Goal: Task Accomplishment & Management: Manage account settings

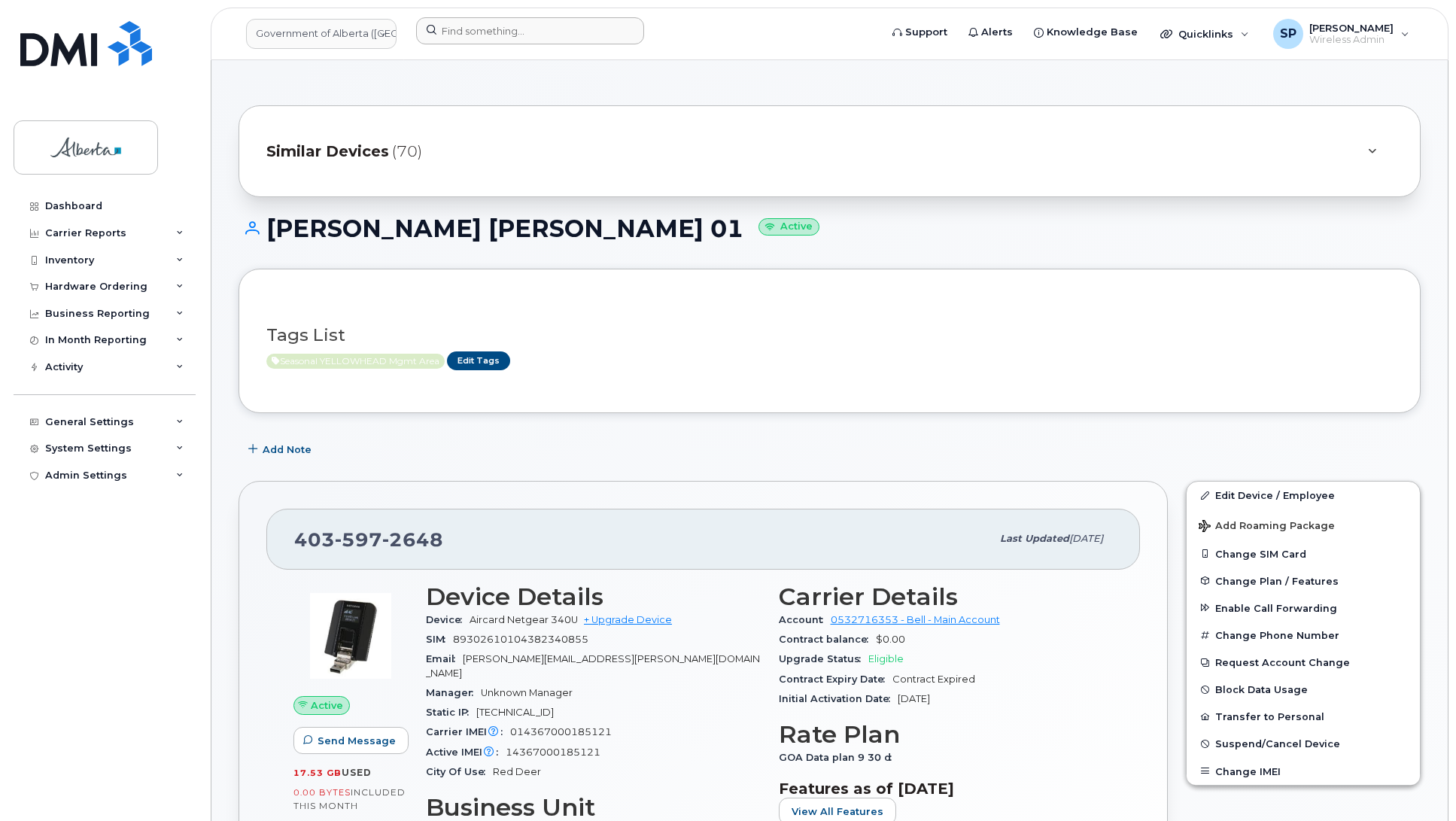
scroll to position [473, 0]
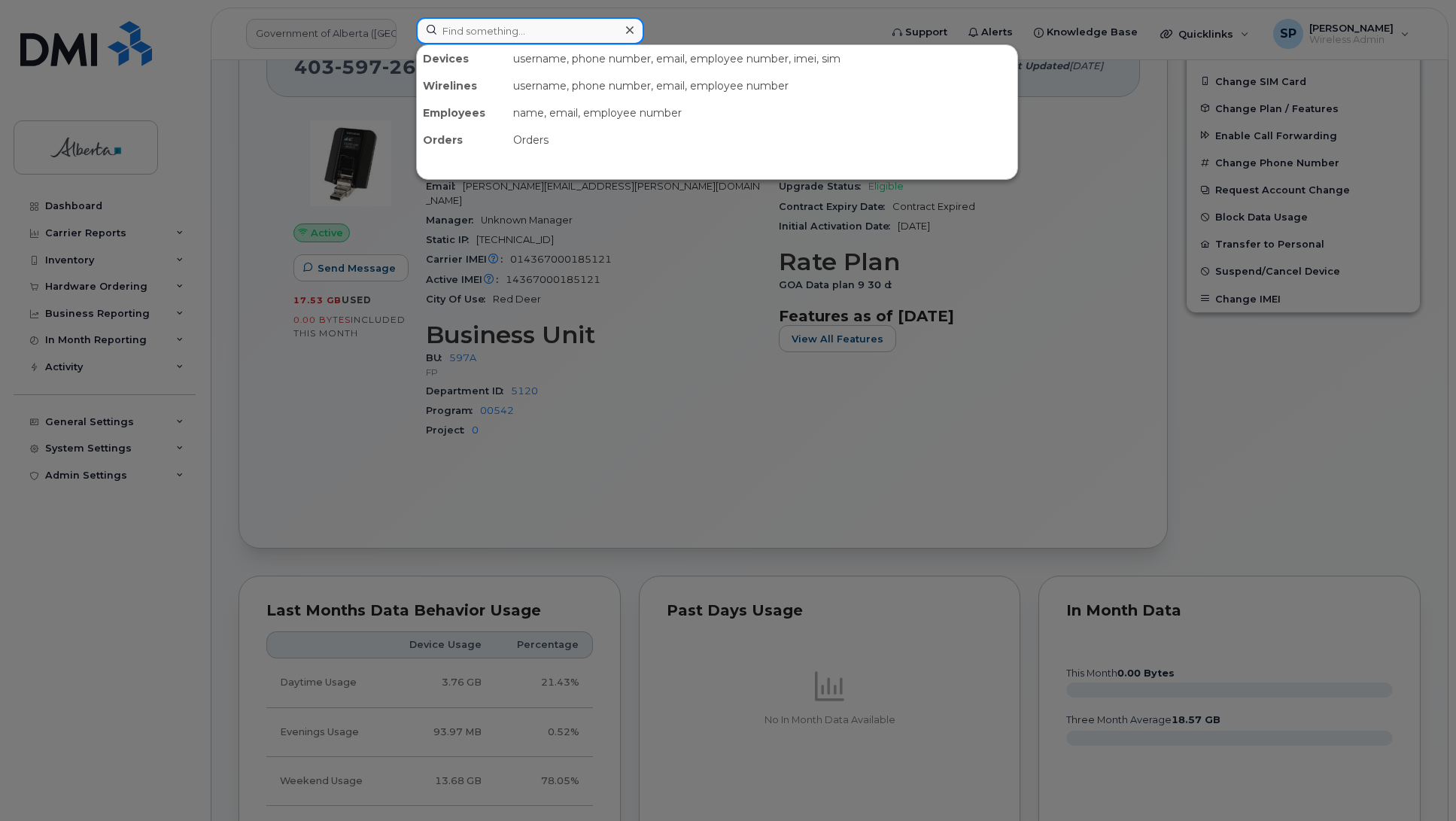
click at [526, 31] on input at bounding box center [530, 31] width 228 height 27
paste input "4035974279"
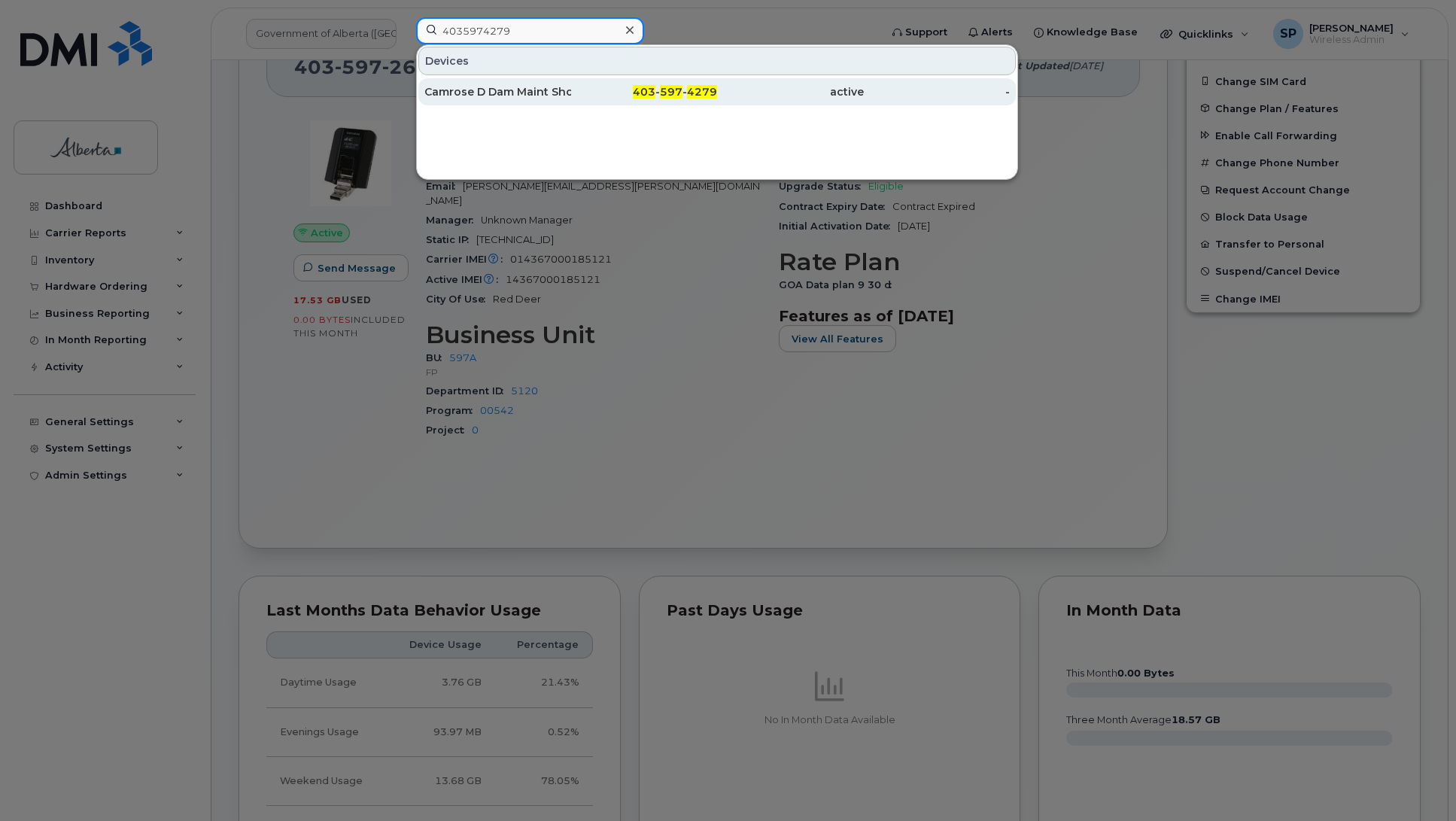
type input "4035974279"
click at [497, 90] on div "Camrose D Dam Maint Shop Security" at bounding box center [498, 92] width 146 height 15
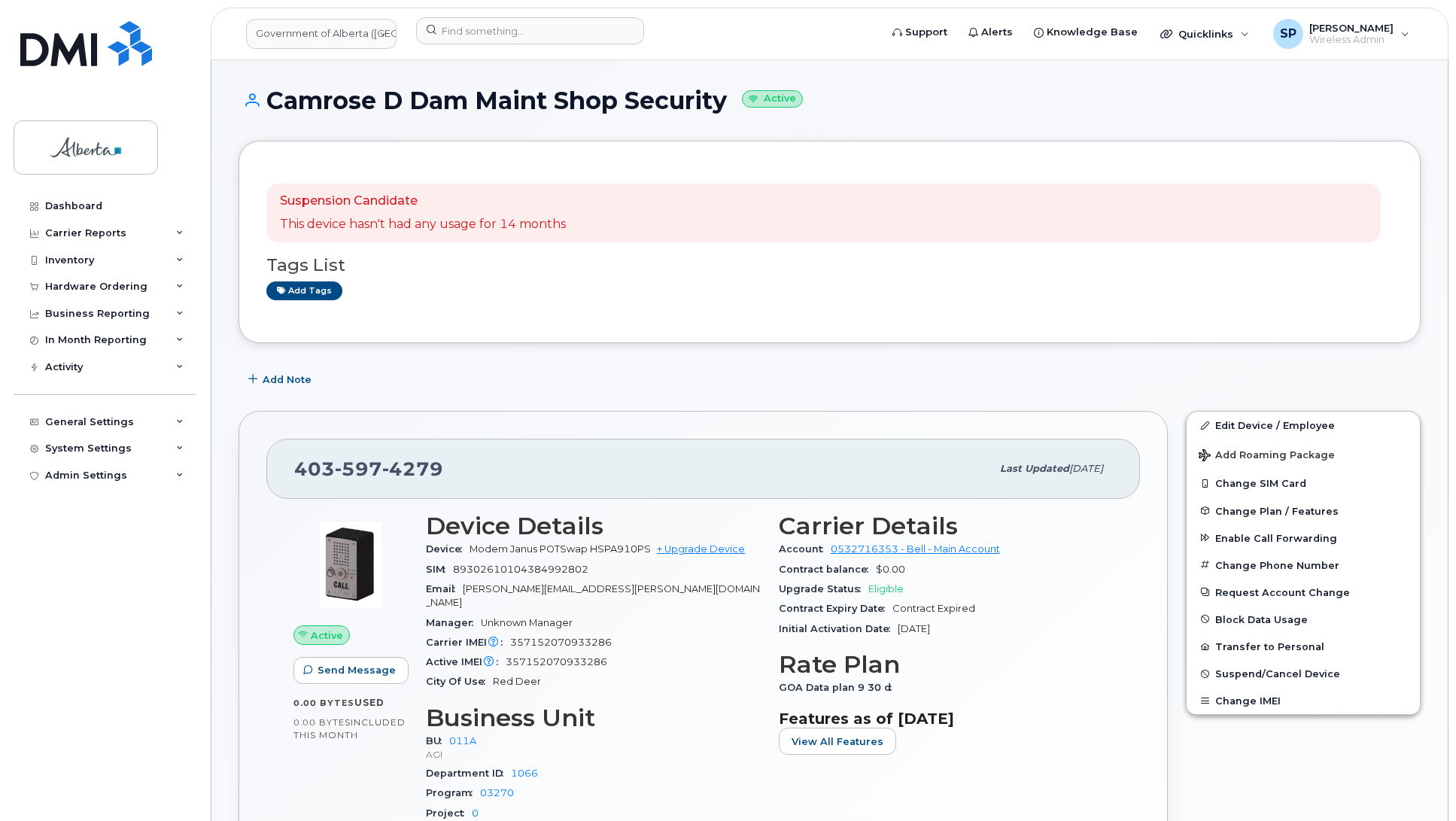
drag, startPoint x: 738, startPoint y: 102, endPoint x: 275, endPoint y: 126, distance: 463.6
click at [275, 126] on div "Camrose D Dam Maint Shop Security Active" at bounding box center [829, 114] width 1182 height 54
copy h1 "Camrose D Dam Maint Shop Security"
drag, startPoint x: 627, startPoint y: 632, endPoint x: 505, endPoint y: 633, distance: 122.0
click at [505, 633] on div "Carrier IMEI Carrier IMEI is reported during the last billing cycle or change o…" at bounding box center [592, 642] width 335 height 19
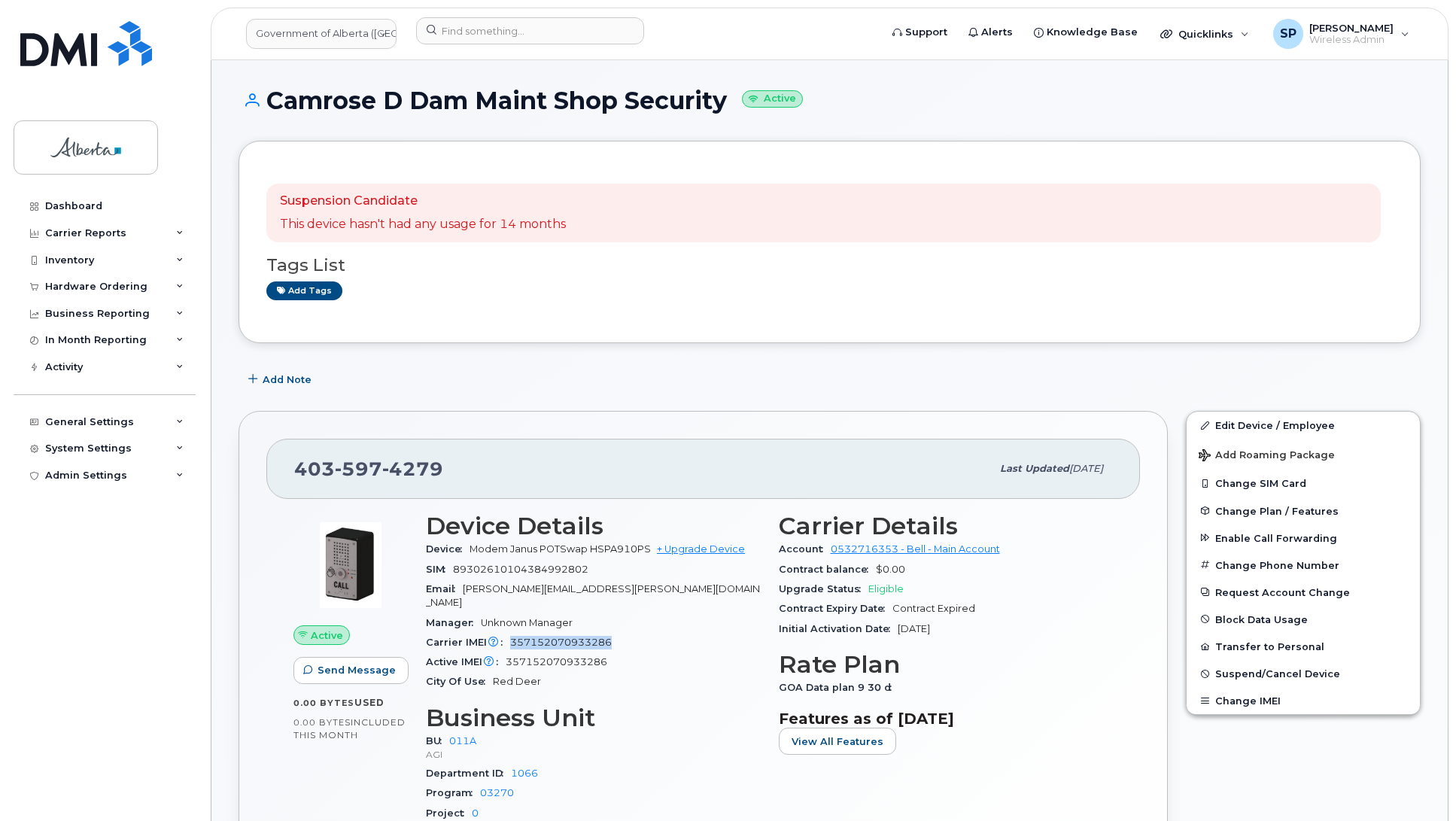
copy span "357152070933286"
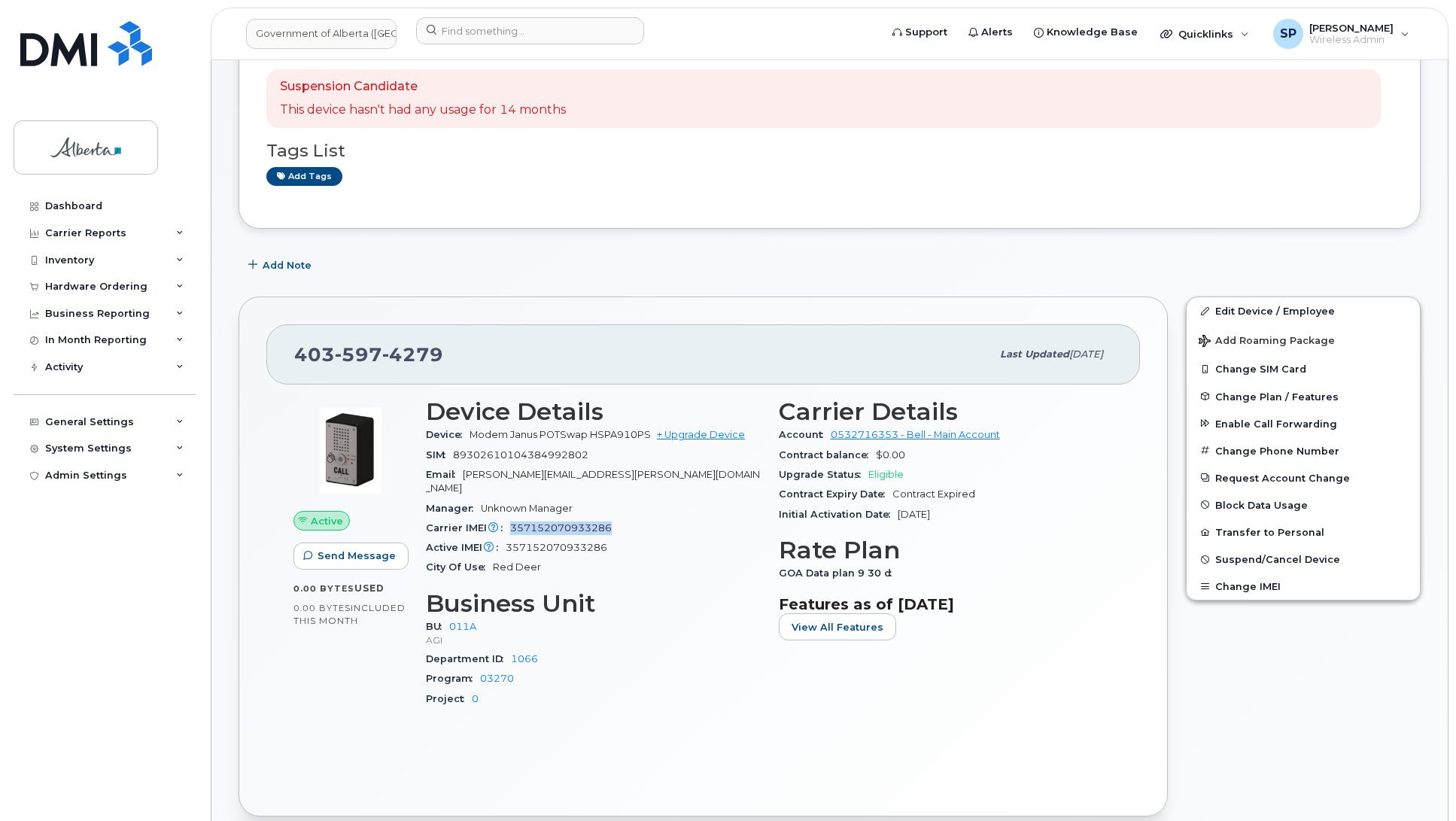
scroll to position [118, 0]
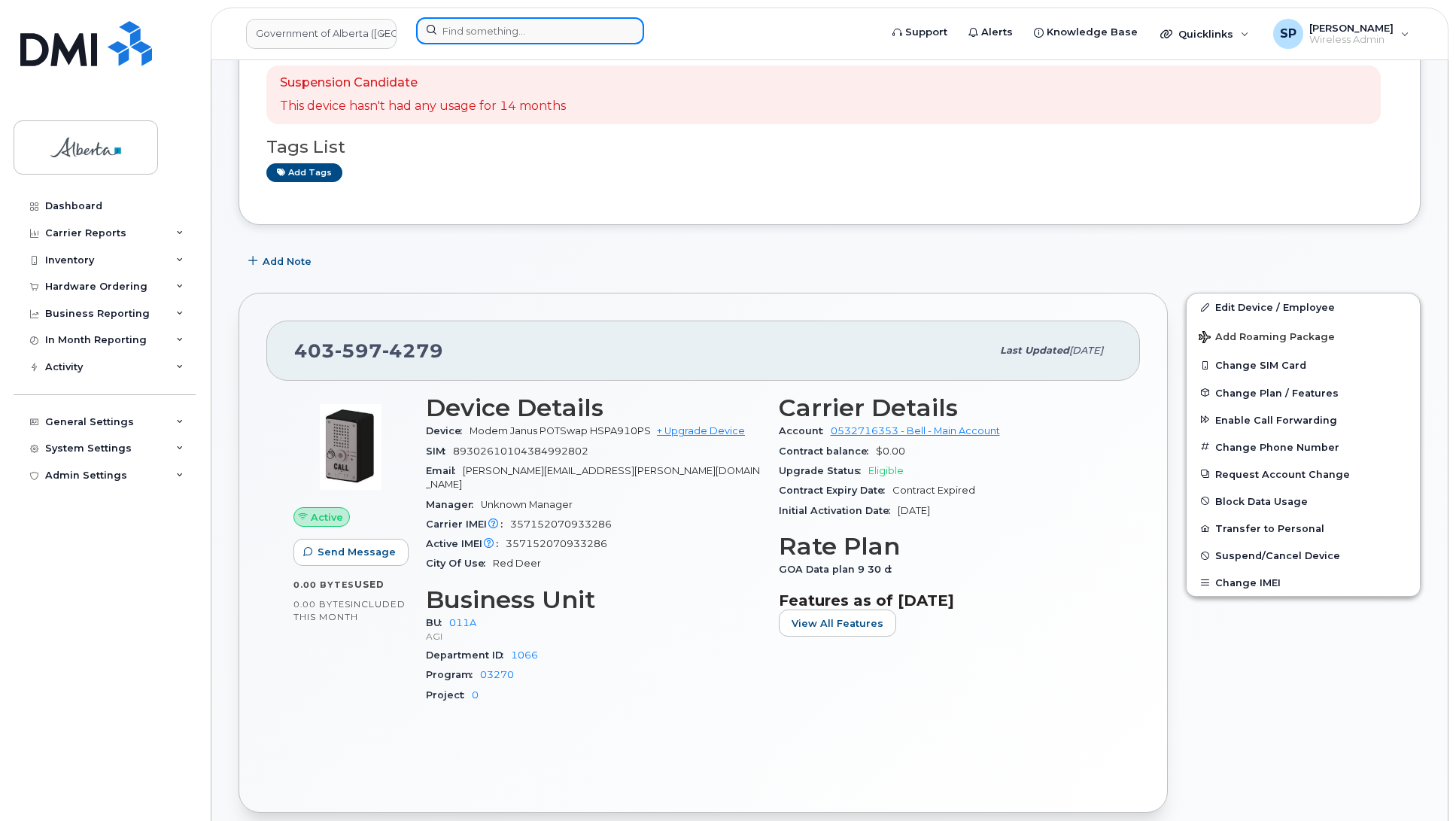
click at [493, 34] on input at bounding box center [530, 31] width 228 height 27
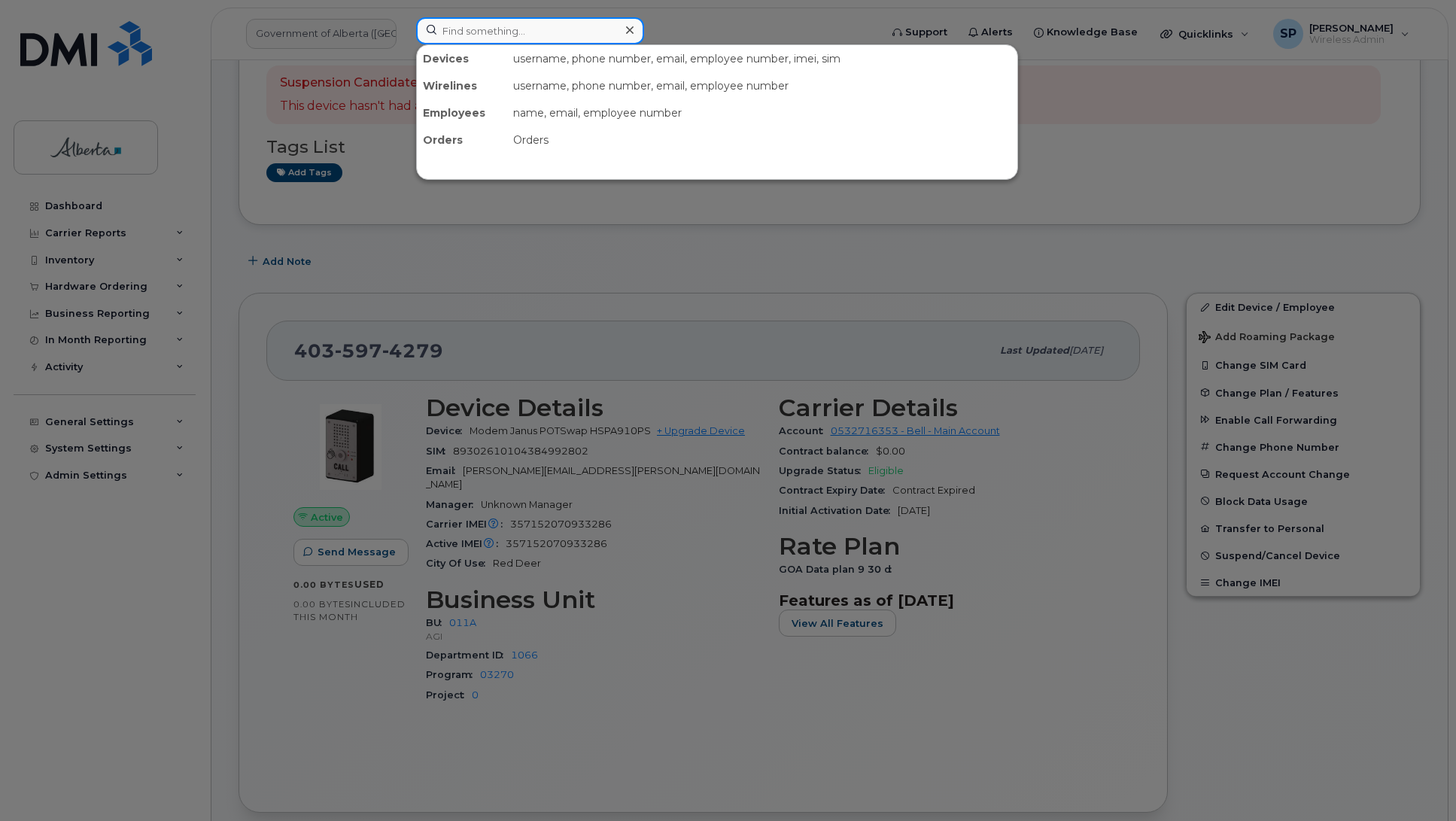
paste input "4037078649"
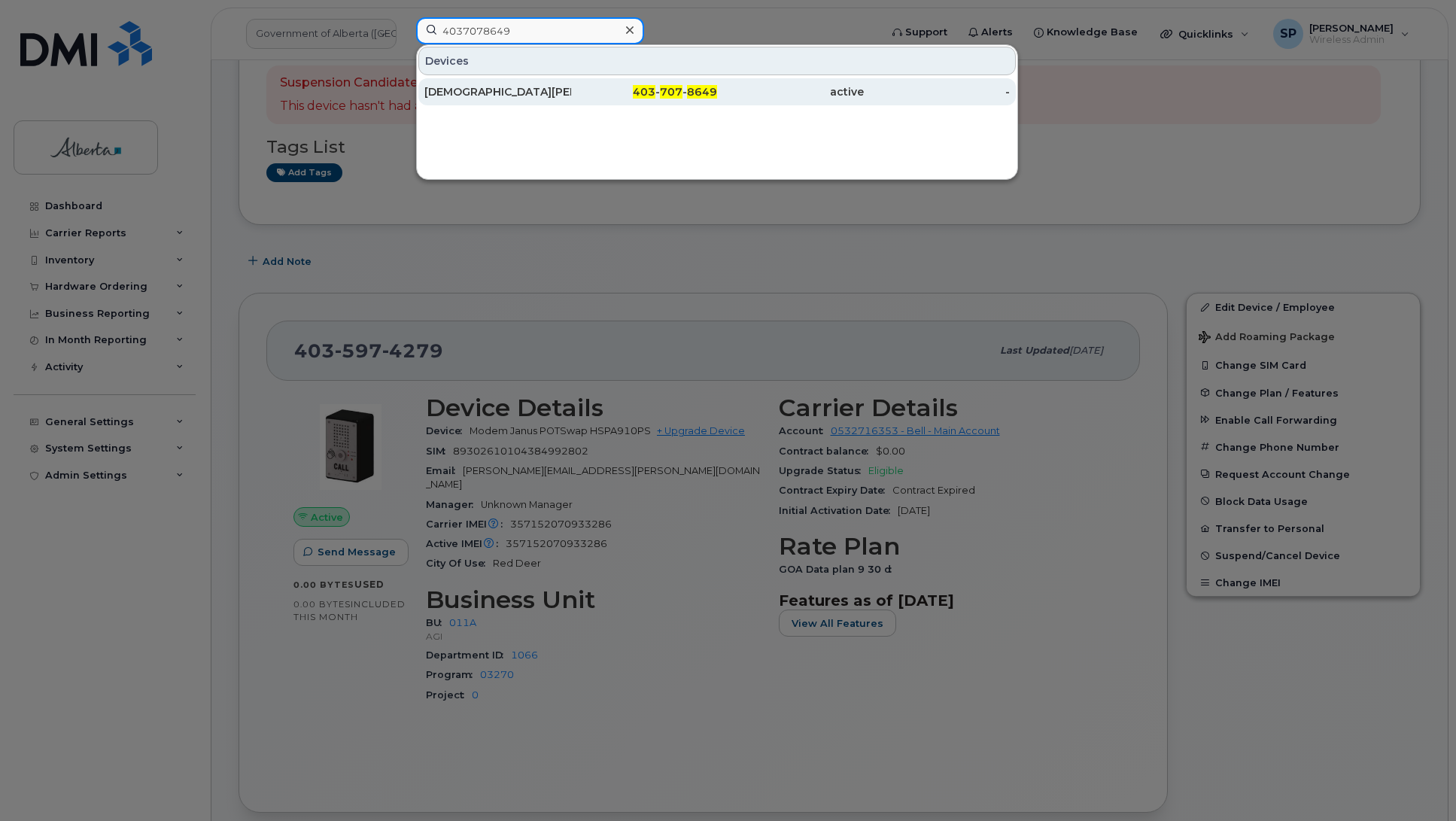
type input "4037078649"
click at [486, 98] on div "[DEMOGRAPHIC_DATA][PERSON_NAME]" at bounding box center [498, 92] width 146 height 15
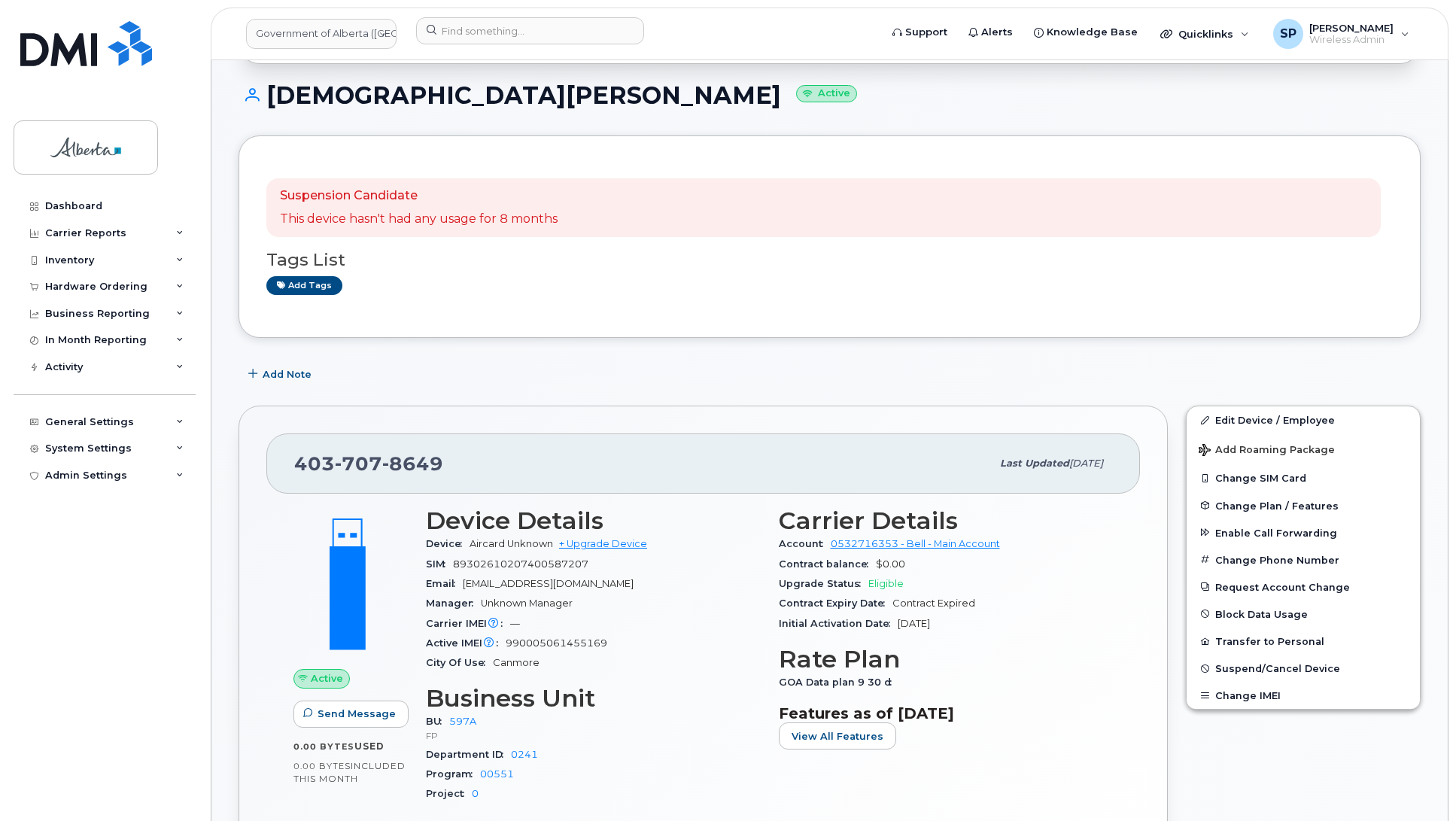
scroll to position [152, 0]
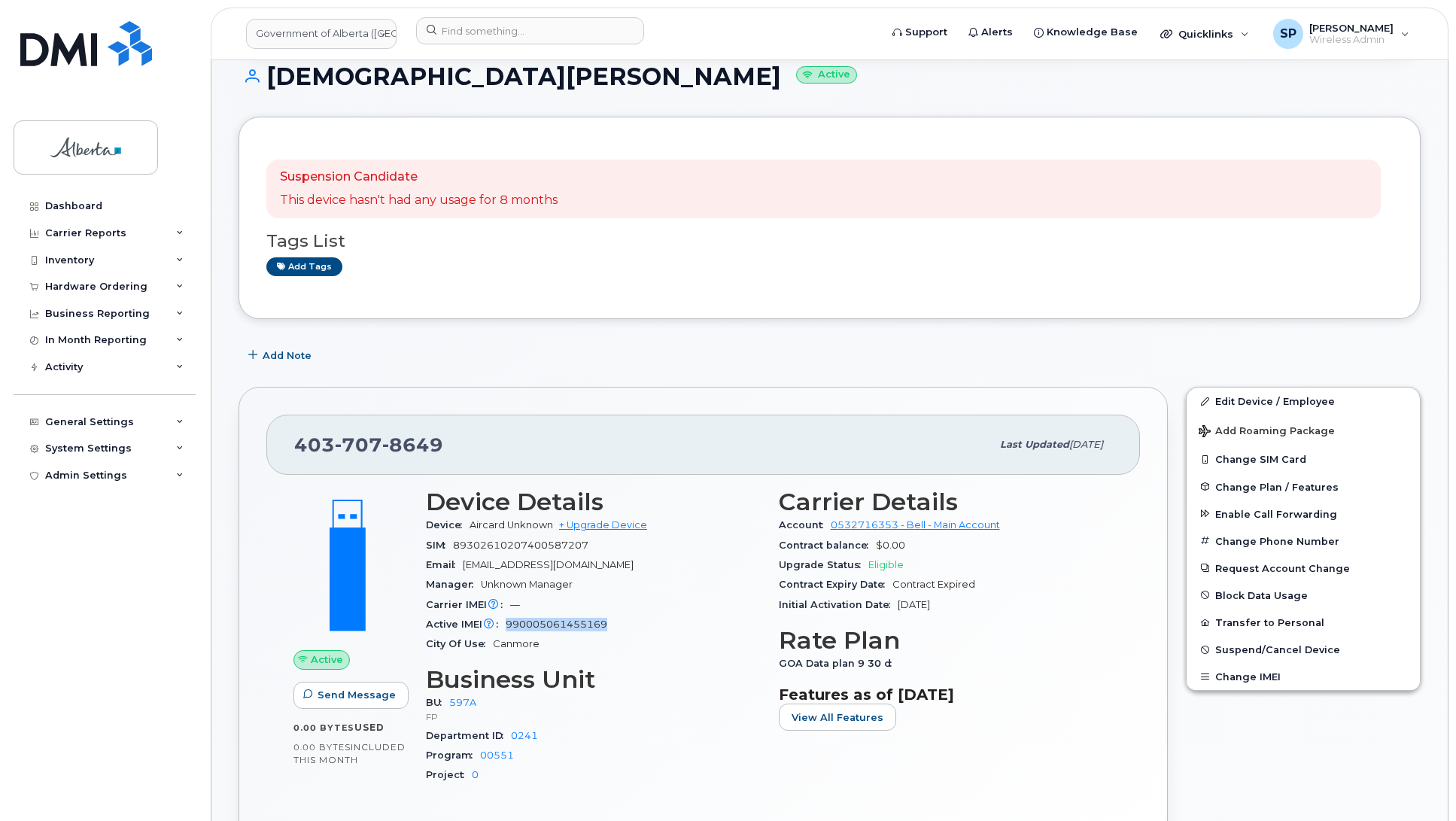
drag, startPoint x: 610, startPoint y: 625, endPoint x: 510, endPoint y: 626, distance: 100.0
click at [510, 626] on div "Active IMEI Active IMEI is refreshed daily with a delay of up to 48 hours follo…" at bounding box center [592, 624] width 335 height 19
copy span "990005061455169"
click at [1258, 402] on link "Edit Device / Employee" at bounding box center [1303, 400] width 234 height 27
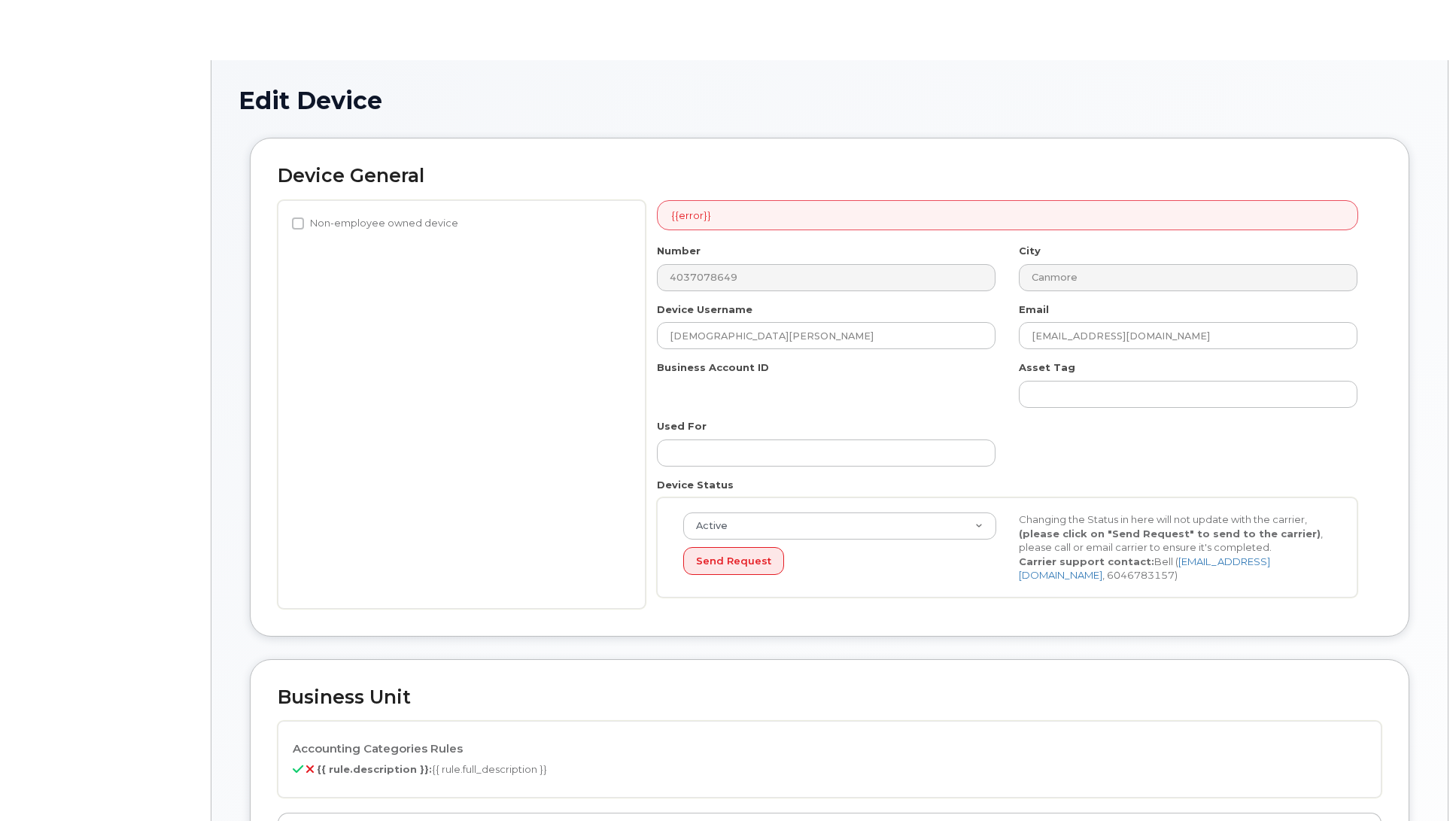
select select "4797726"
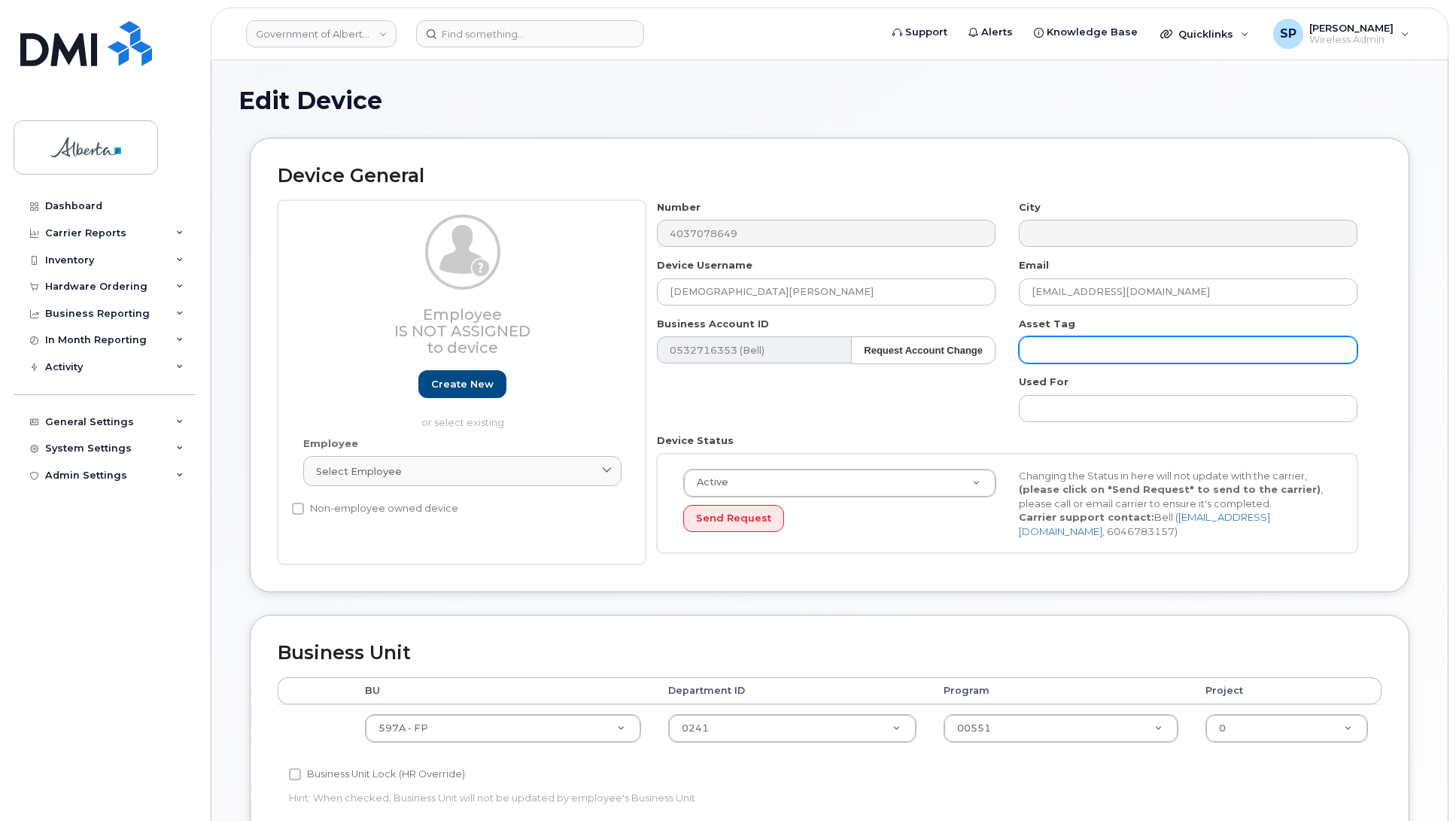
click at [1103, 344] on input "text" at bounding box center [1187, 349] width 338 height 27
click at [1111, 347] on input "L-667441 s/n" at bounding box center [1187, 349] width 338 height 27
paste input "7LKWA60228"
type input "L-667441 s/n 7LKWA60228"
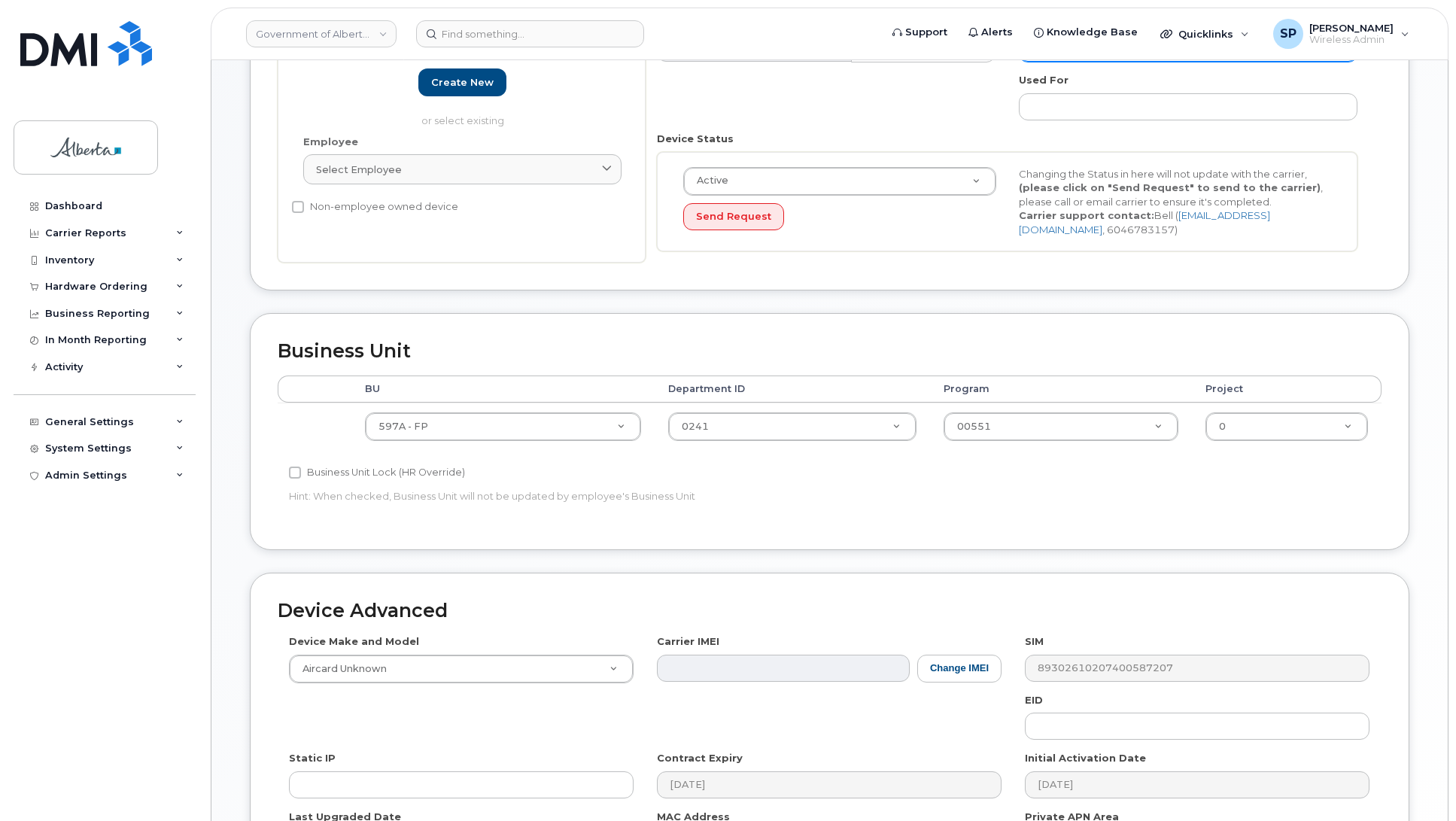
scroll to position [332, 0]
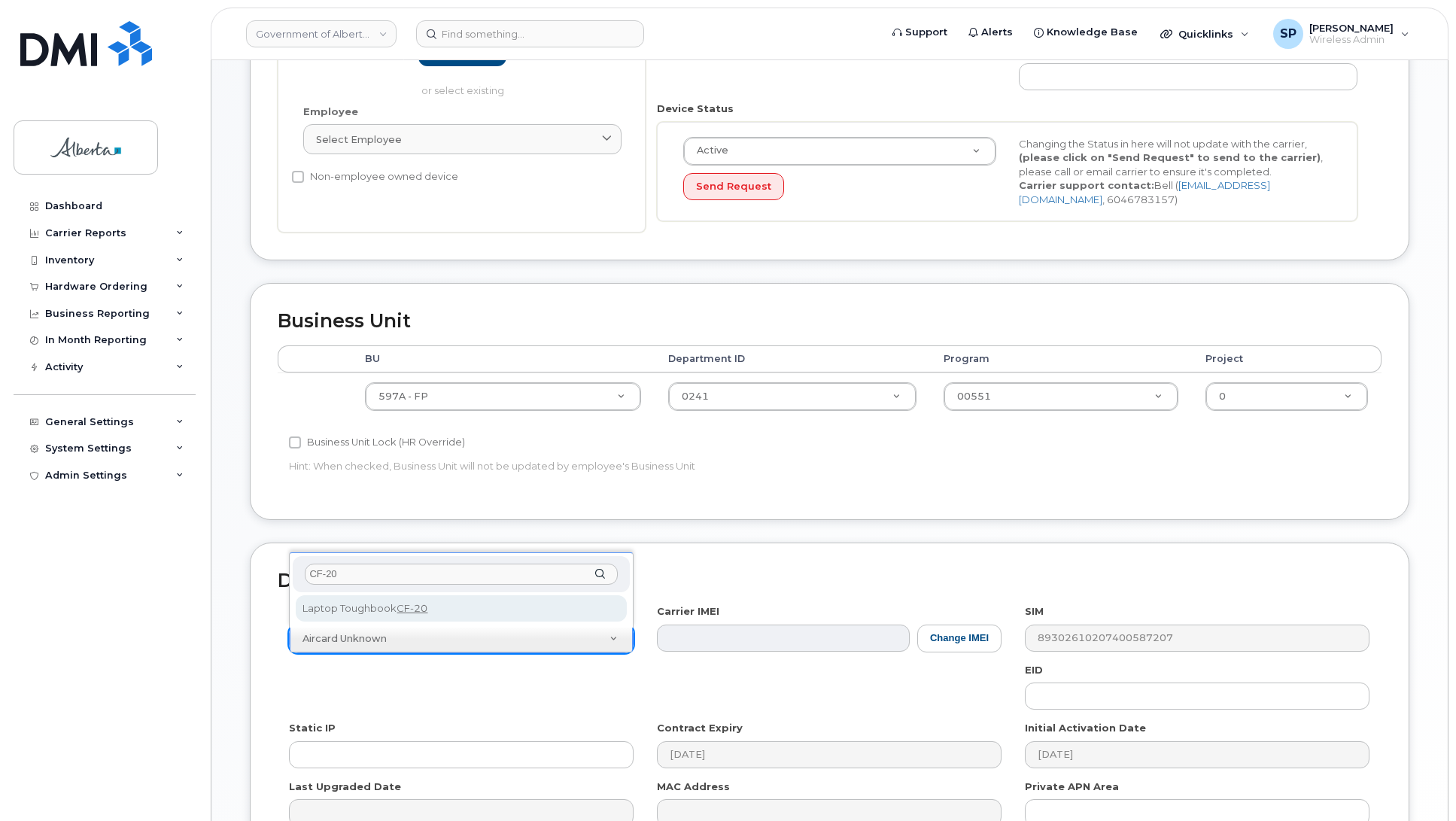
type input "CF-20"
select select "2896"
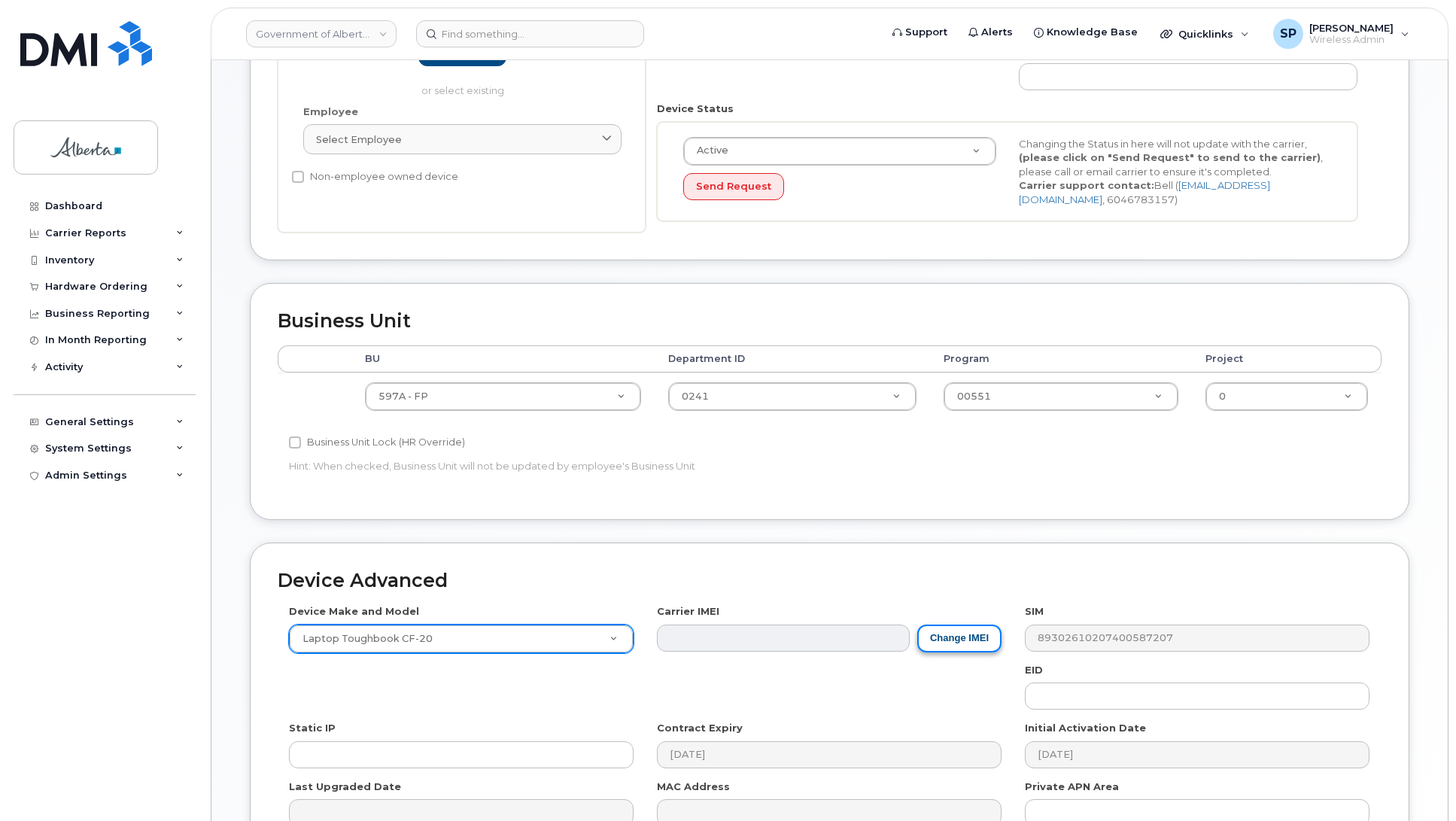
click at [929, 638] on button "Change IMEI" at bounding box center [958, 638] width 84 height 28
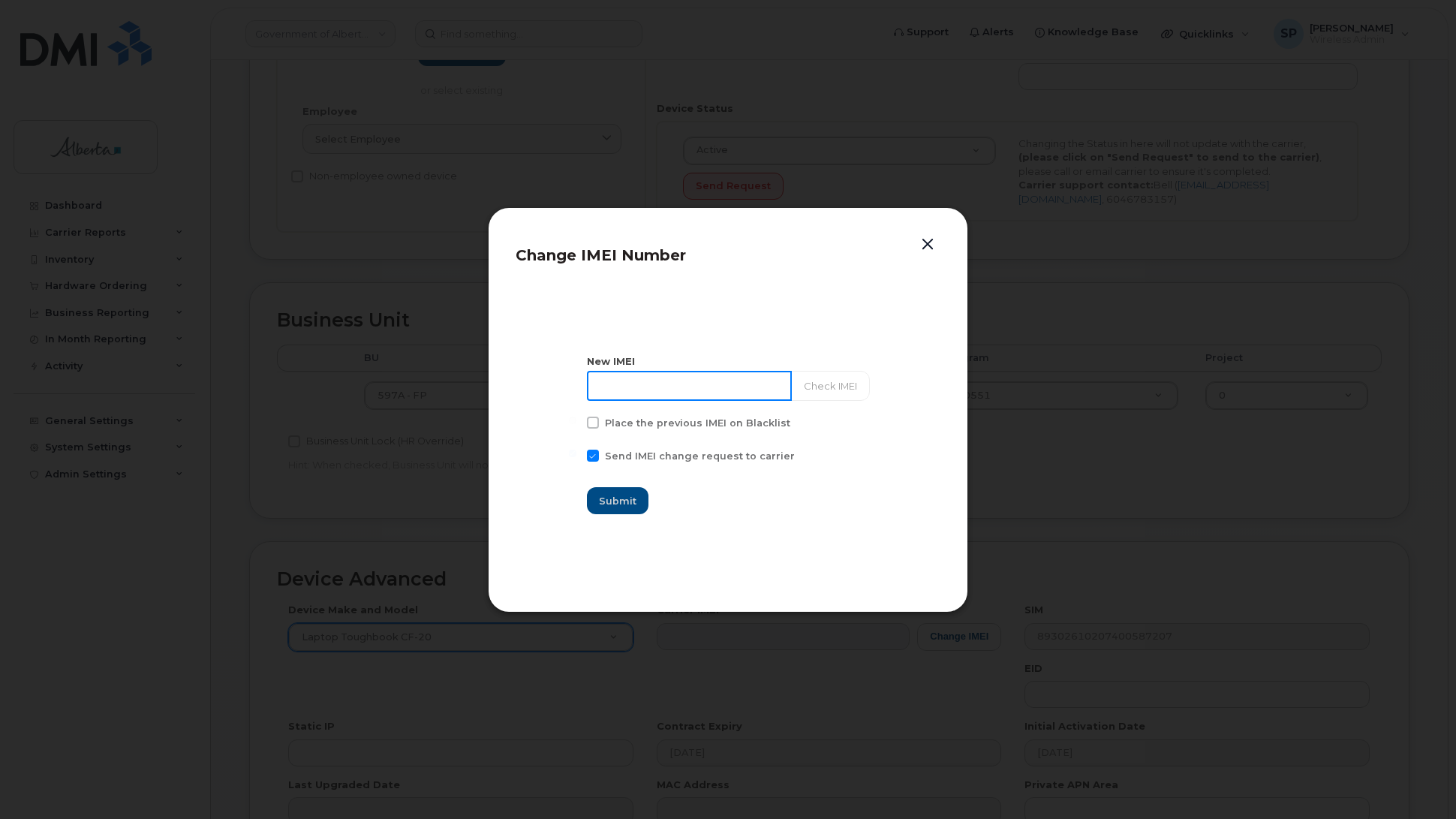
click at [677, 383] on input at bounding box center [690, 385] width 205 height 30
paste input "990005061455169"
type input "990005061455169"
click at [813, 388] on button "Check IMEI" at bounding box center [829, 385] width 79 height 30
click at [628, 501] on span "Submit" at bounding box center [618, 500] width 38 height 14
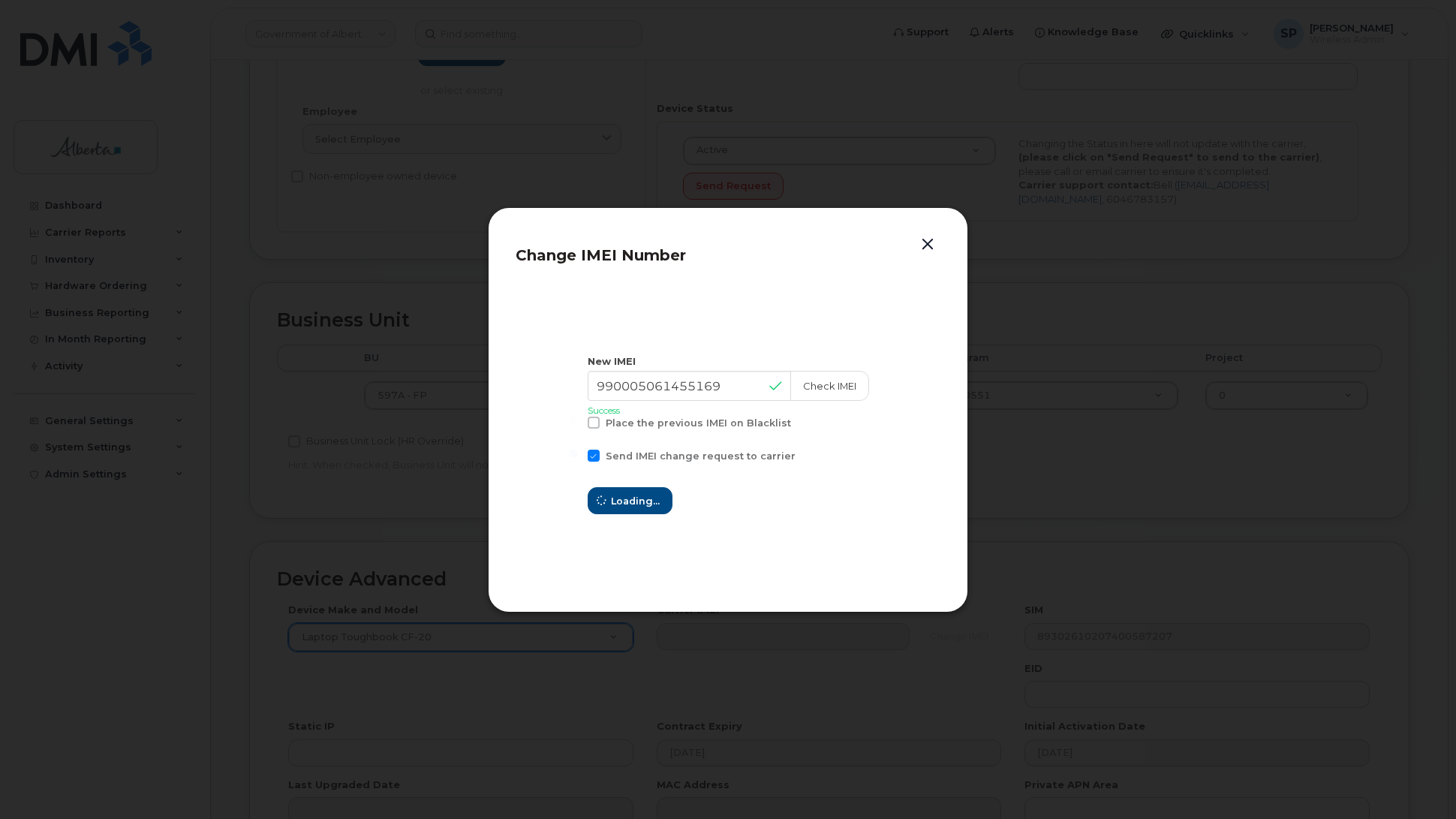
type input "990005061455169"
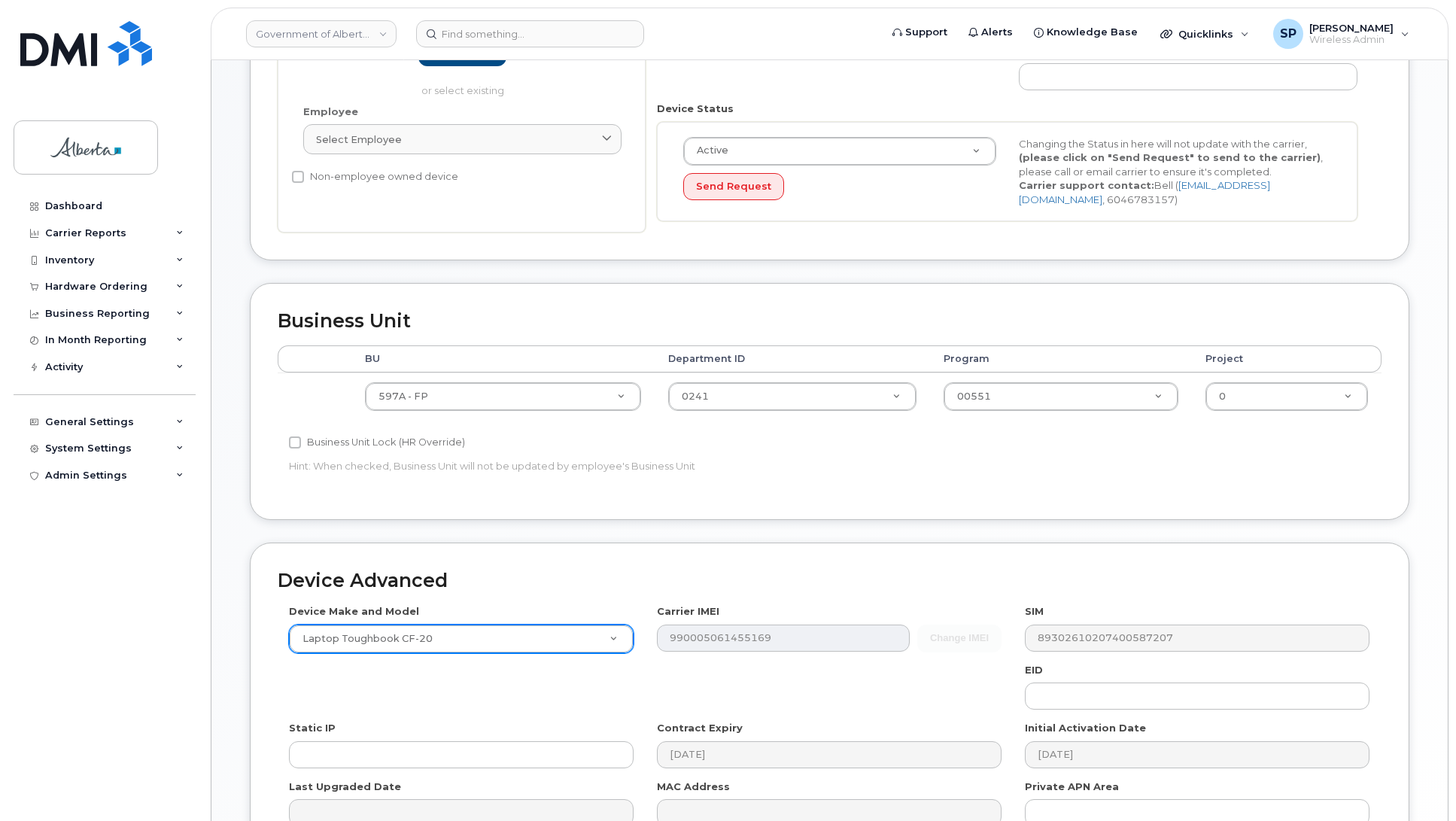
scroll to position [505, 0]
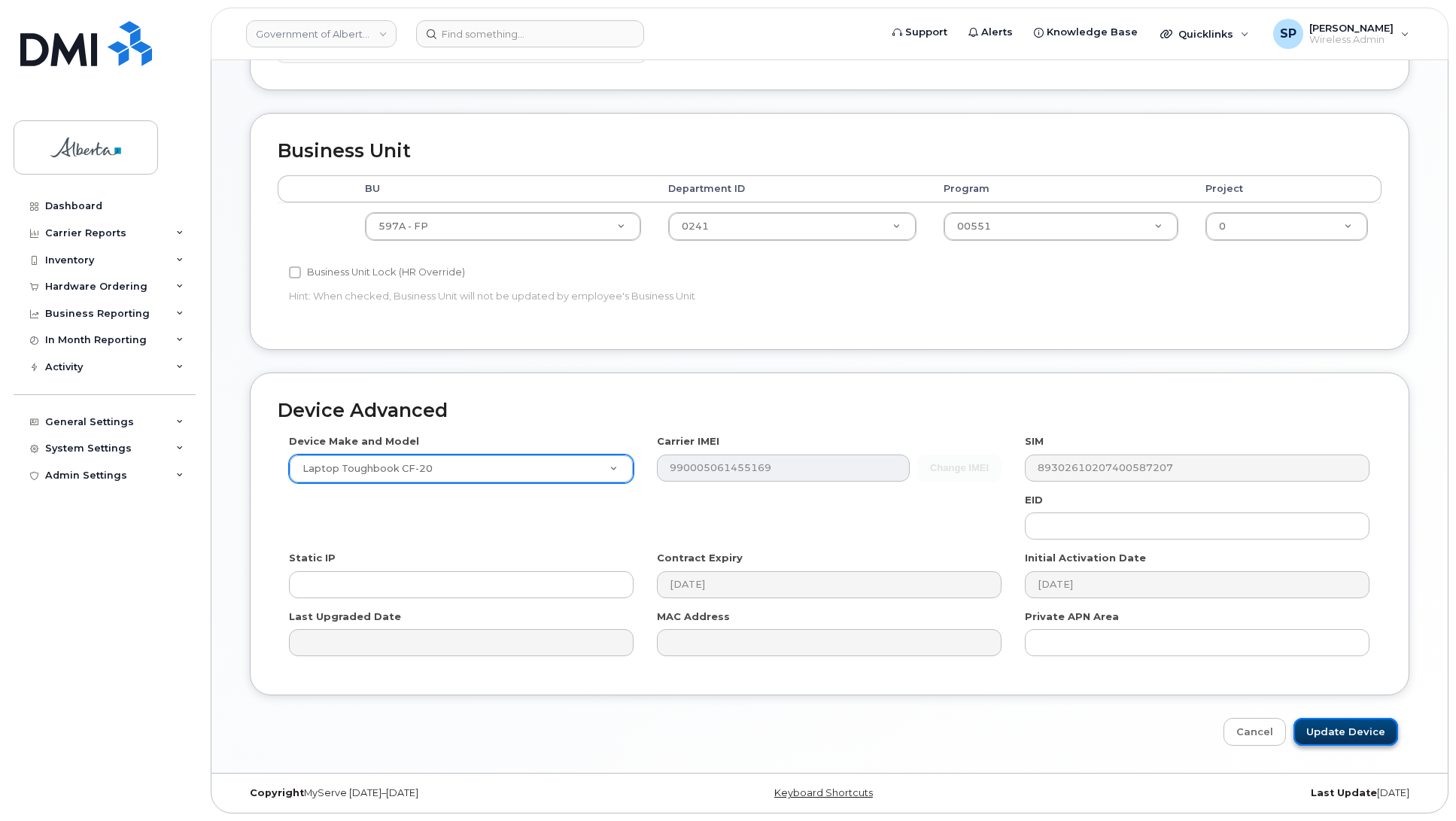
click at [1345, 727] on input "Update Device" at bounding box center [1345, 731] width 105 height 28
type input "Saving..."
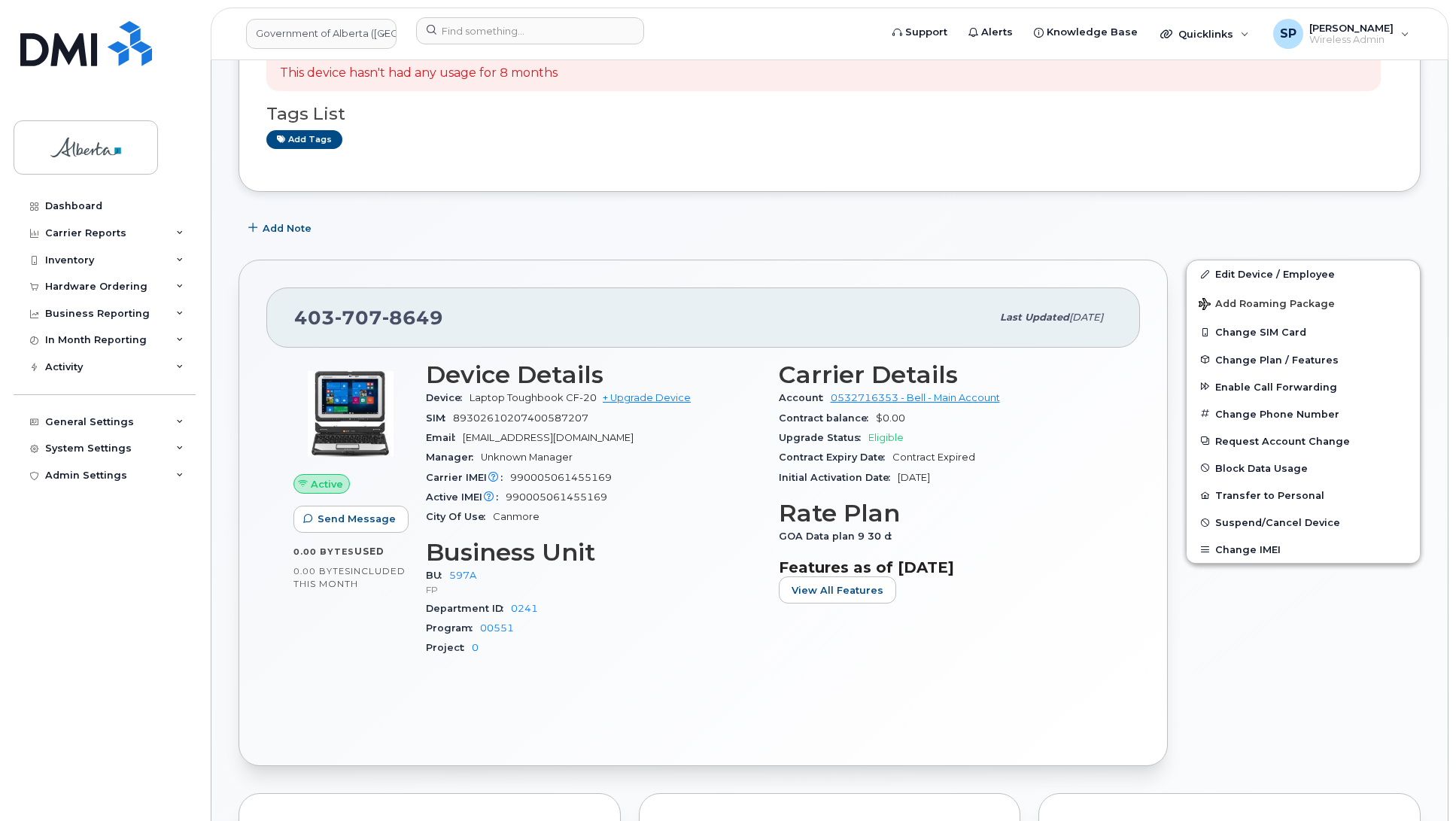
scroll to position [272, 0]
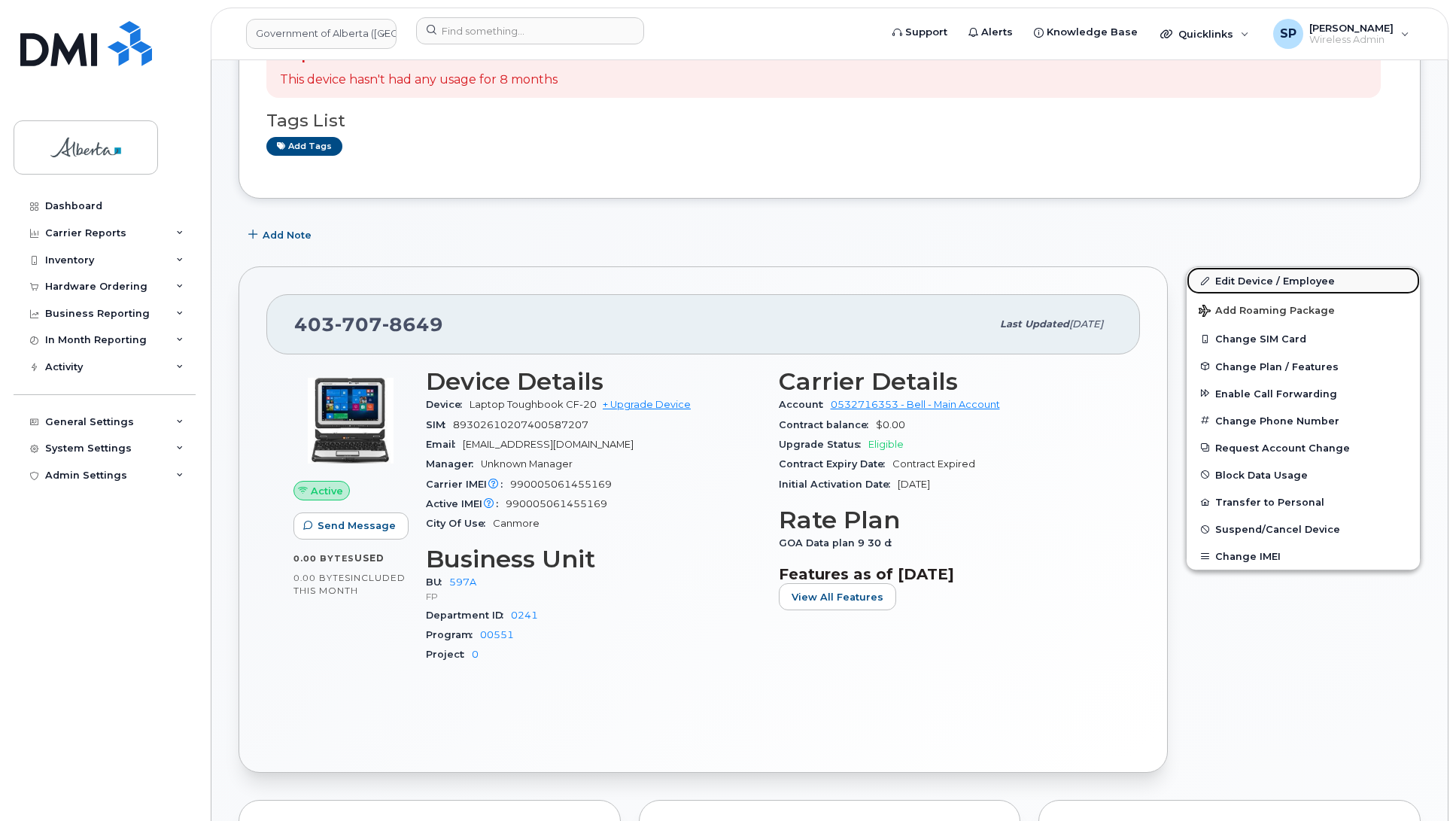
click at [1260, 279] on link "Edit Device / Employee" at bounding box center [1303, 280] width 234 height 27
click at [1260, 278] on link "Edit Device / Employee" at bounding box center [1303, 280] width 234 height 27
click at [1255, 282] on link "Edit Device / Employee" at bounding box center [1303, 280] width 234 height 27
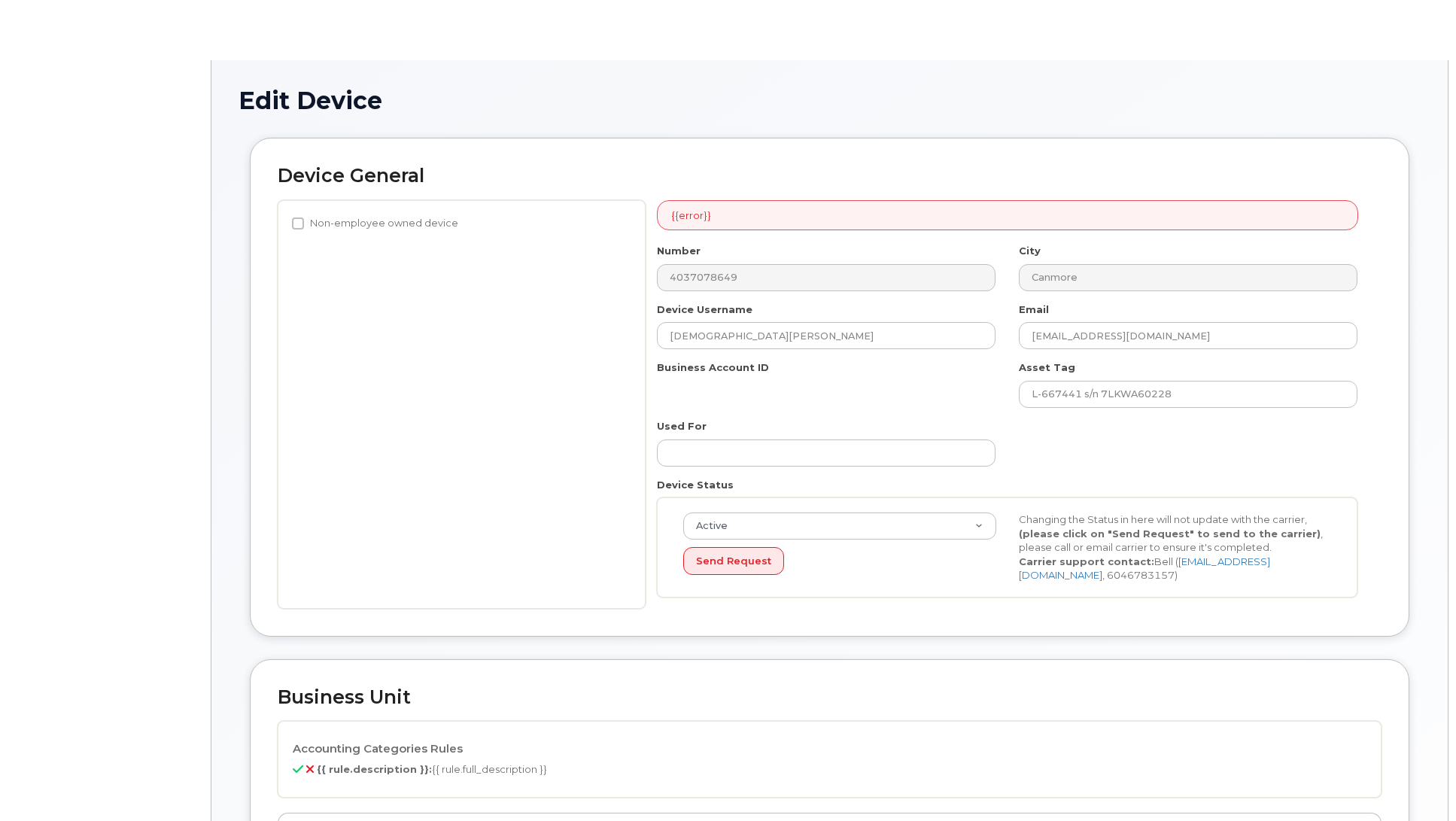
select select "4797726"
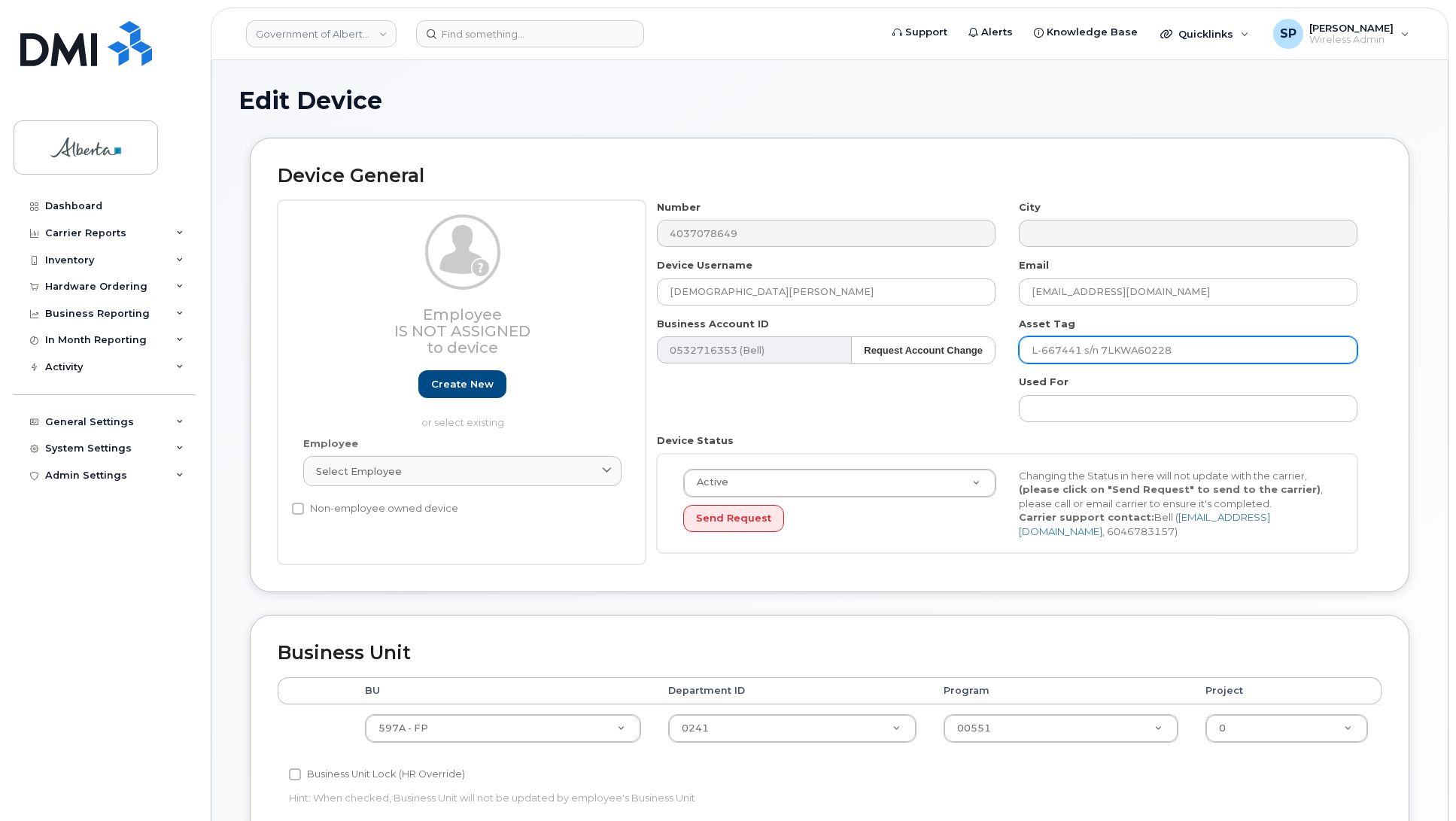
drag, startPoint x: 1083, startPoint y: 350, endPoint x: 1013, endPoint y: 354, distance: 70.1
click at [1013, 354] on div "Asset Tag L-667441 s/n 7LKWA60228" at bounding box center [1188, 340] width 361 height 47
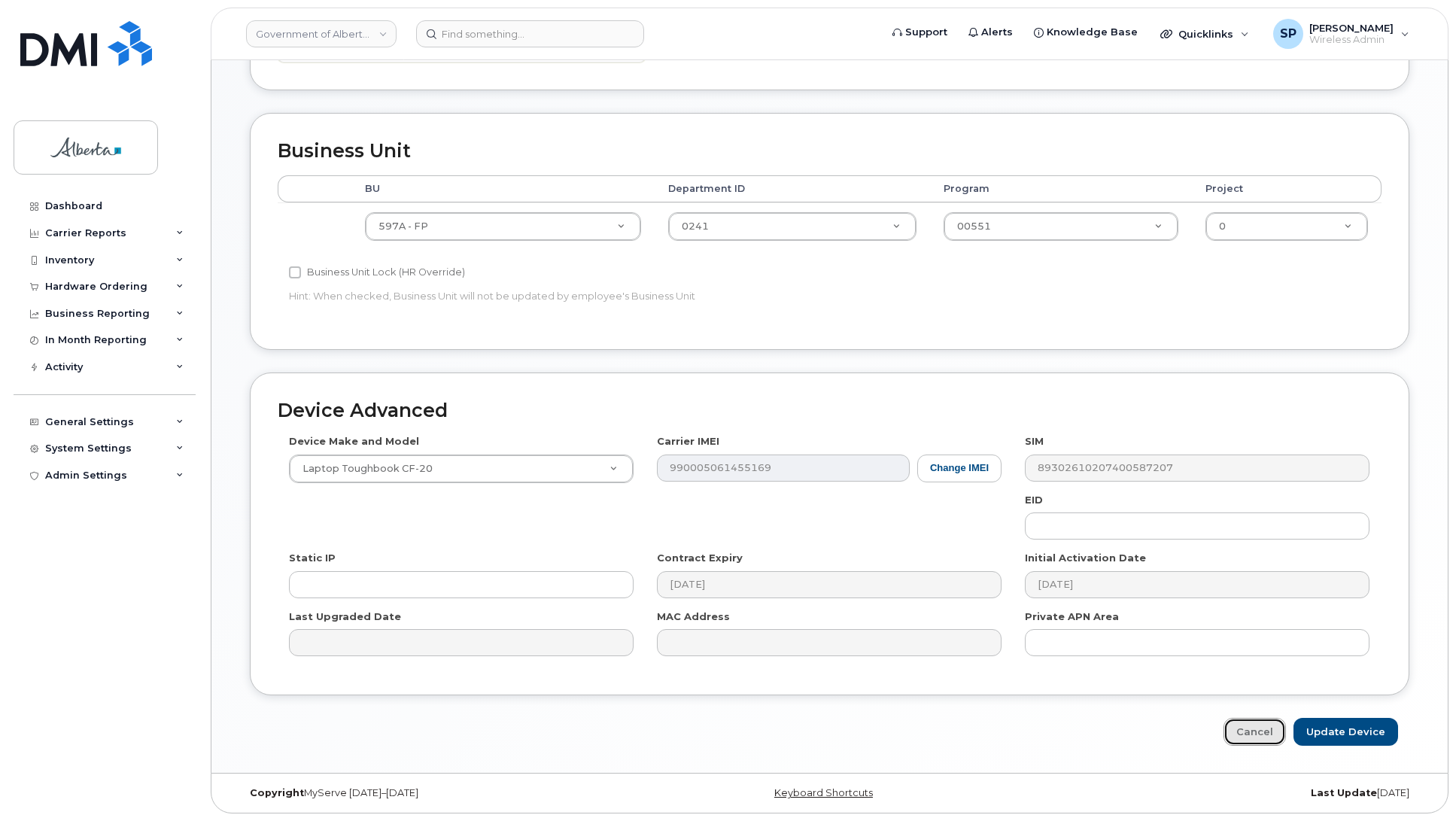
click at [1257, 728] on link "Cancel" at bounding box center [1254, 731] width 62 height 28
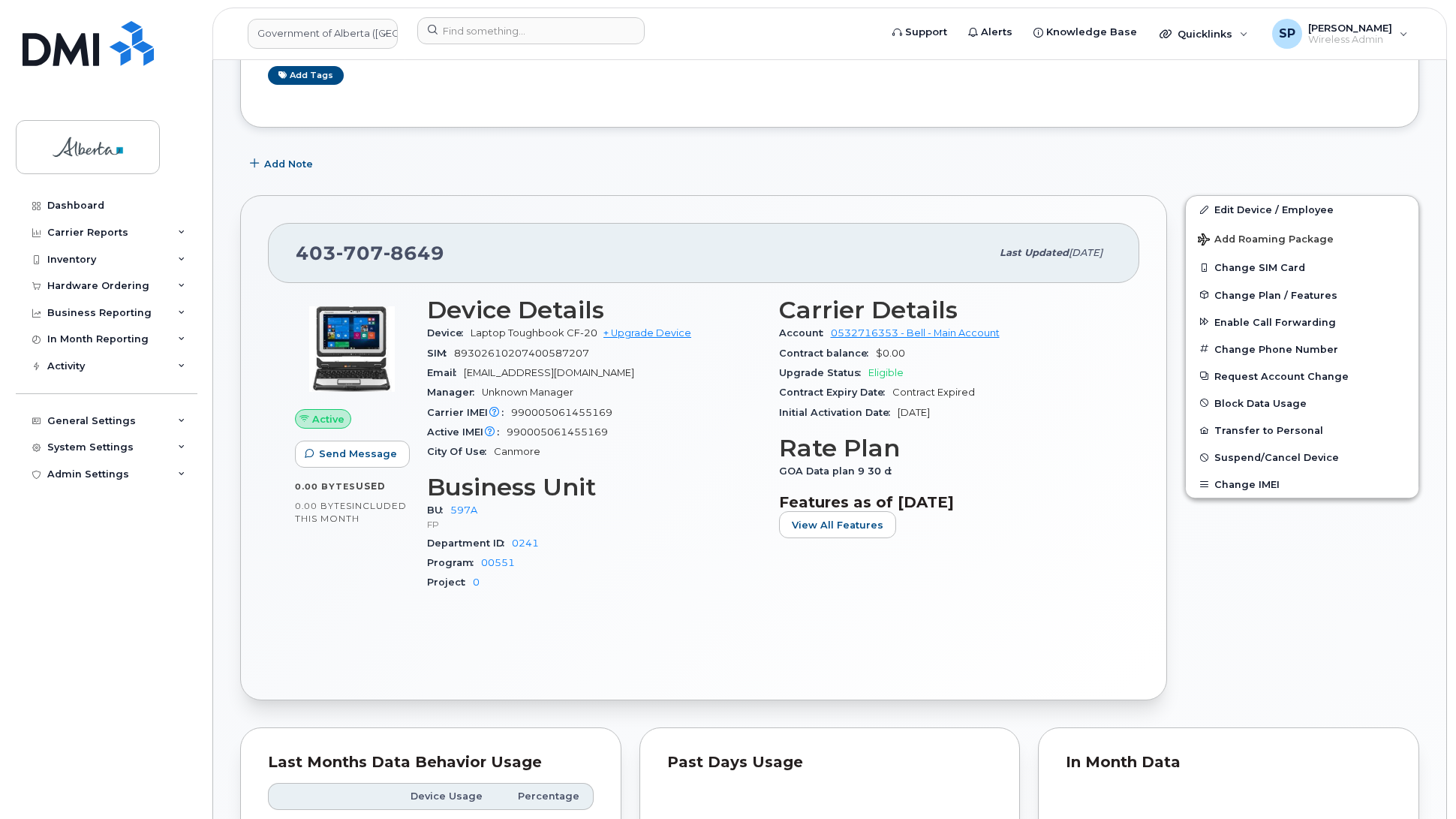
scroll to position [344, 0]
click at [1296, 456] on span "Suspend/Cancel Device" at bounding box center [1274, 456] width 125 height 11
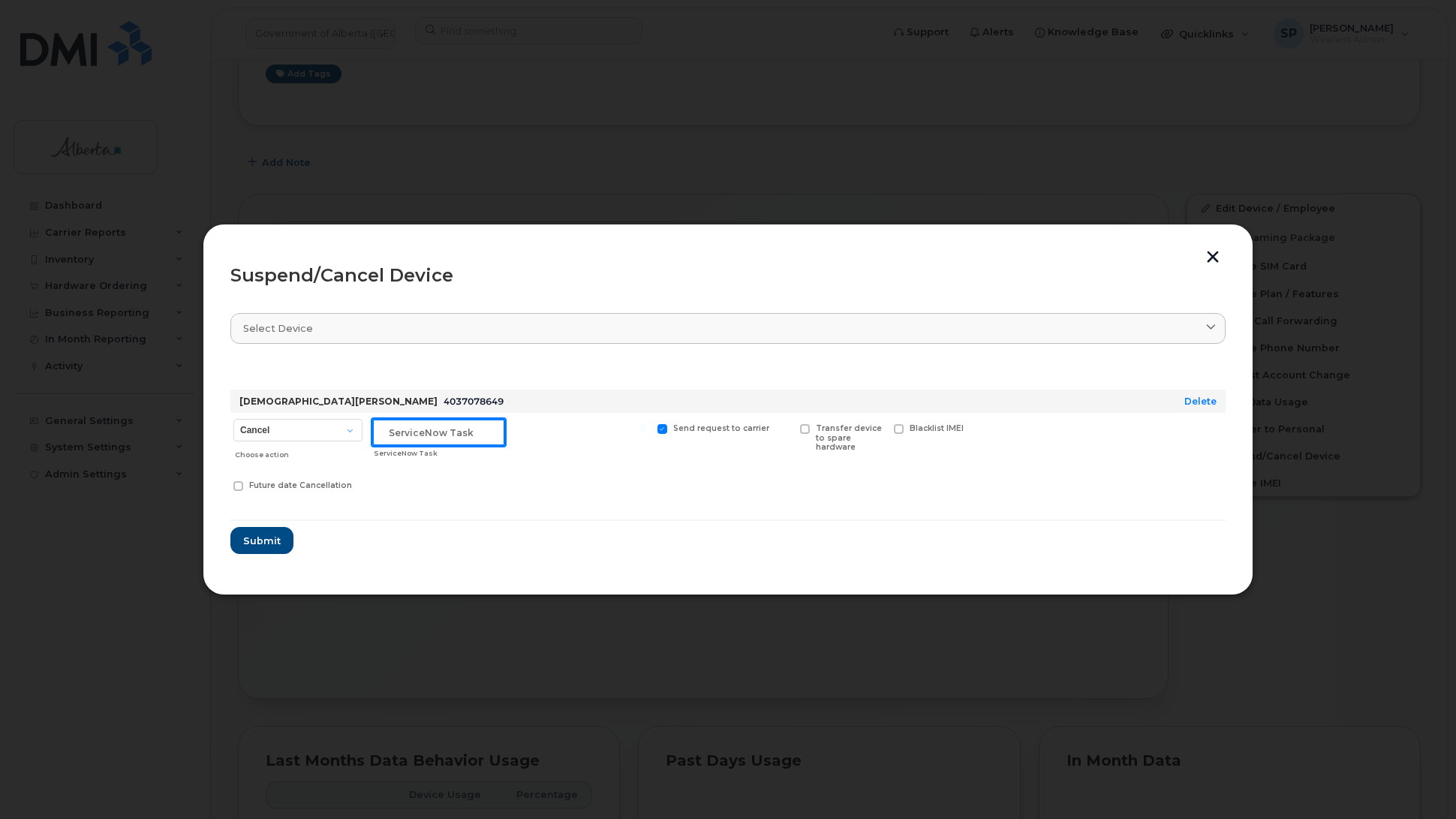
click at [432, 434] on input "text" at bounding box center [439, 432] width 133 height 27
paste input "SCTASK0852430"
type input "SCTASK0852430 Cancel"
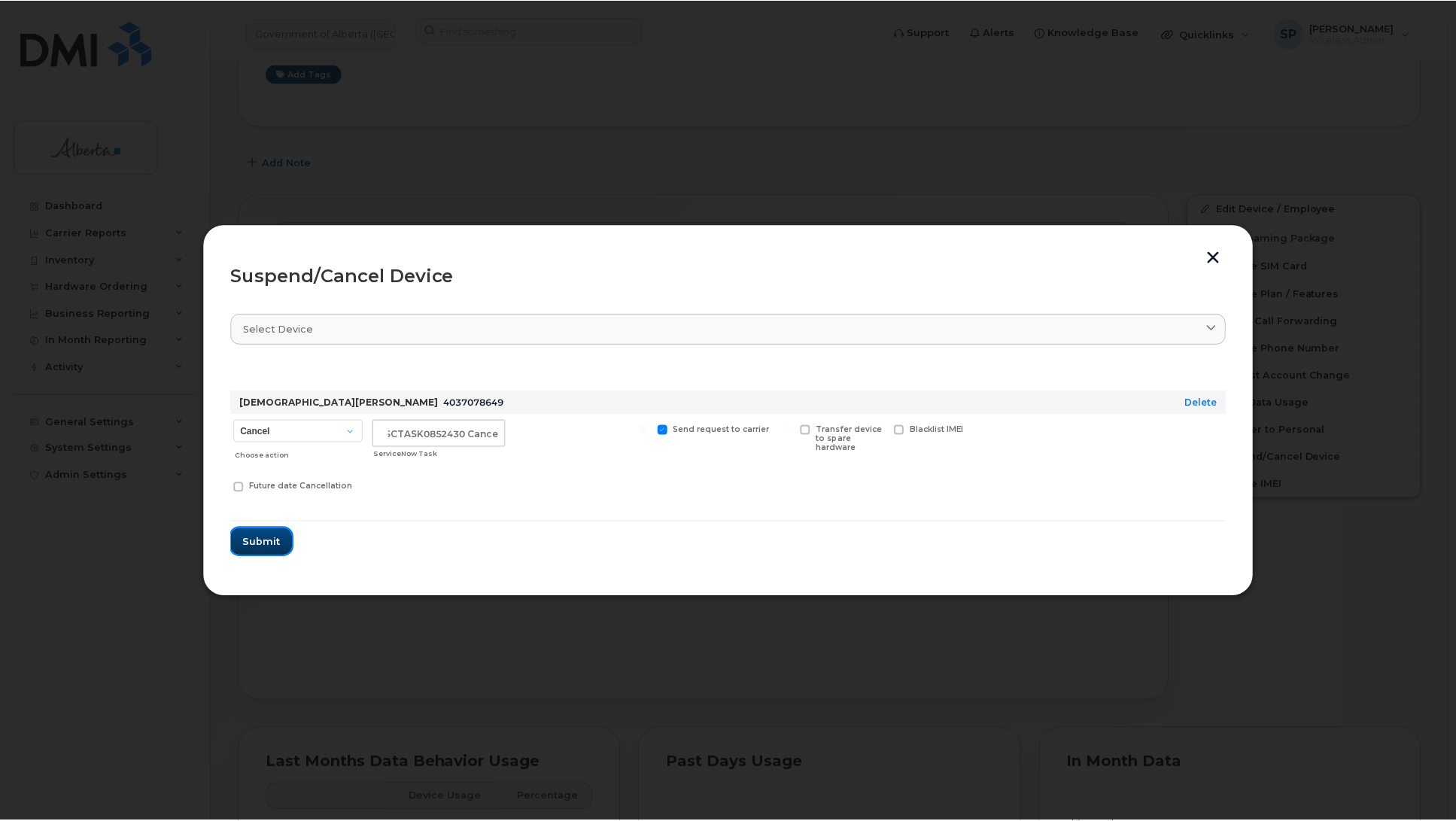
scroll to position [0, 0]
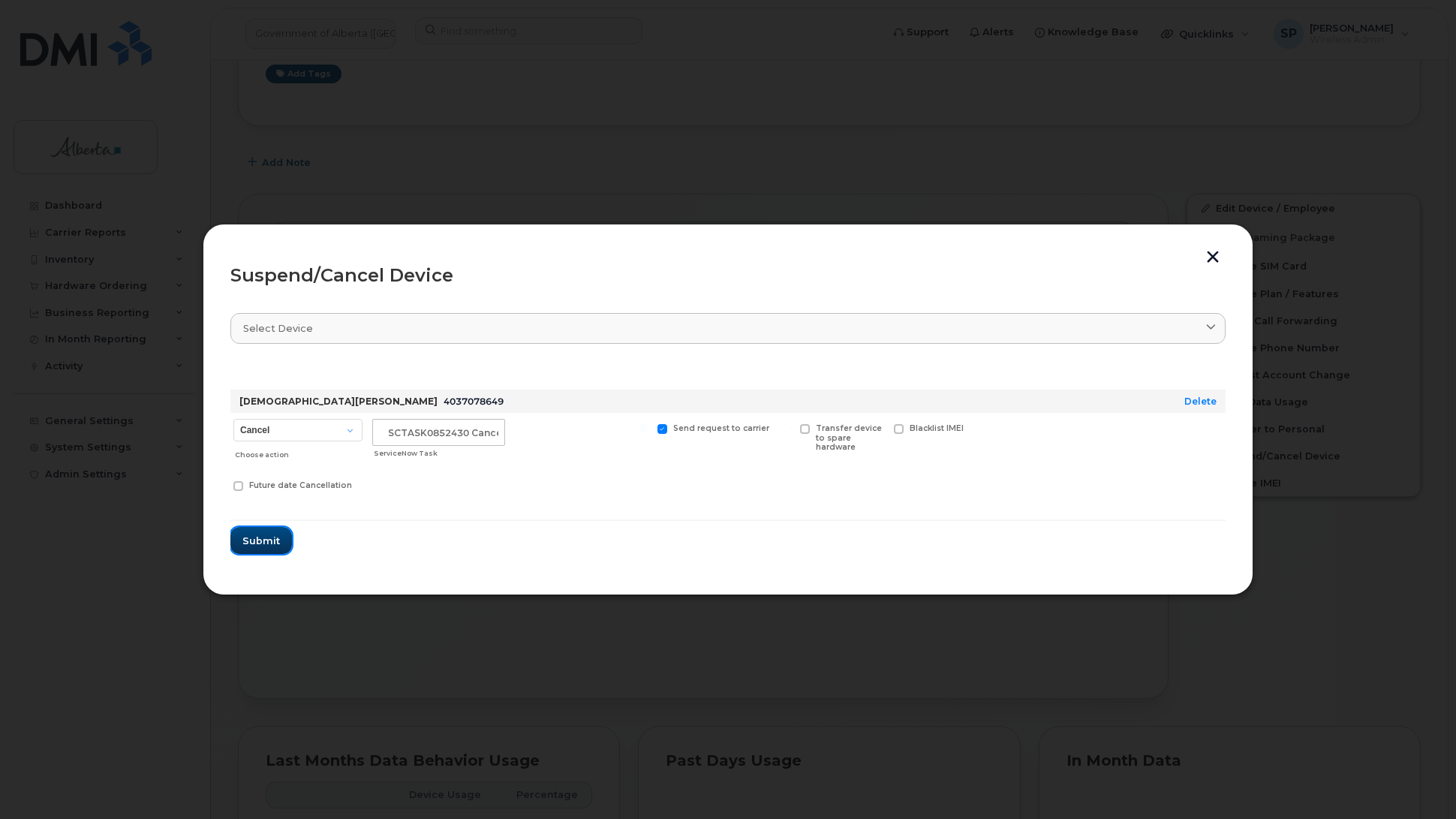
click at [271, 535] on span "Submit" at bounding box center [261, 540] width 38 height 14
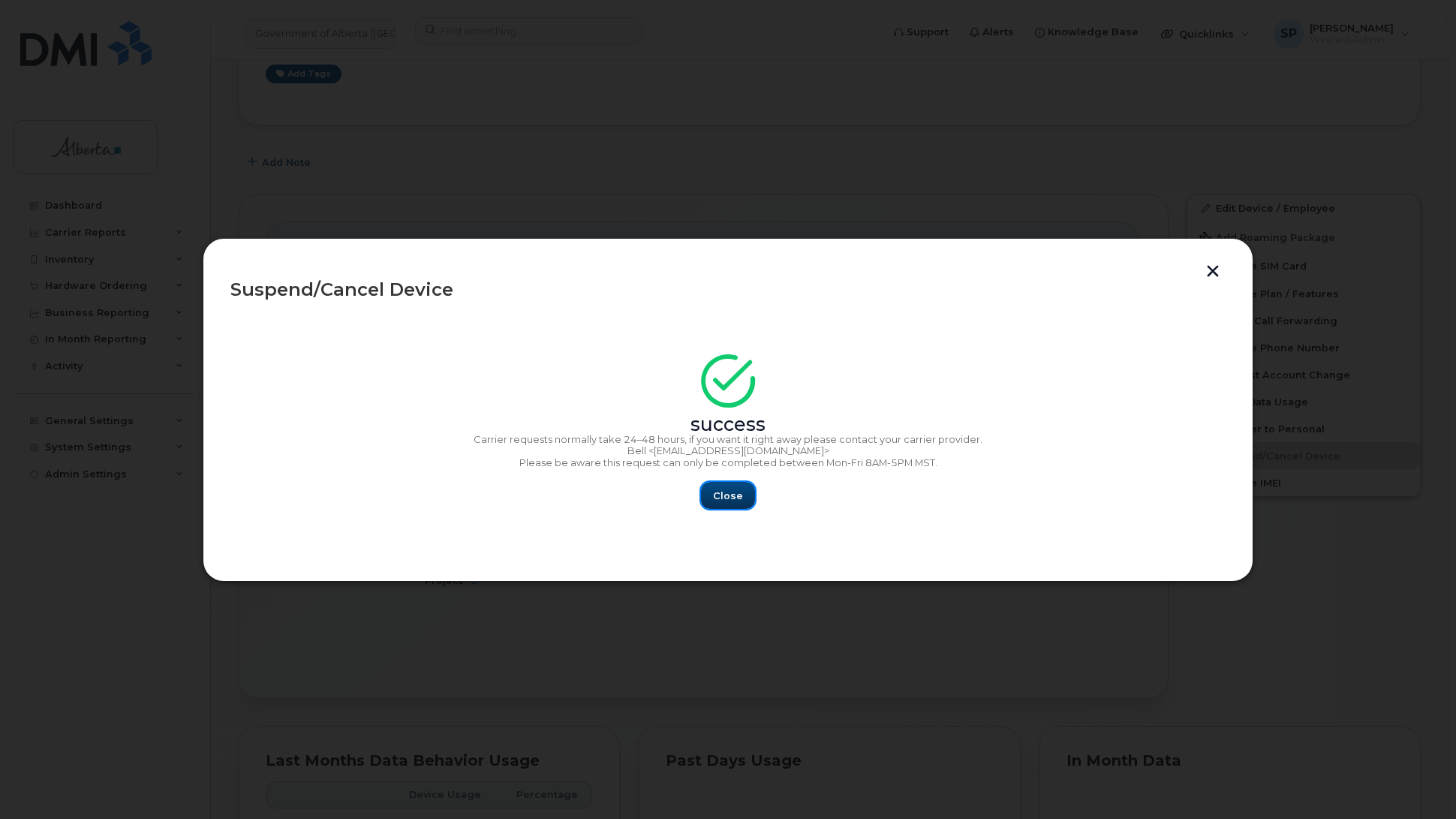
click at [740, 489] on span "Close" at bounding box center [728, 495] width 30 height 14
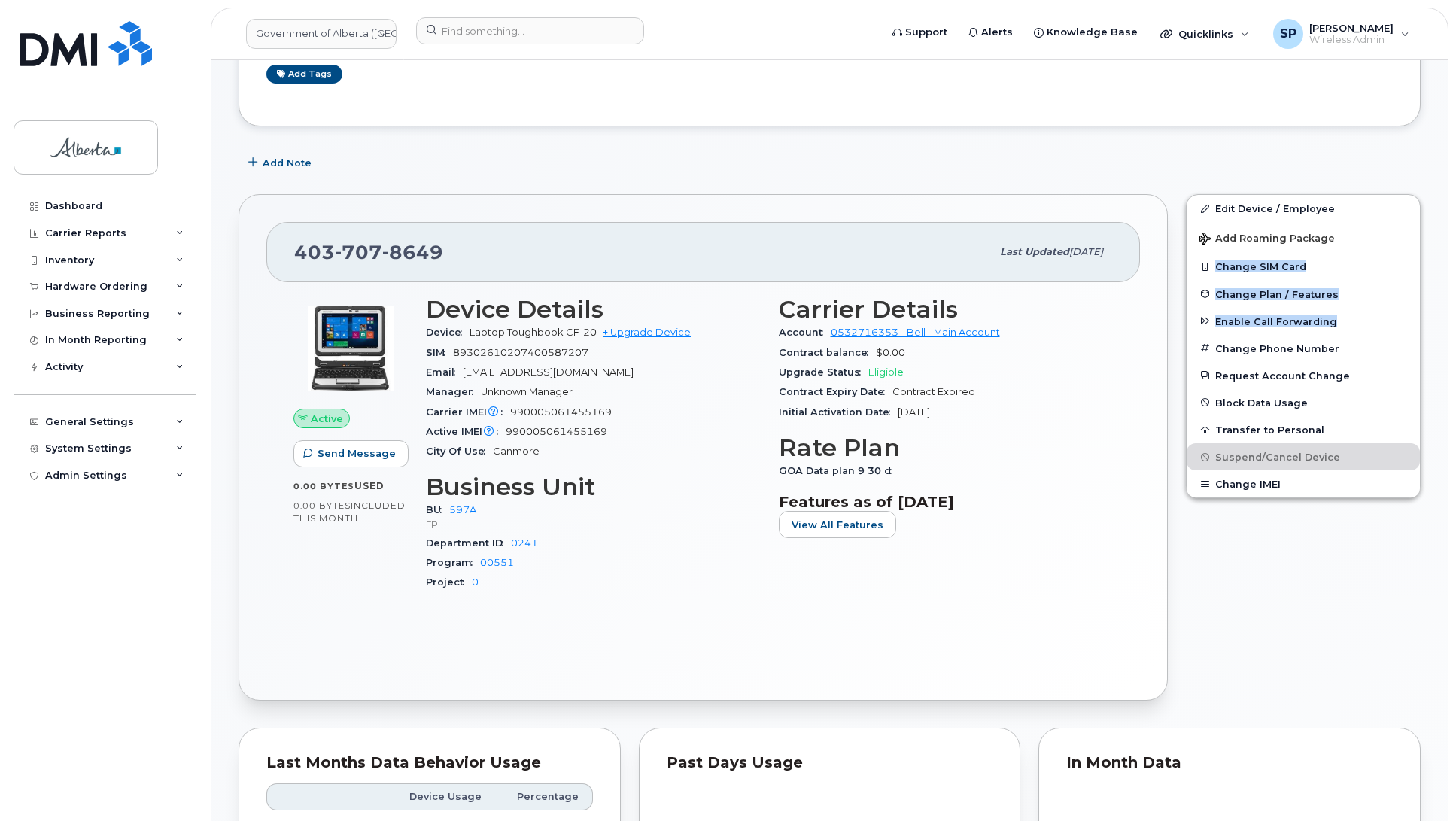
drag, startPoint x: 1454, startPoint y: 329, endPoint x: 1452, endPoint y: 248, distance: 81.0
click at [1389, 312] on button "Enable Call Forwarding" at bounding box center [1303, 321] width 234 height 27
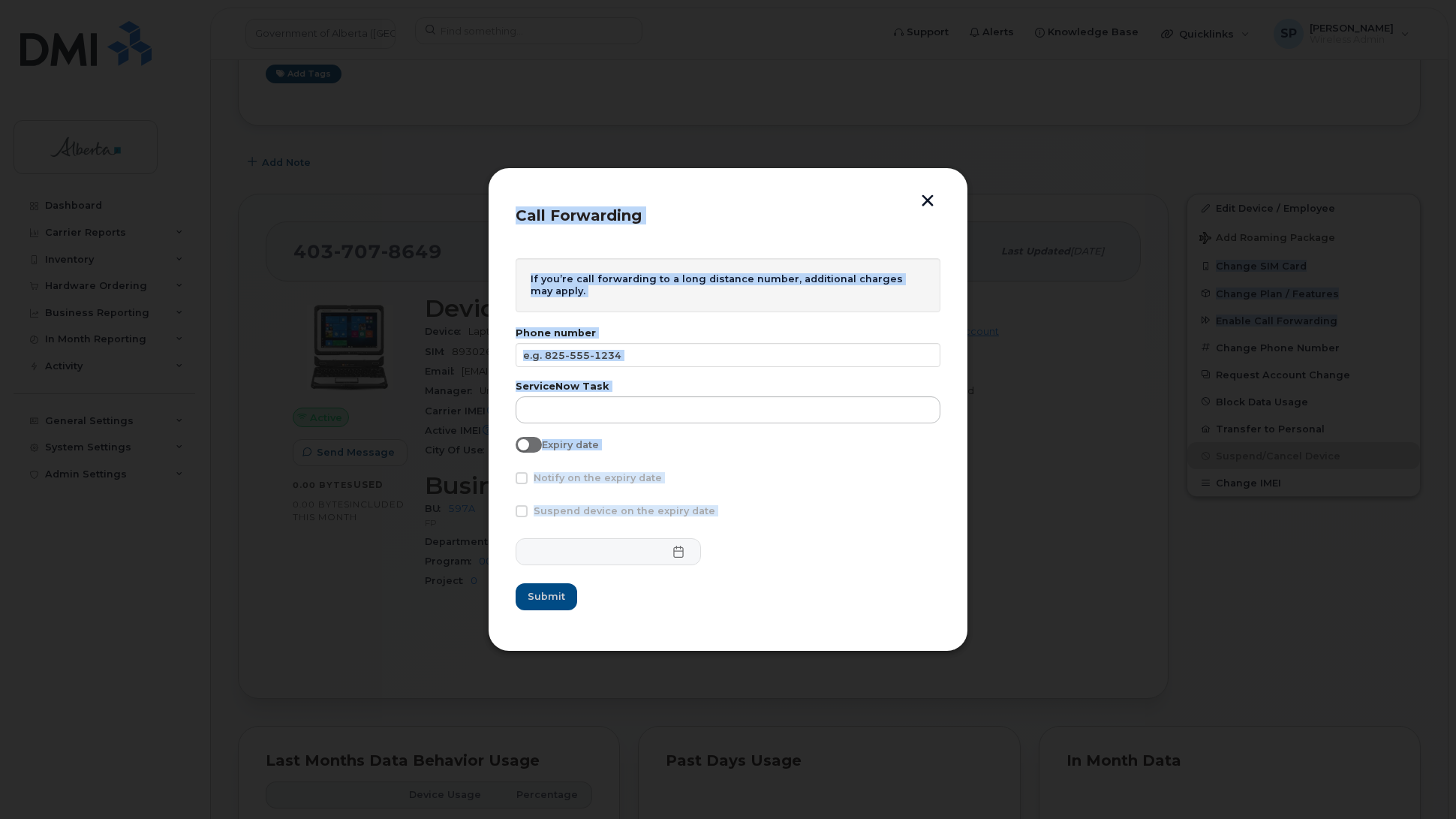
click at [924, 200] on button "button" at bounding box center [927, 202] width 22 height 16
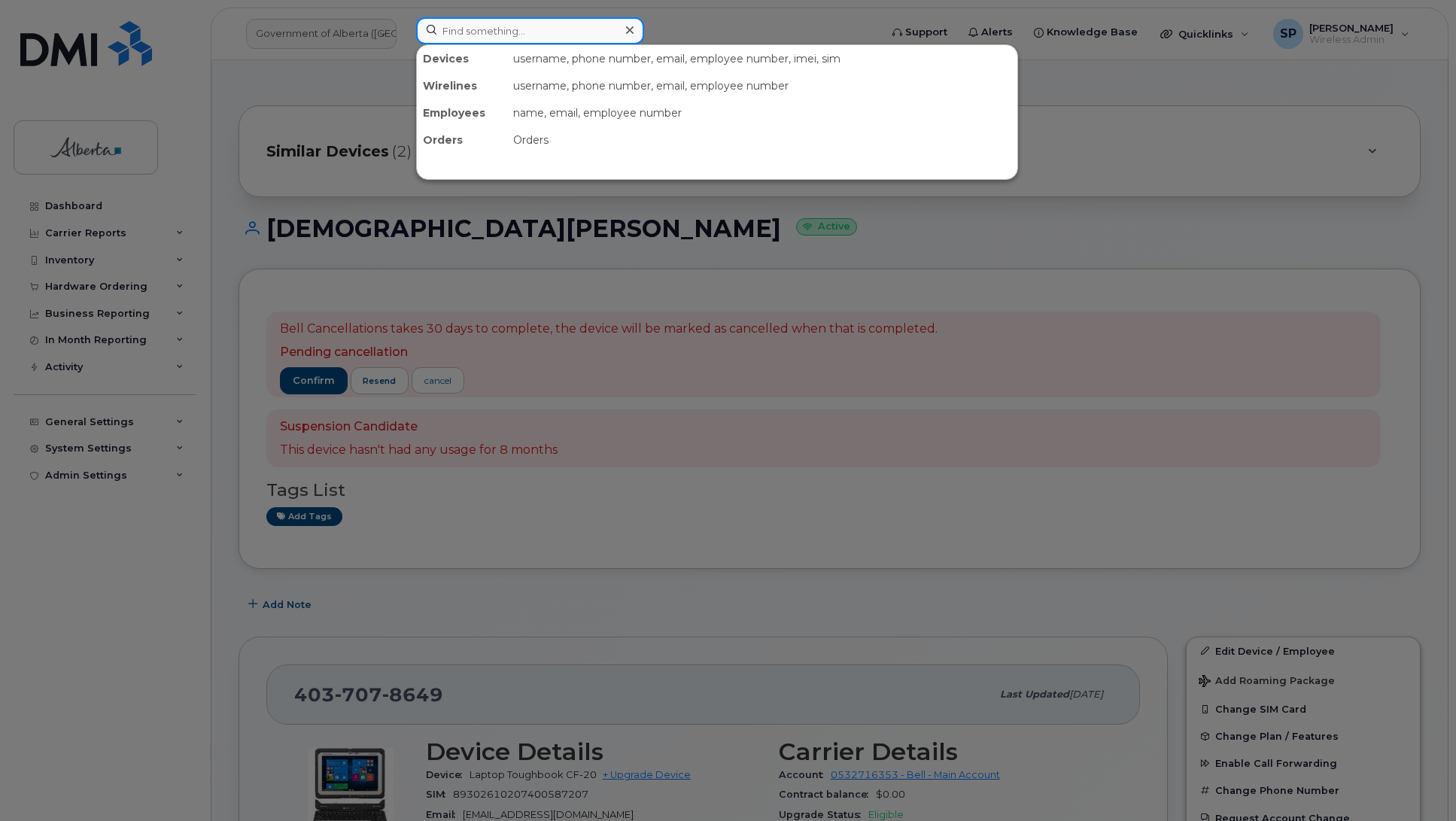
click at [486, 34] on input at bounding box center [530, 31] width 228 height 27
paste input "4038289679"
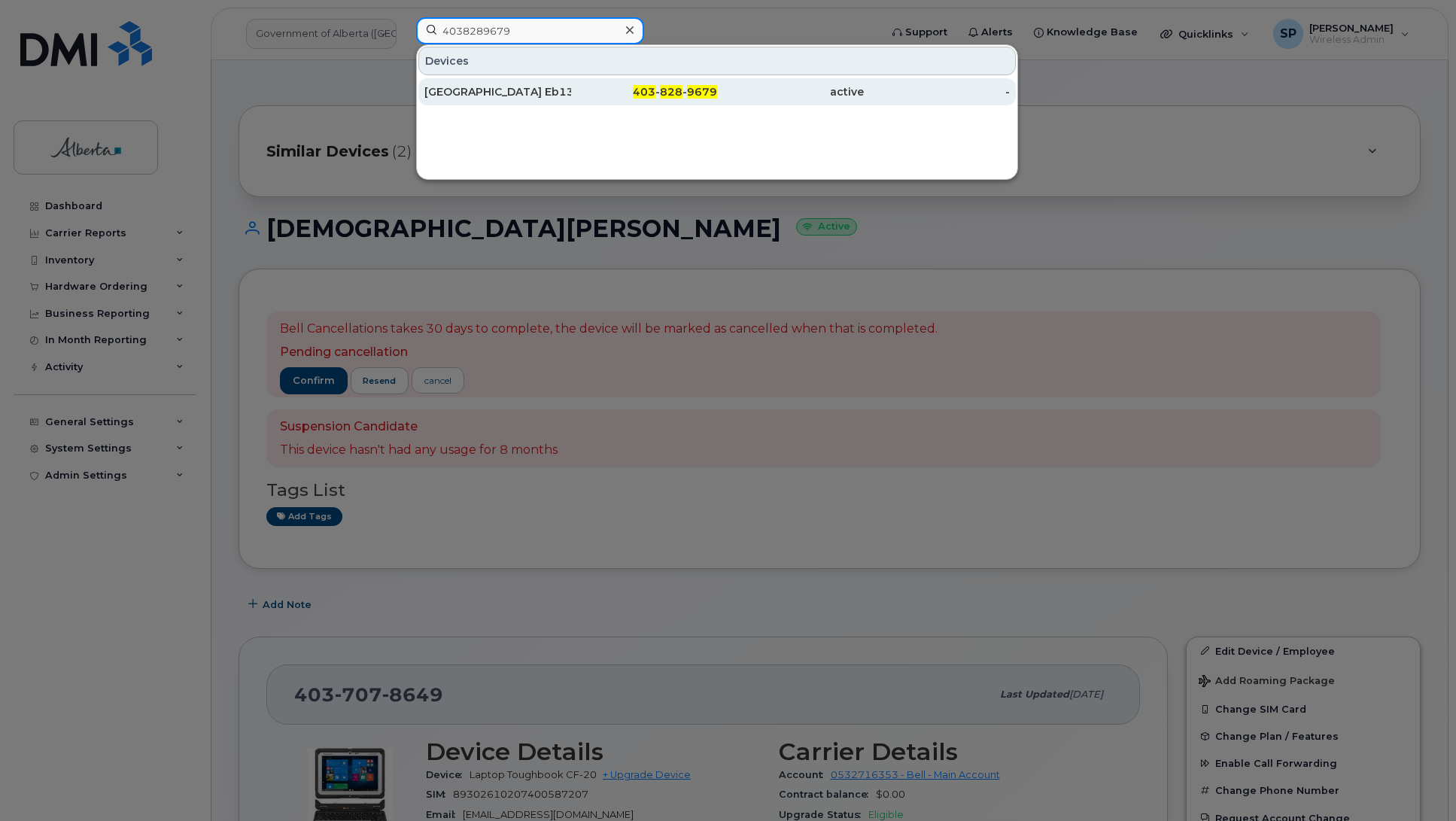
type input "4038289679"
click at [501, 93] on div "[GEOGRAPHIC_DATA] Eb13" at bounding box center [498, 92] width 146 height 15
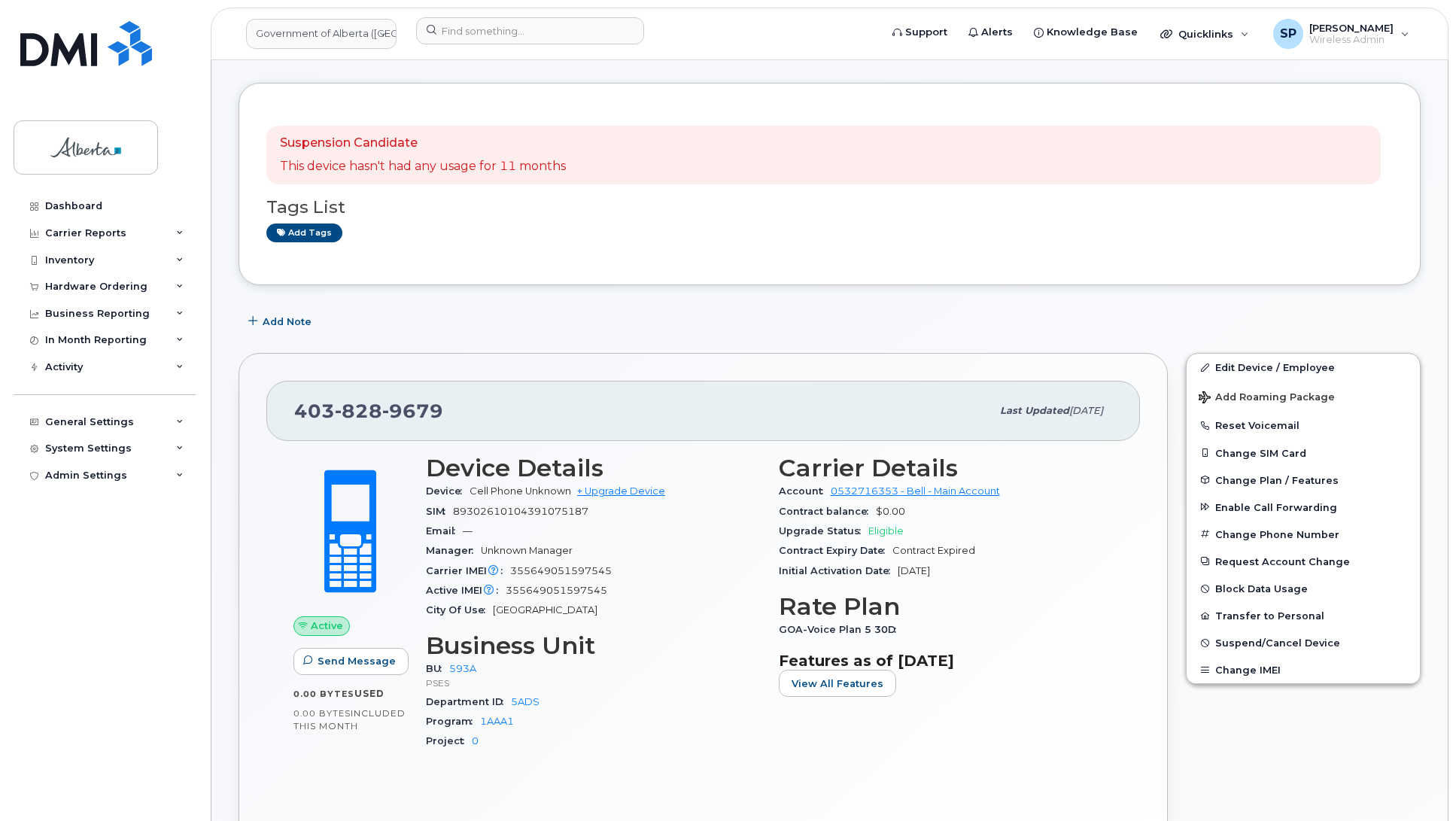
scroll to position [82, 0]
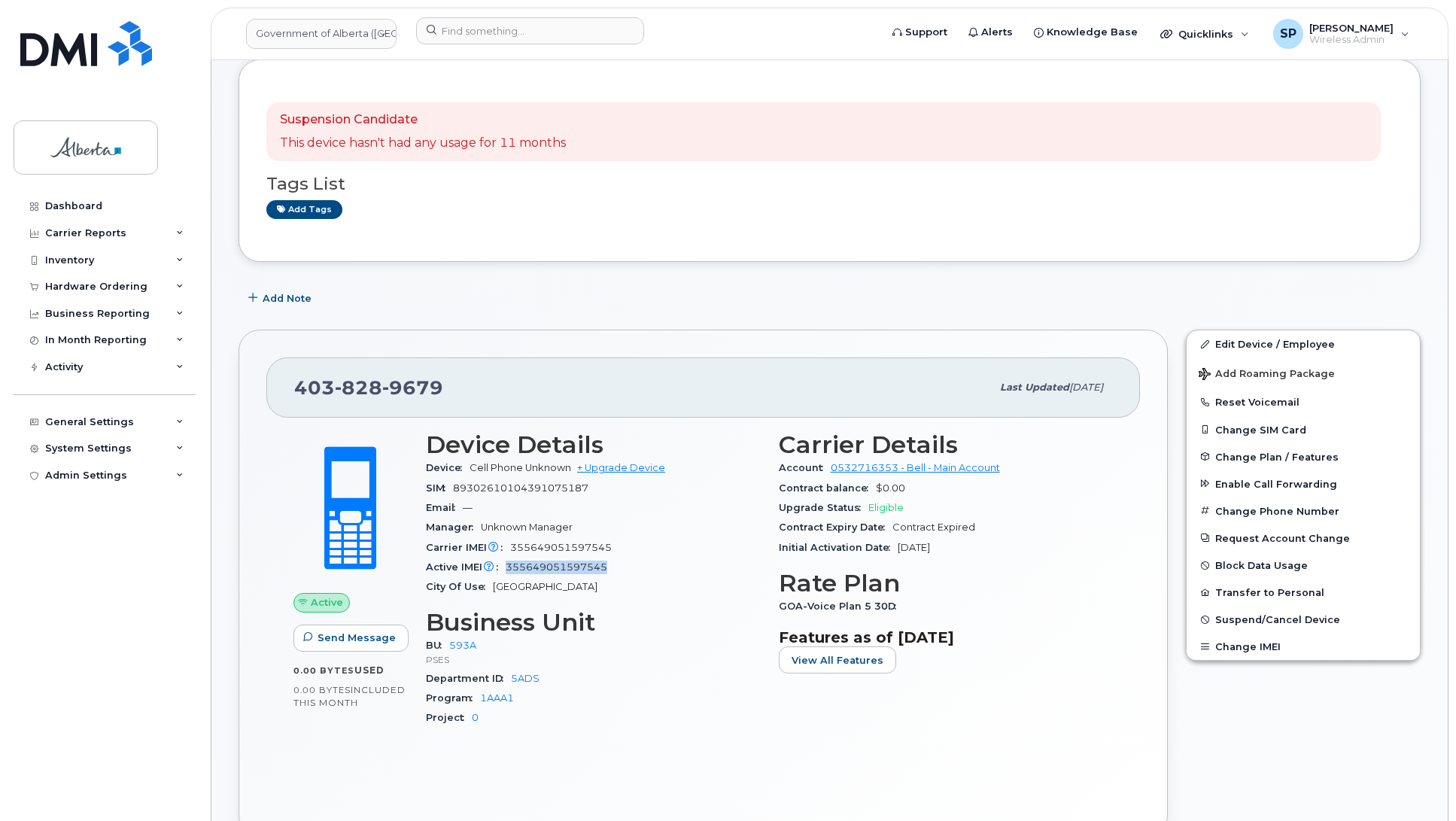
drag, startPoint x: 610, startPoint y: 565, endPoint x: 510, endPoint y: 565, distance: 100.0
click at [510, 565] on div "Active IMEI Active IMEI is refreshed daily with a delay of up to 48 hours follo…" at bounding box center [592, 566] width 335 height 19
copy span "355649051597545"
click at [1248, 345] on link "Edit Device / Employee" at bounding box center [1303, 343] width 234 height 27
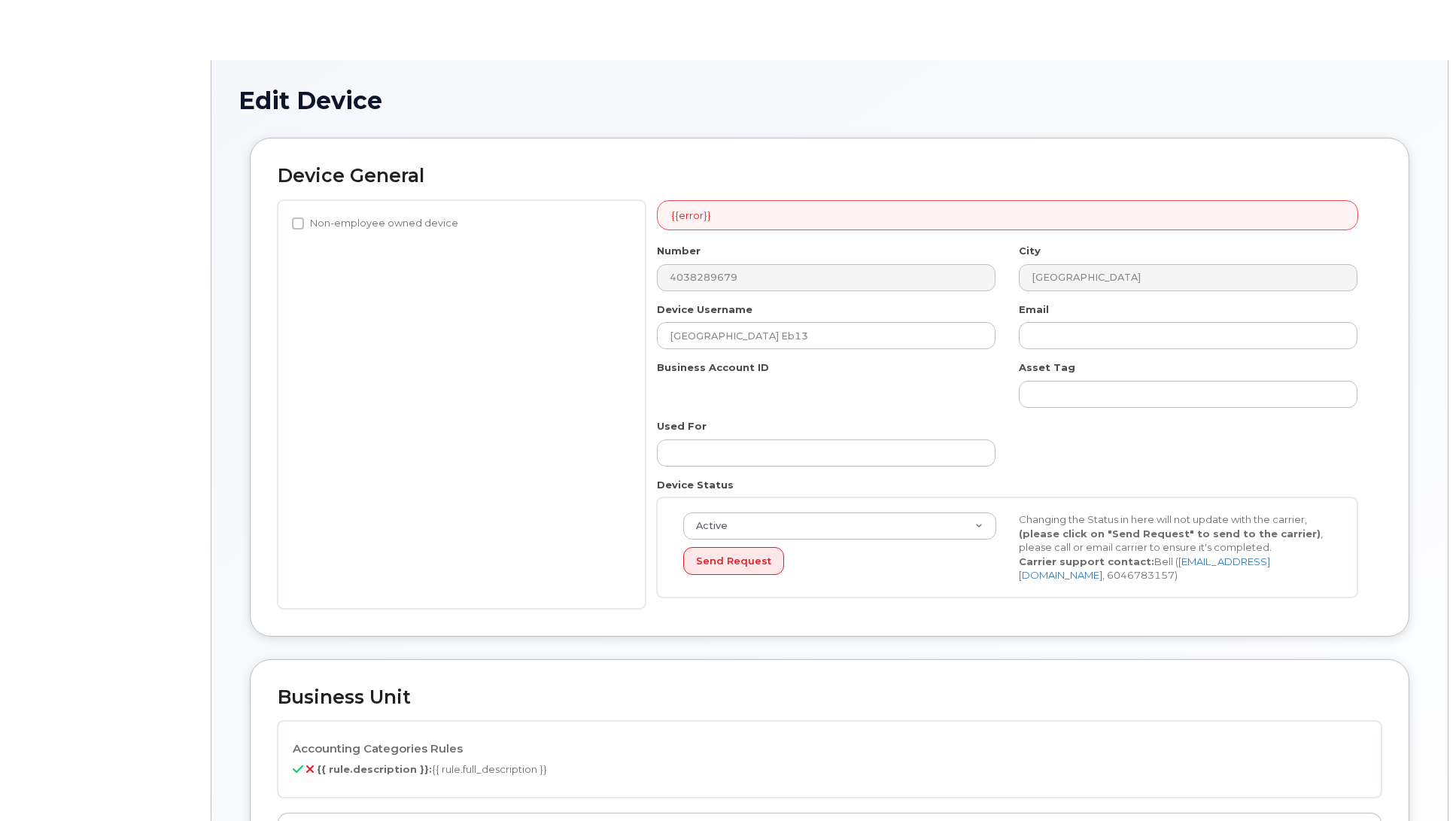
select select "4797682"
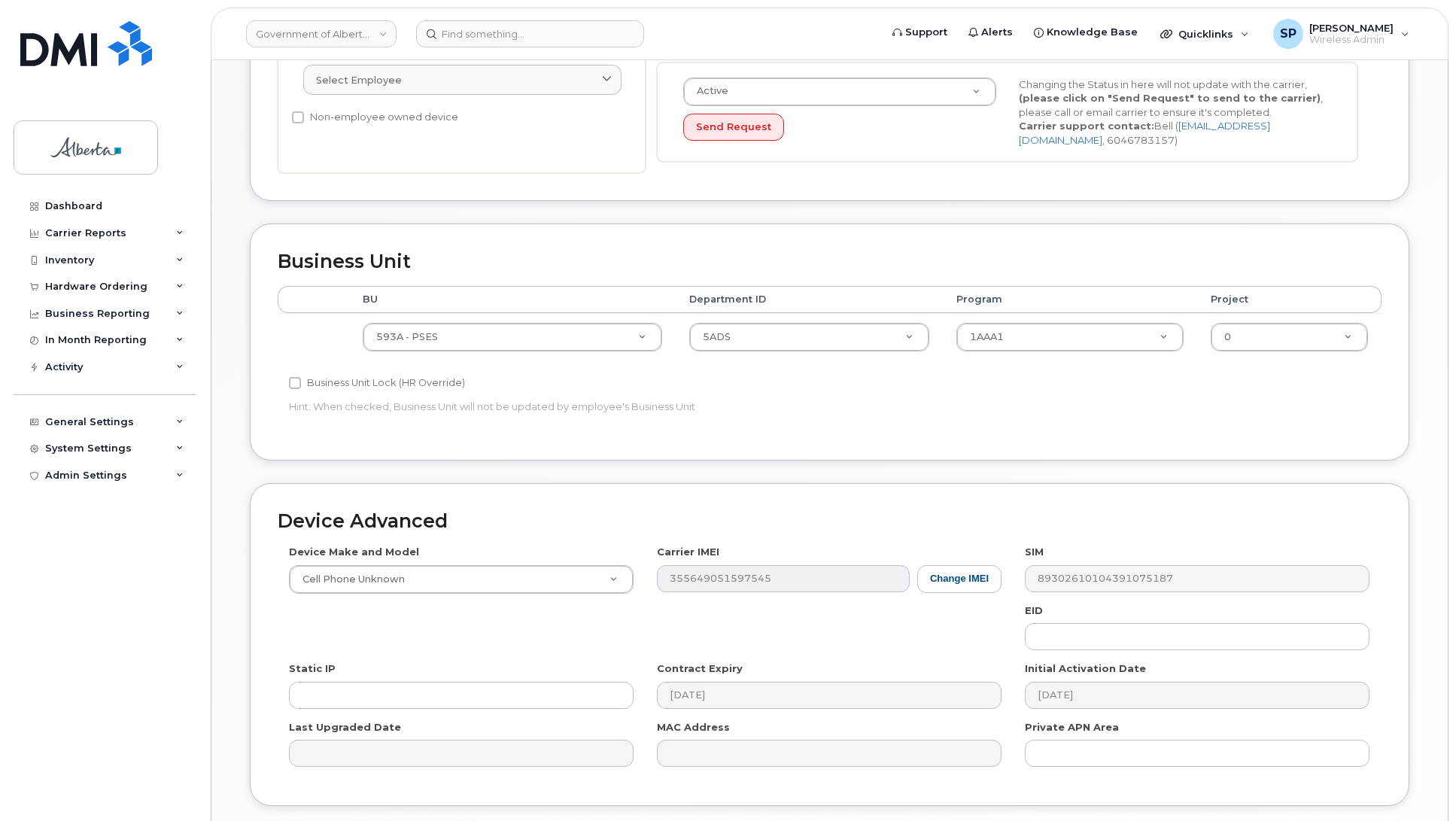
scroll to position [392, 0]
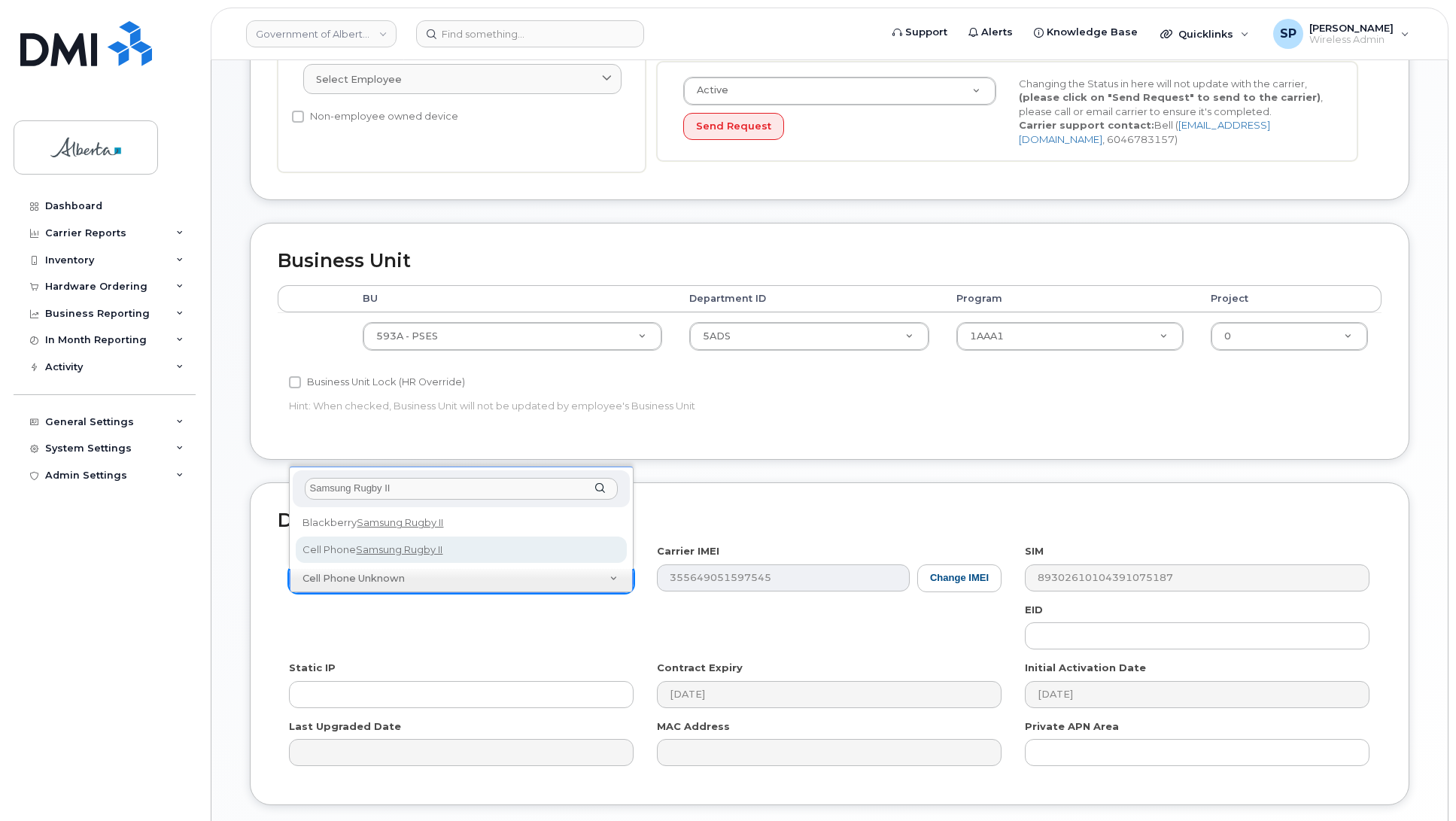
type input "Samsung Rugby II"
select select "2151"
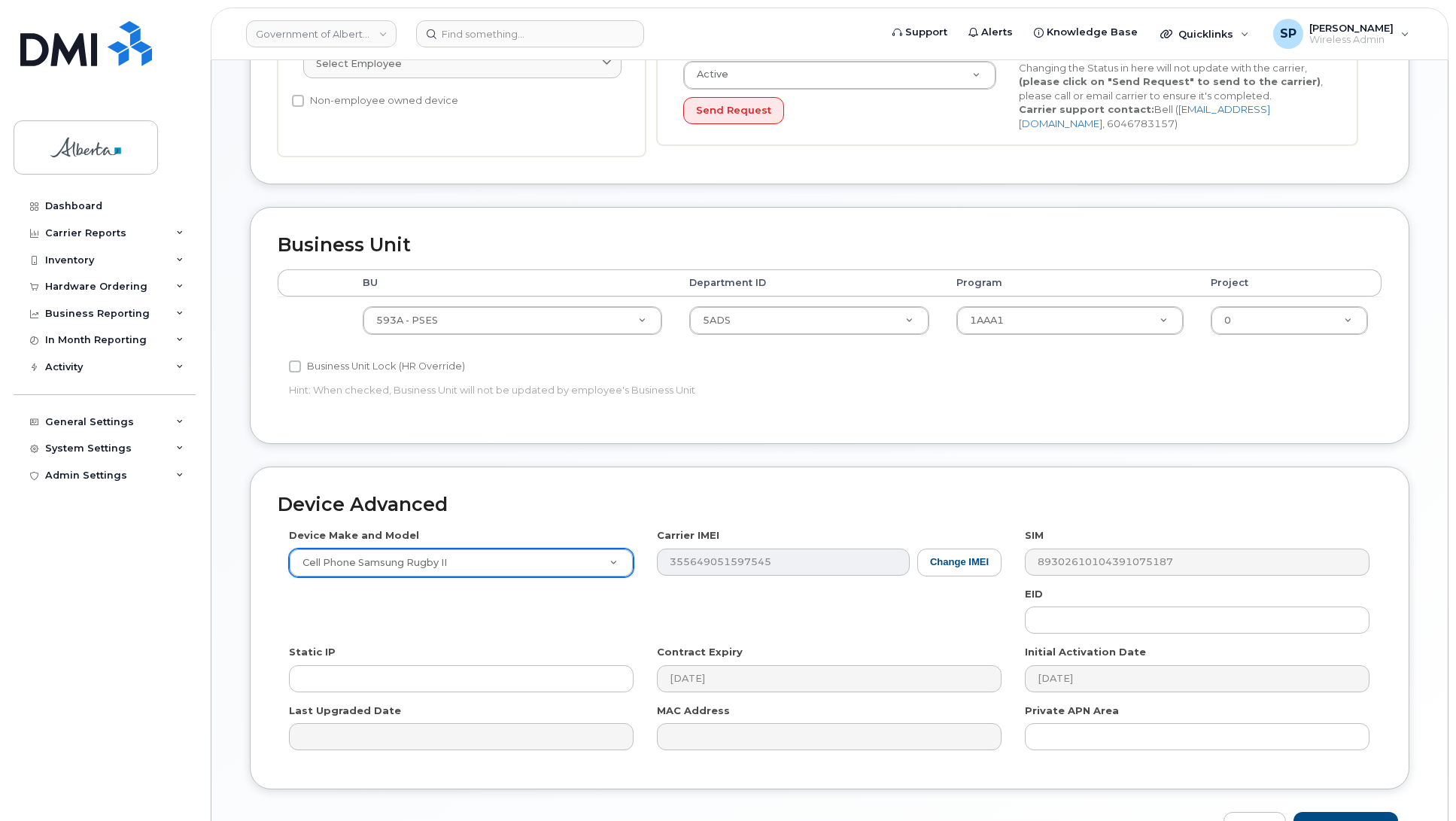
scroll to position [505, 0]
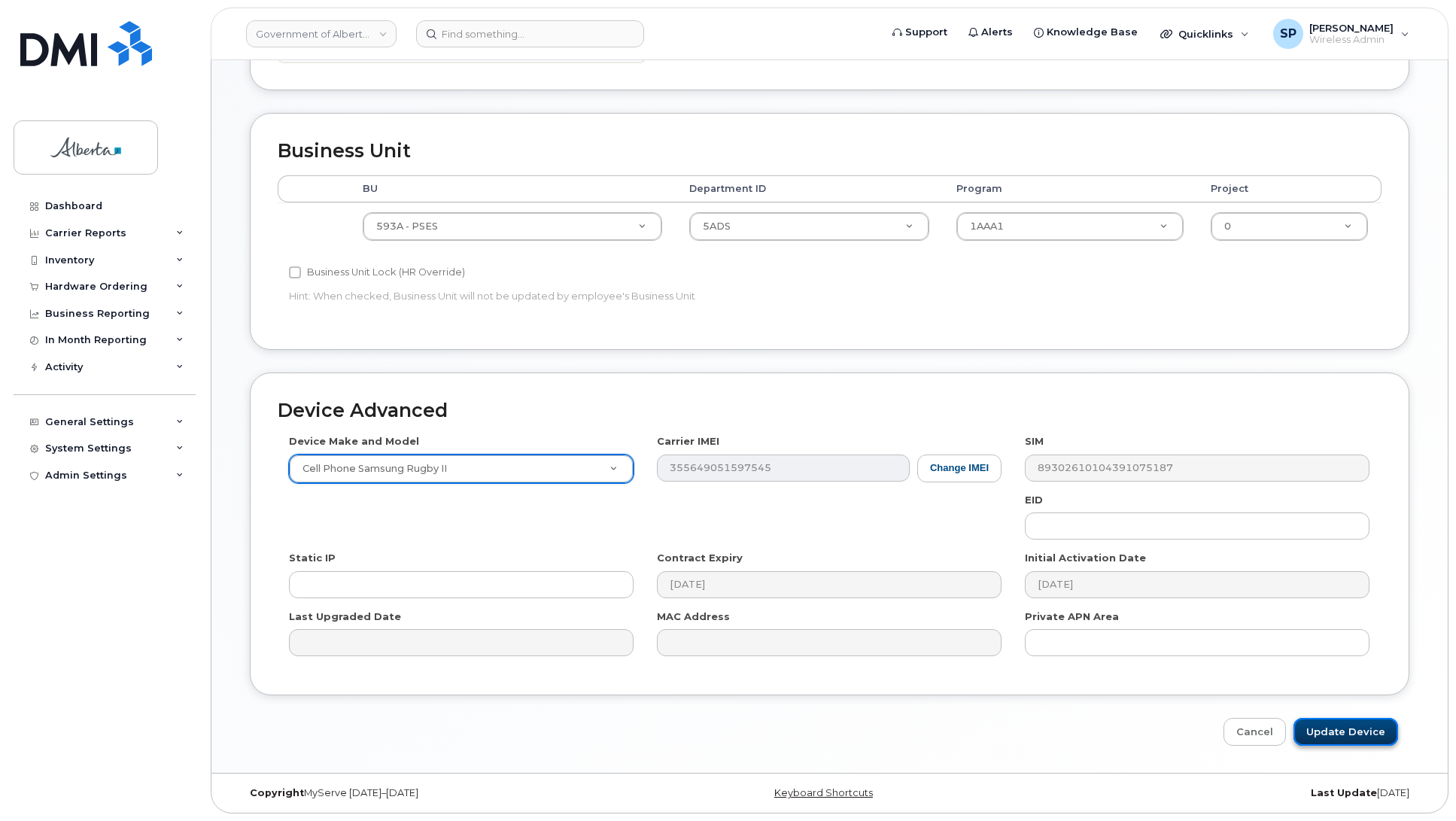
click at [1329, 732] on input "Update Device" at bounding box center [1345, 731] width 105 height 28
type input "Saving..."
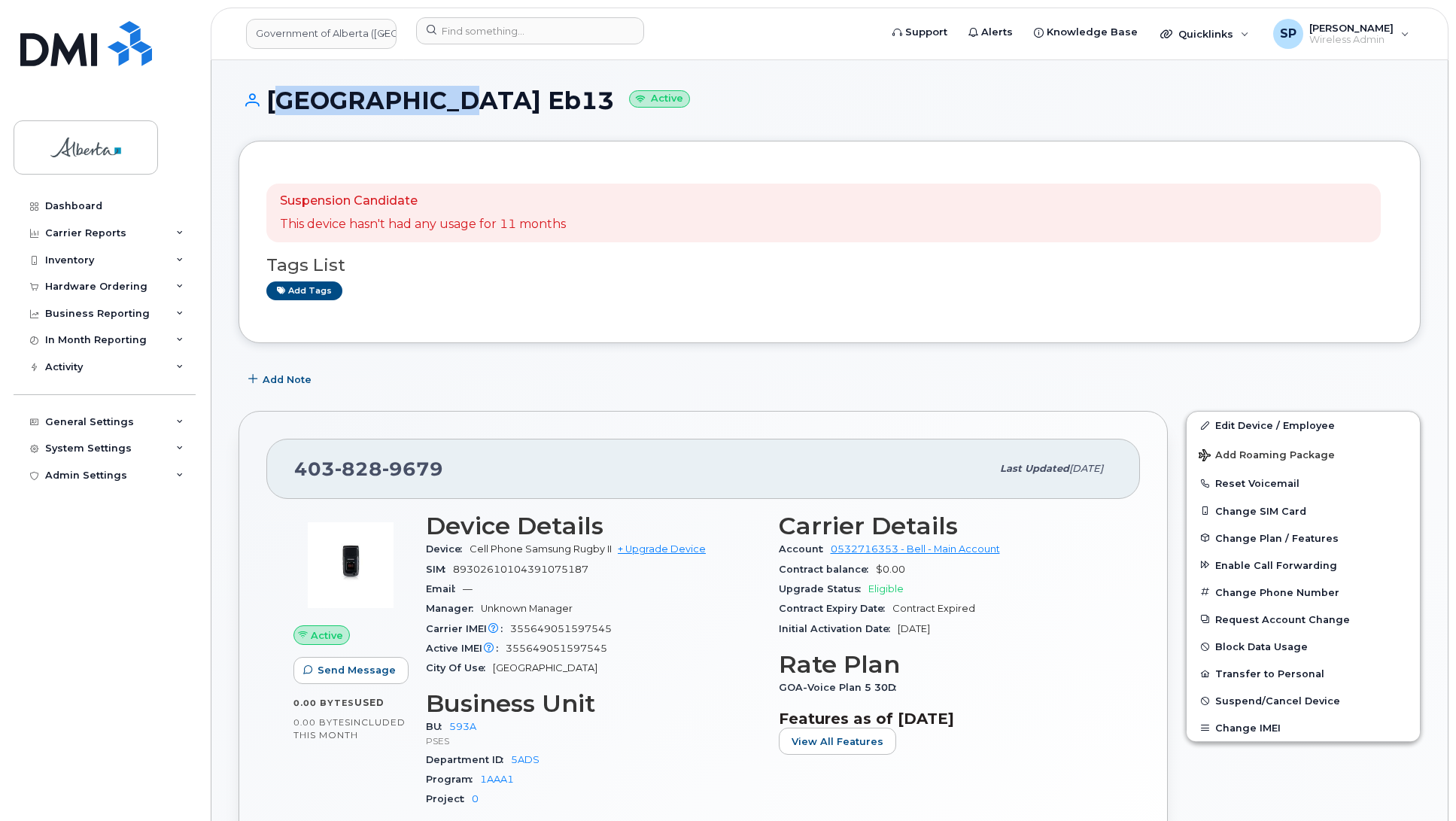
drag, startPoint x: 434, startPoint y: 103, endPoint x: 274, endPoint y: 94, distance: 160.3
click at [274, 94] on h1 "[GEOGRAPHIC_DATA] Eb13 Active" at bounding box center [829, 100] width 1182 height 26
copy h1 "[GEOGRAPHIC_DATA] Eb13"
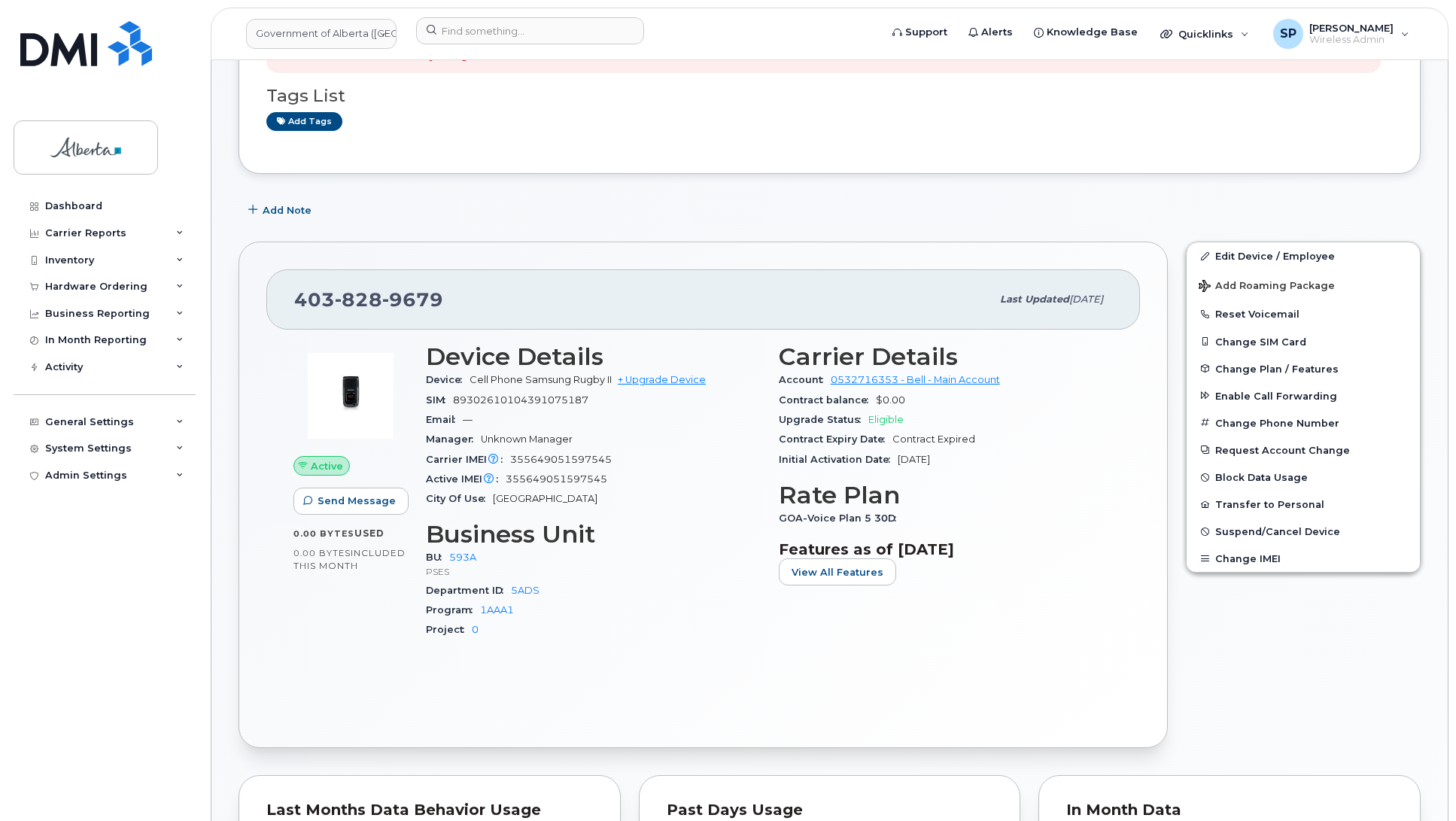
scroll to position [107, 0]
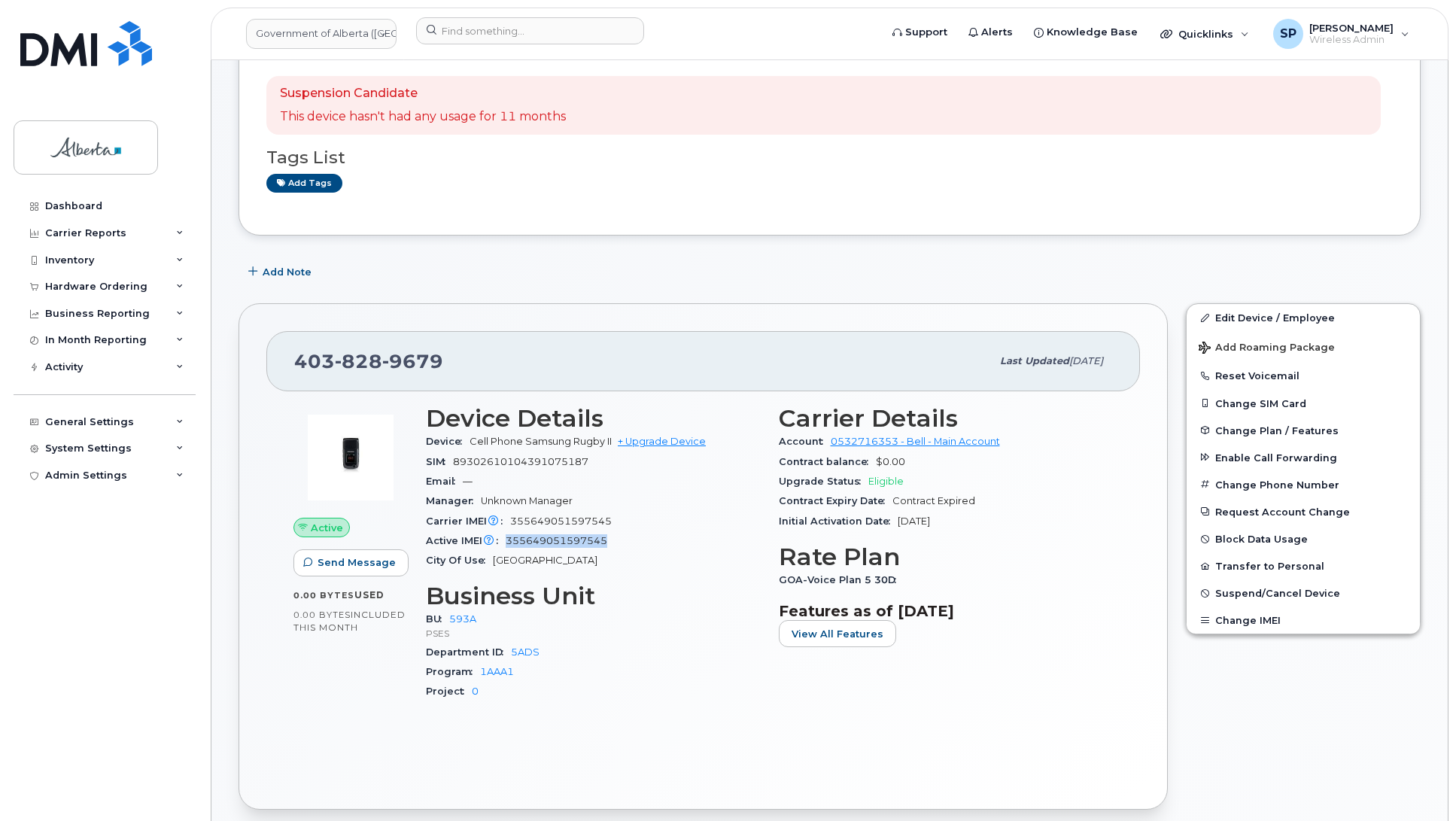
drag, startPoint x: 592, startPoint y: 543, endPoint x: 506, endPoint y: 546, distance: 86.1
click at [506, 546] on div "Active IMEI Active IMEI is refreshed daily with a delay of up to 48 hours follo…" at bounding box center [592, 540] width 335 height 19
copy span "355649051597545"
click at [302, 273] on span "Add Note" at bounding box center [286, 272] width 49 height 14
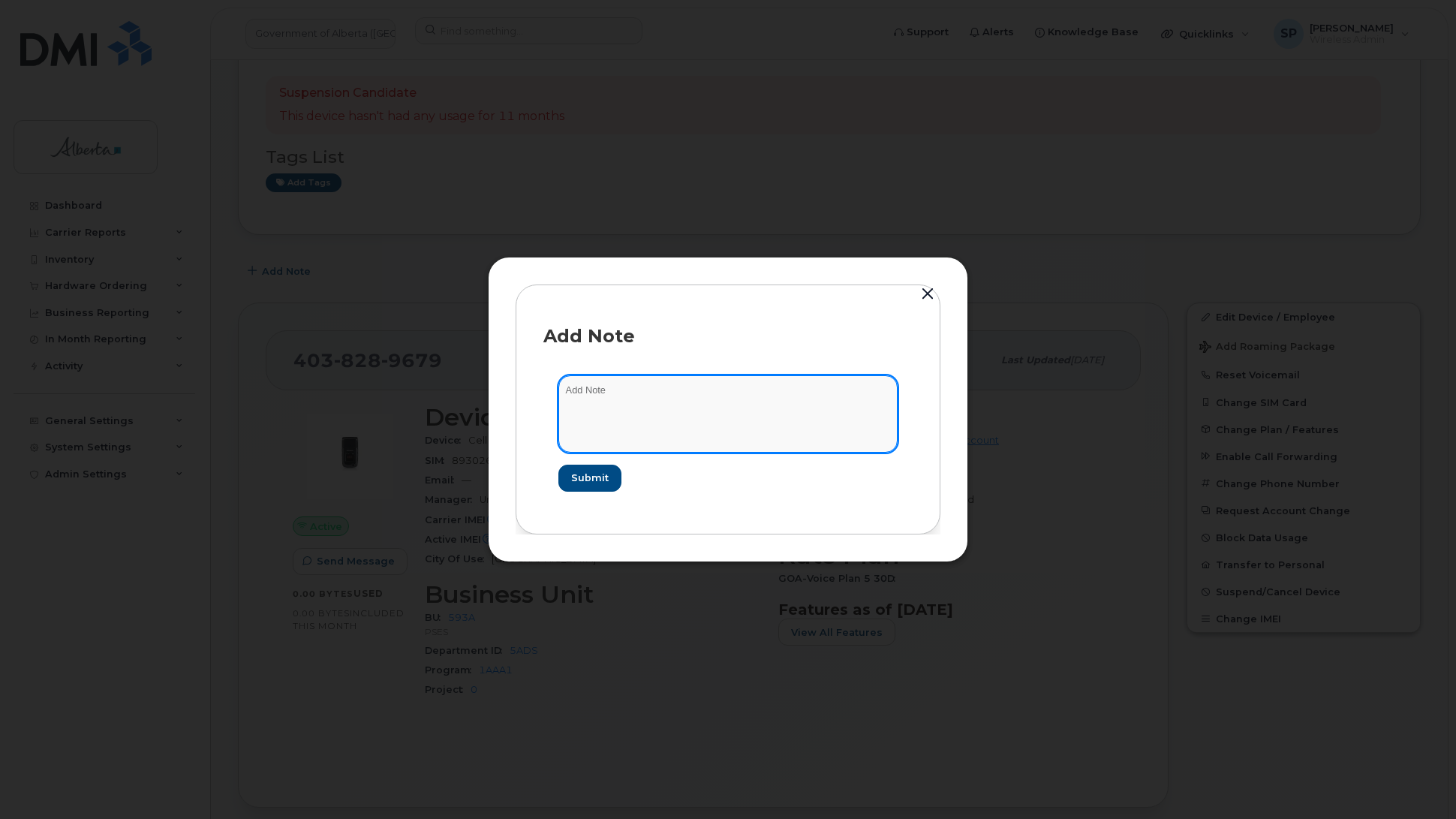
click at [711, 397] on textarea at bounding box center [728, 413] width 339 height 77
paste textarea "SCTASK0852430 4038289679 Plan Issue - (10) Bell 3G/HSPA Ending Service Support …"
type textarea "SCTASK0852430 4038289679 Plan Issue - (10) Bell 3G/HSPA Ending Service Support …"
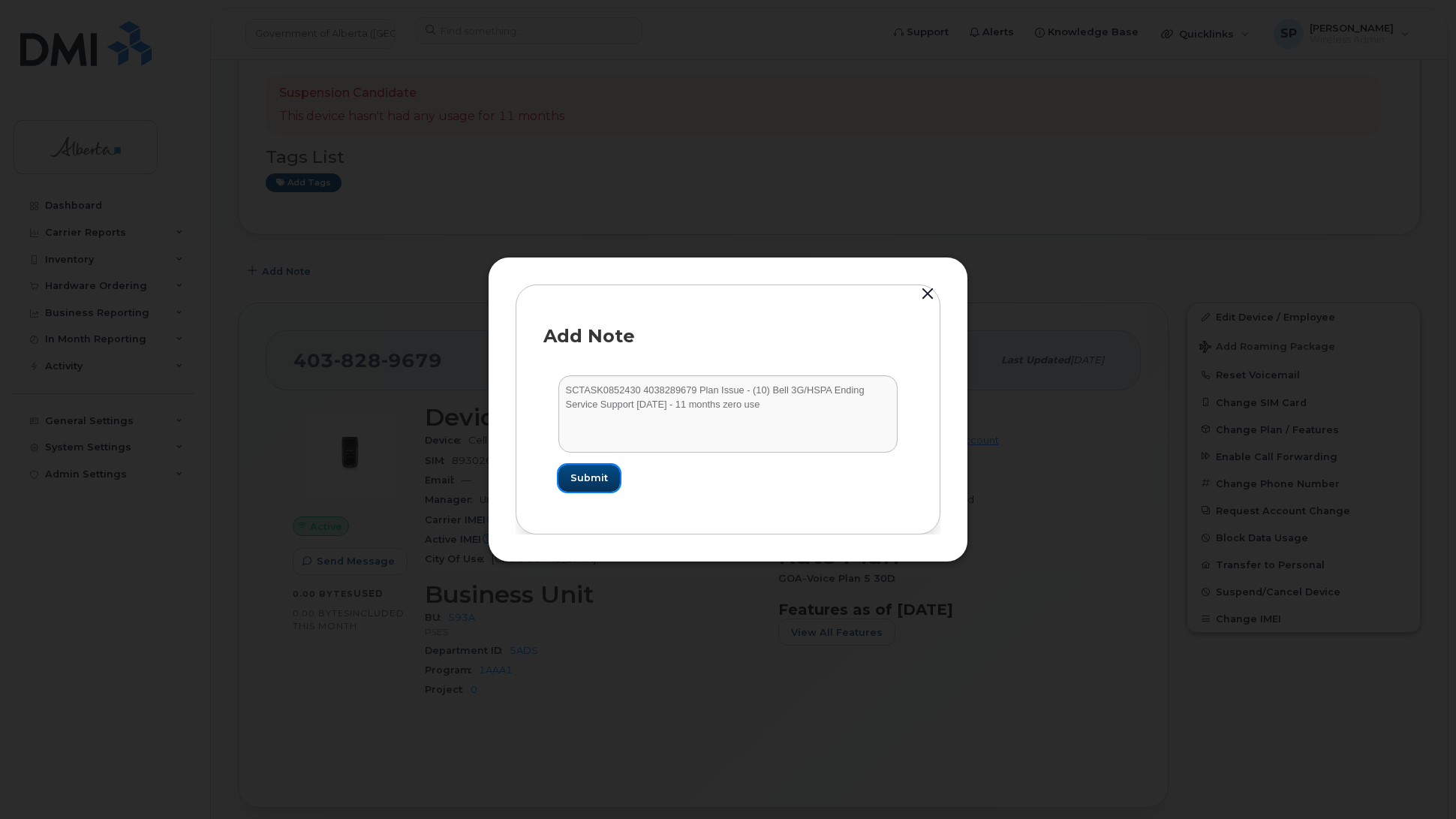
click at [603, 477] on span "Submit" at bounding box center [589, 477] width 38 height 14
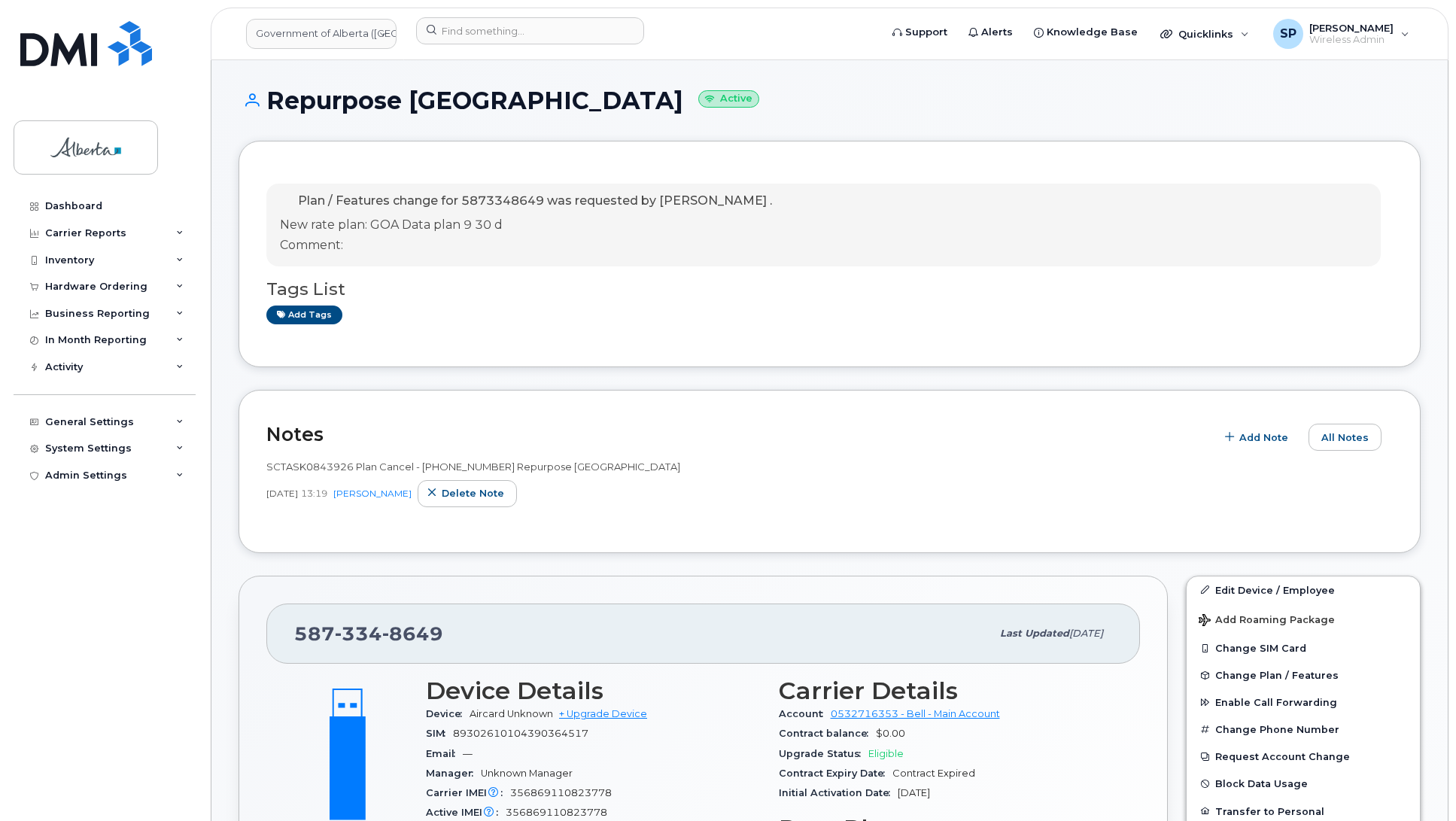
scroll to position [258, 0]
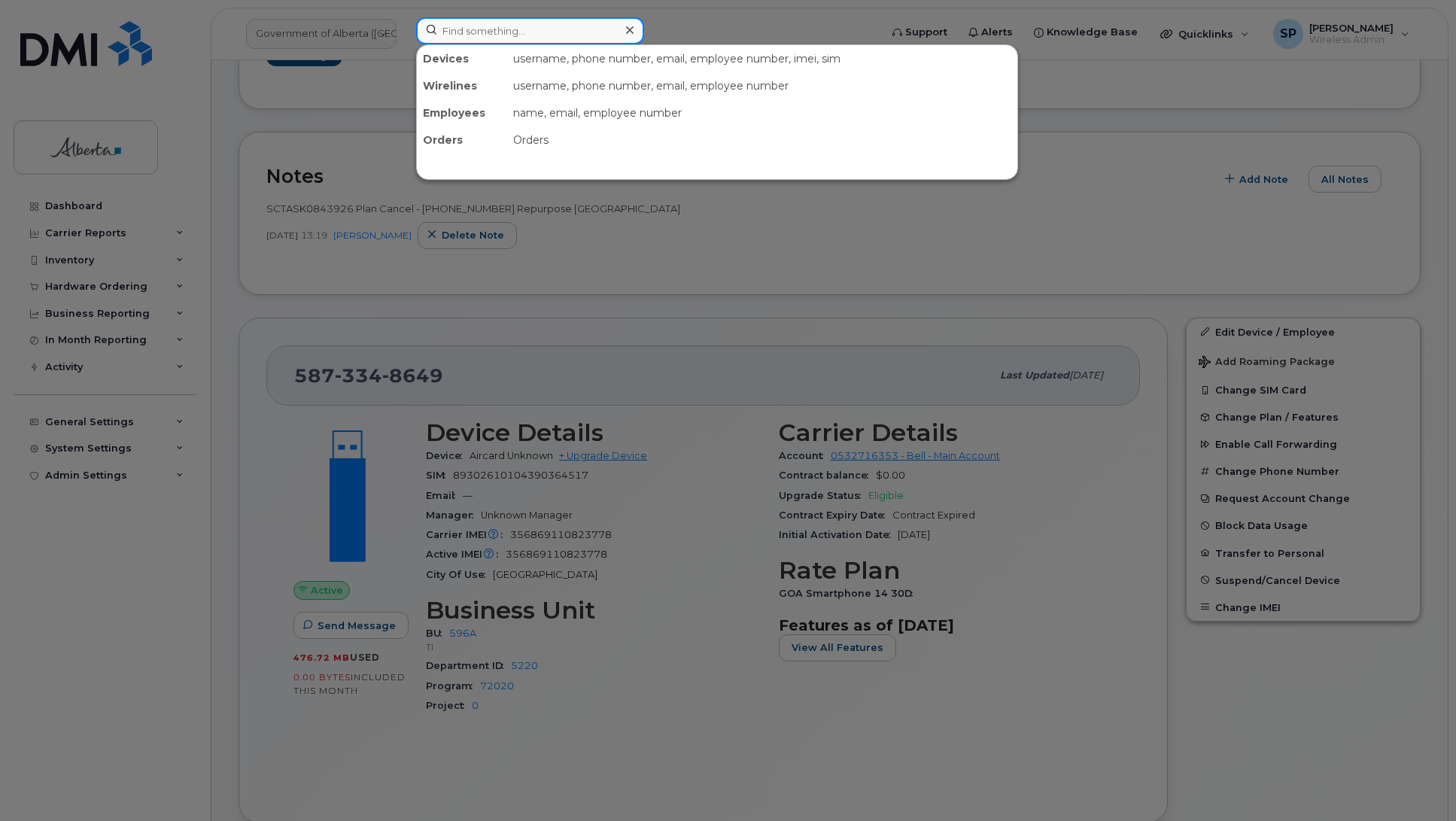
click at [498, 28] on input at bounding box center [530, 31] width 228 height 27
paste input "4037078649"
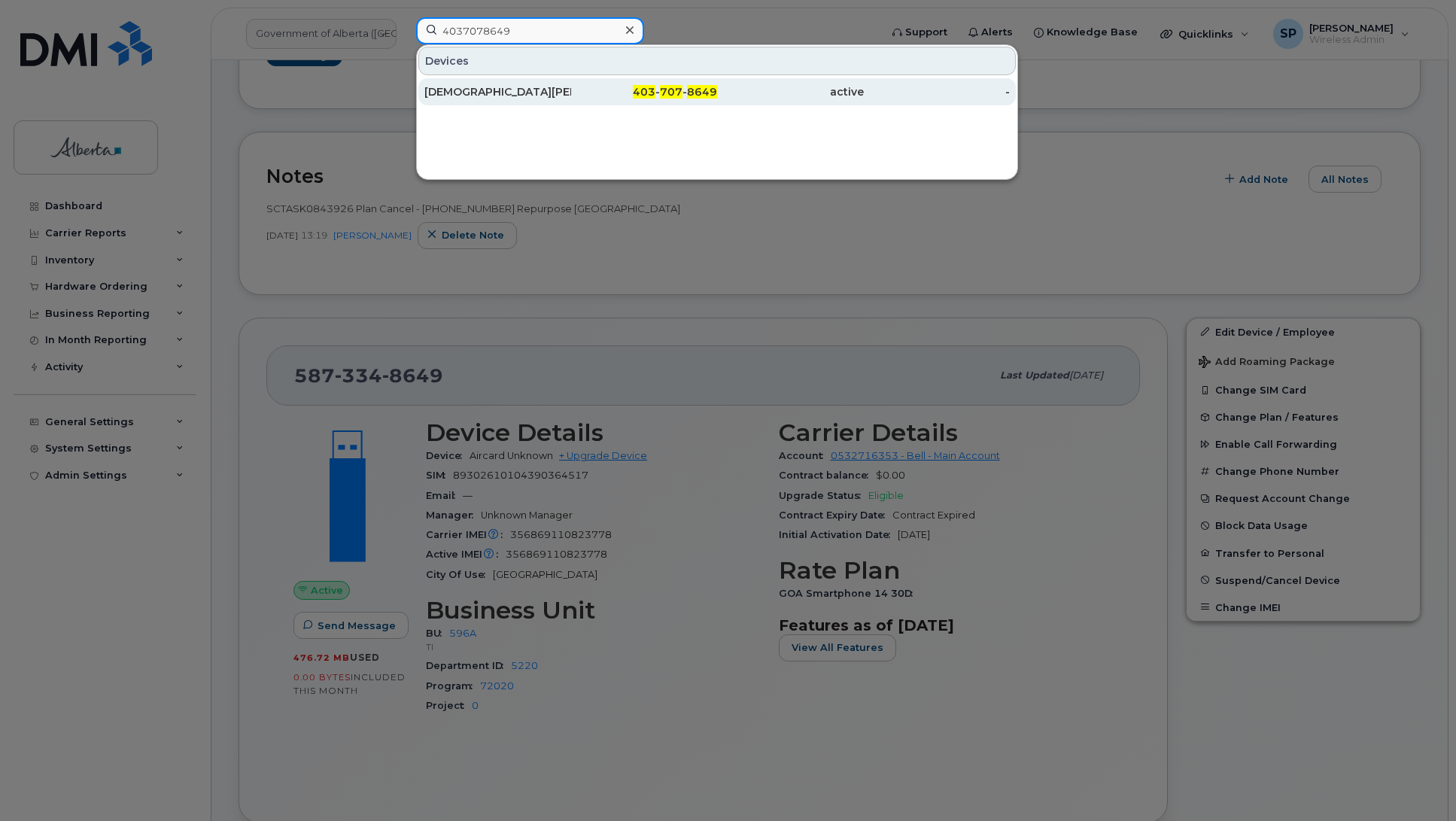
type input "4037078649"
click at [468, 94] on div "Arian Spiteri" at bounding box center [498, 92] width 146 height 15
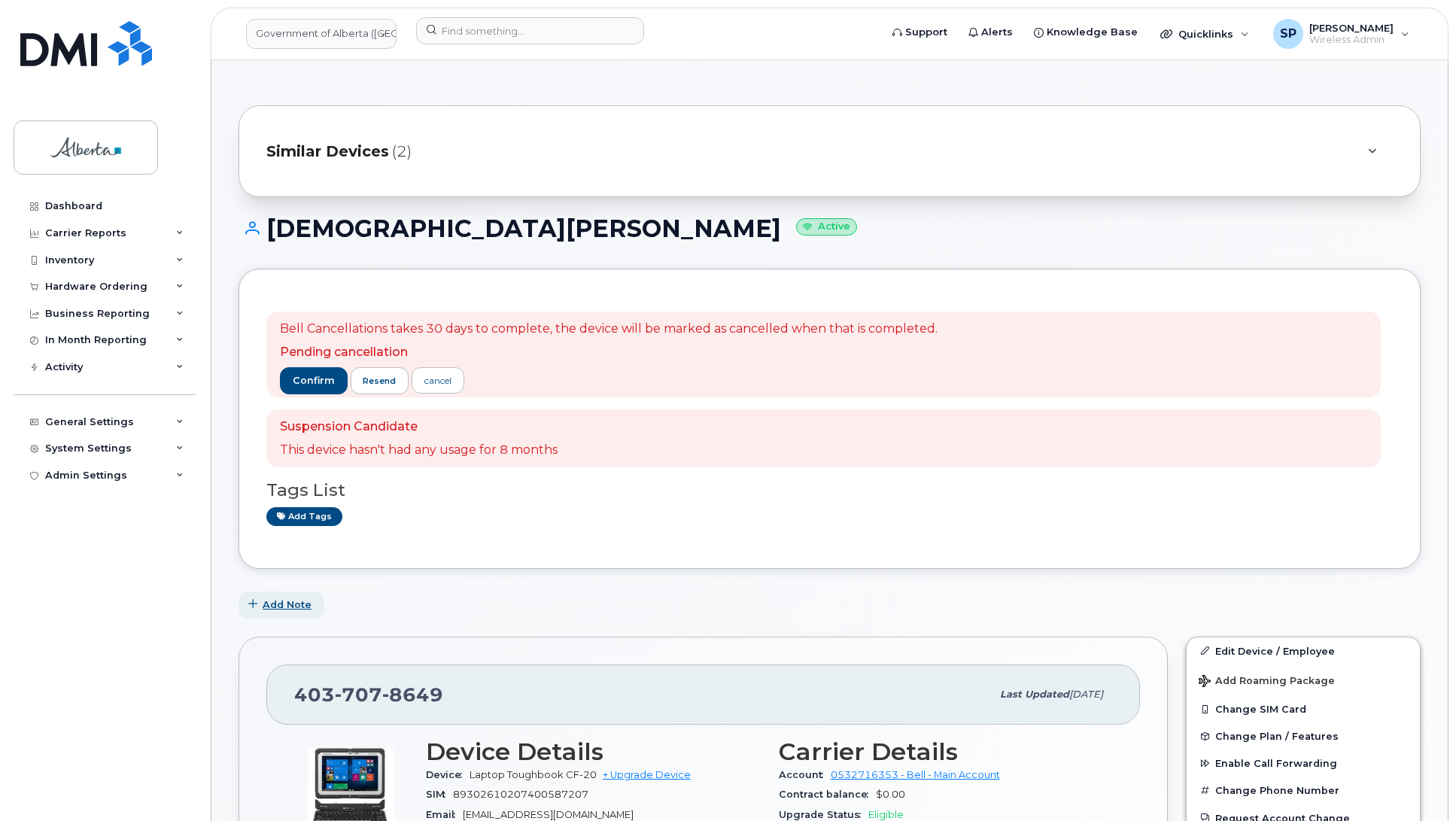
click at [286, 602] on span "Add Note" at bounding box center [286, 604] width 49 height 14
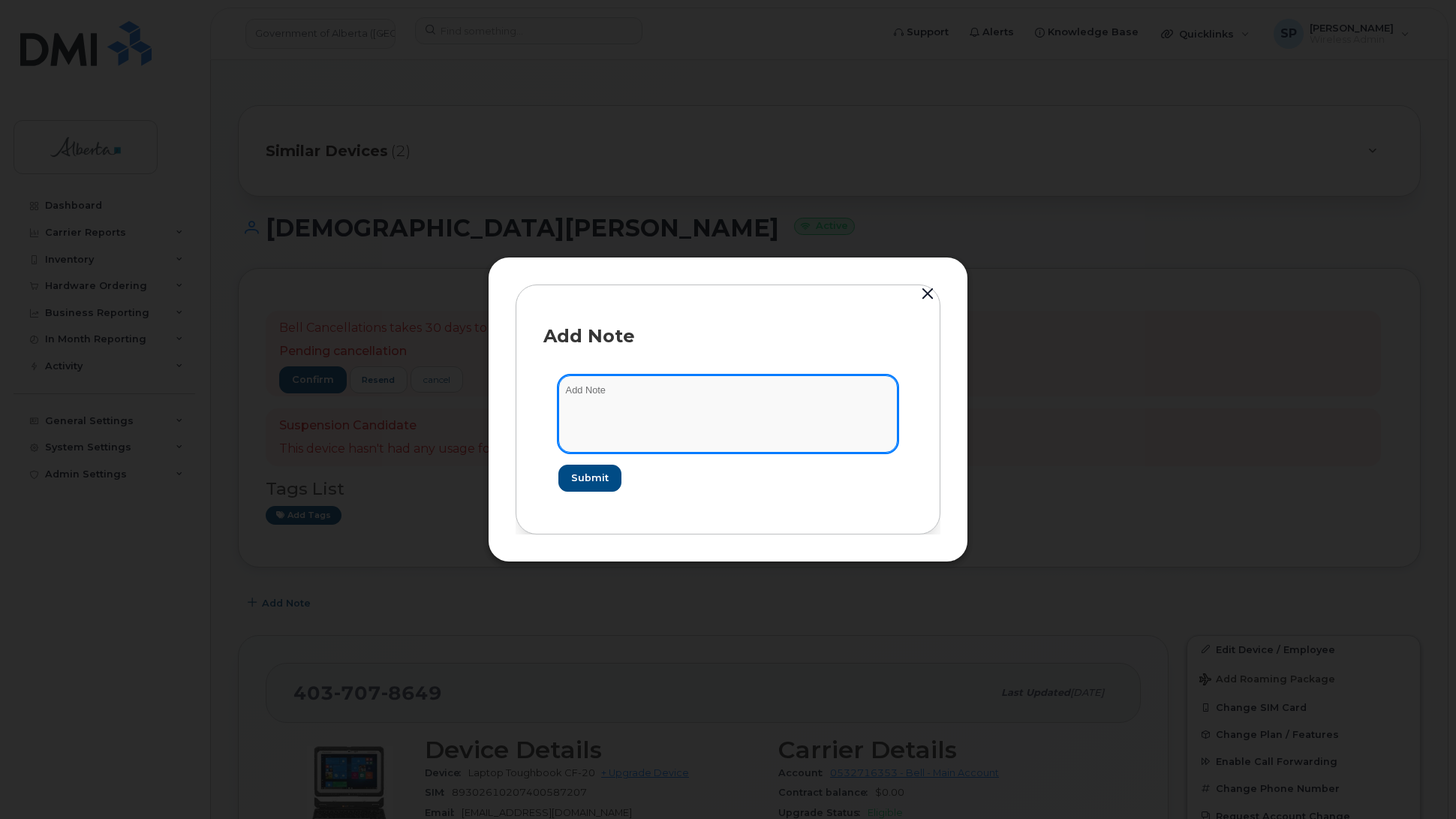
click at [656, 413] on textarea at bounding box center [728, 413] width 339 height 77
paste textarea "SCTASK0852430 4037078649 Plan Issue - (10) Bell 3G/HSPA Ending Service Support …"
type textarea "SCTASK0852430 4037078649 Plan Issue - (10) Bell 3G/HSPA Ending Service Support …"
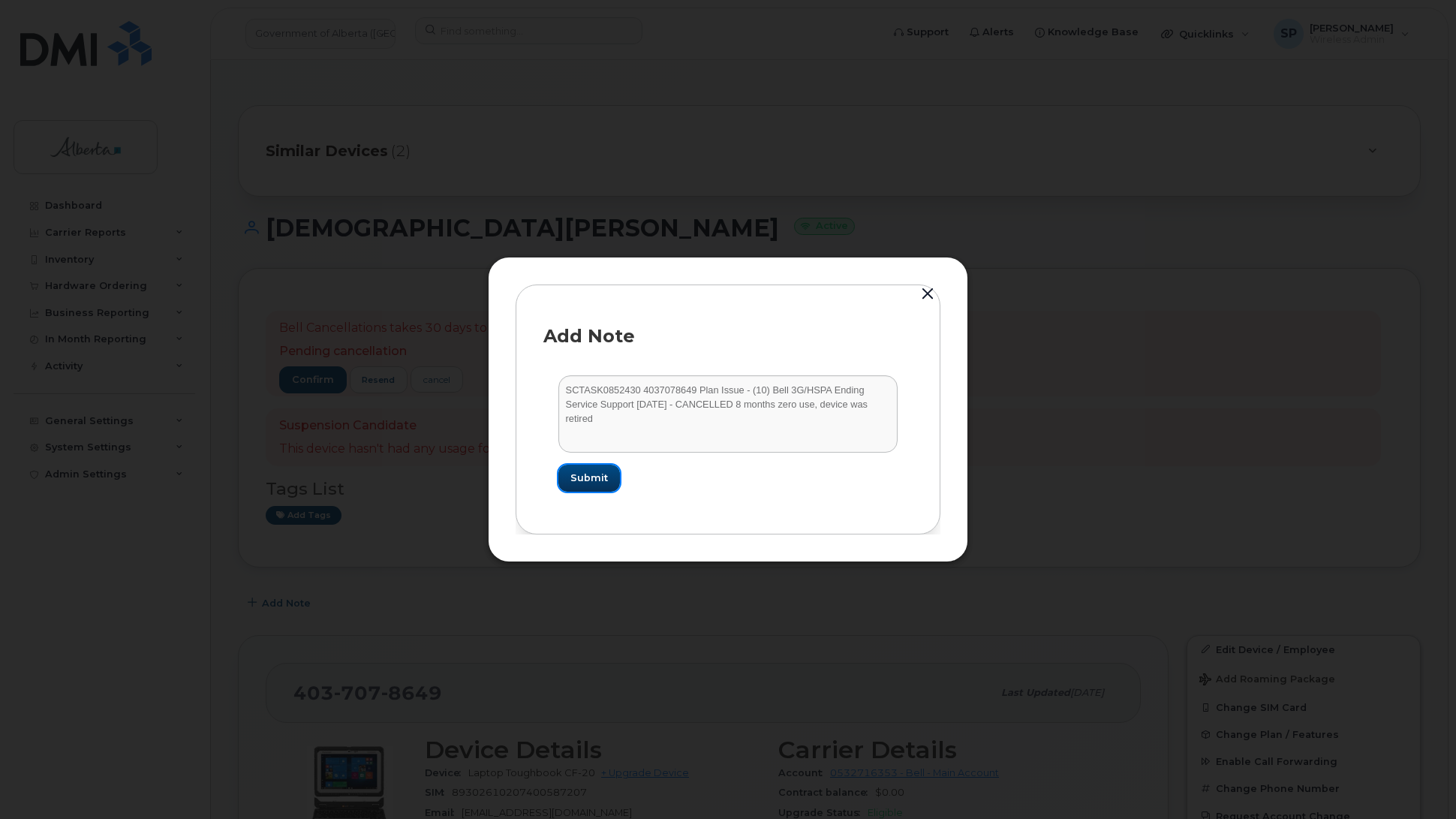
click at [594, 477] on span "Submit" at bounding box center [589, 477] width 38 height 14
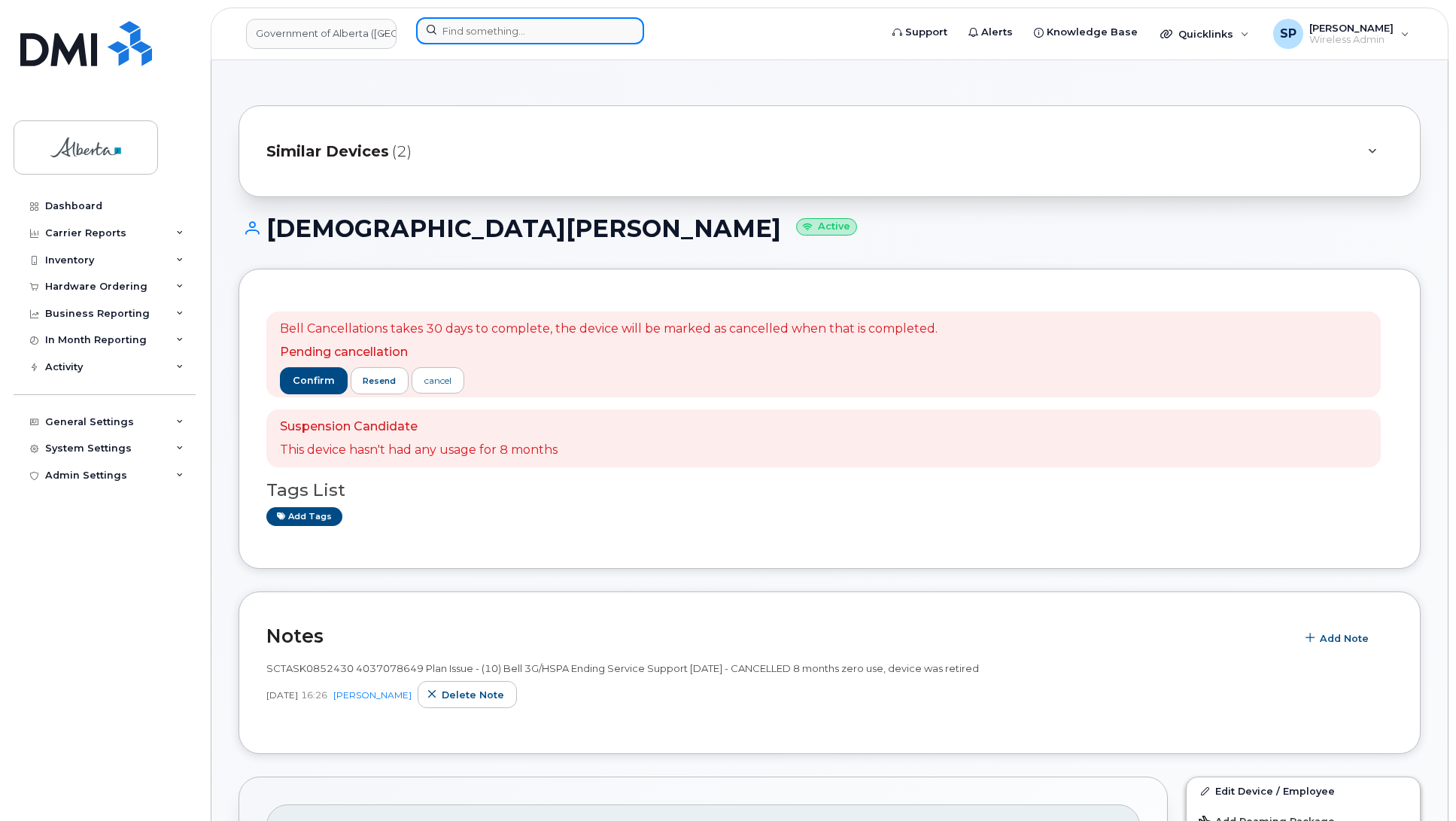
click at [528, 32] on input at bounding box center [530, 31] width 228 height 27
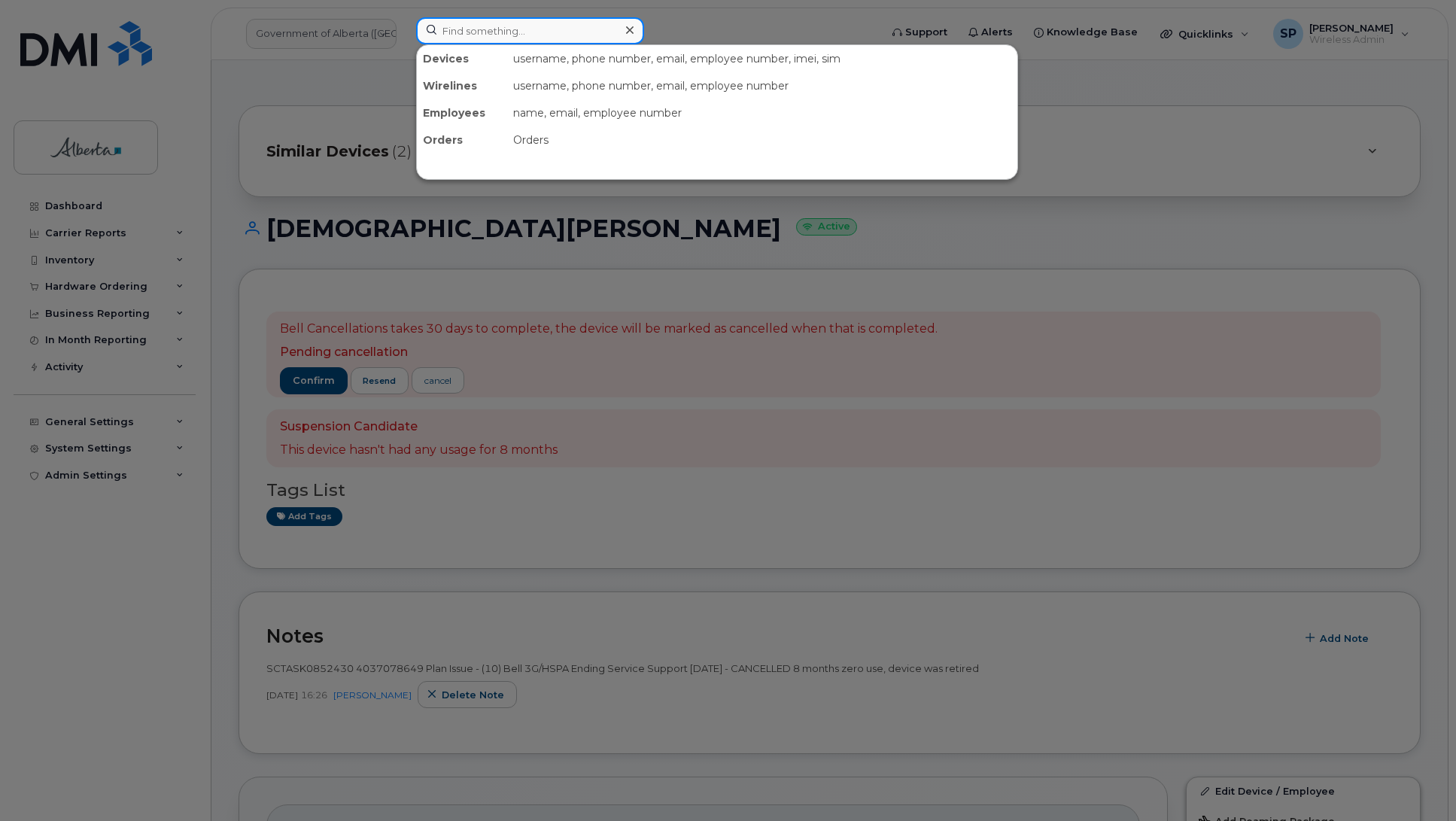
paste input "4035974279"
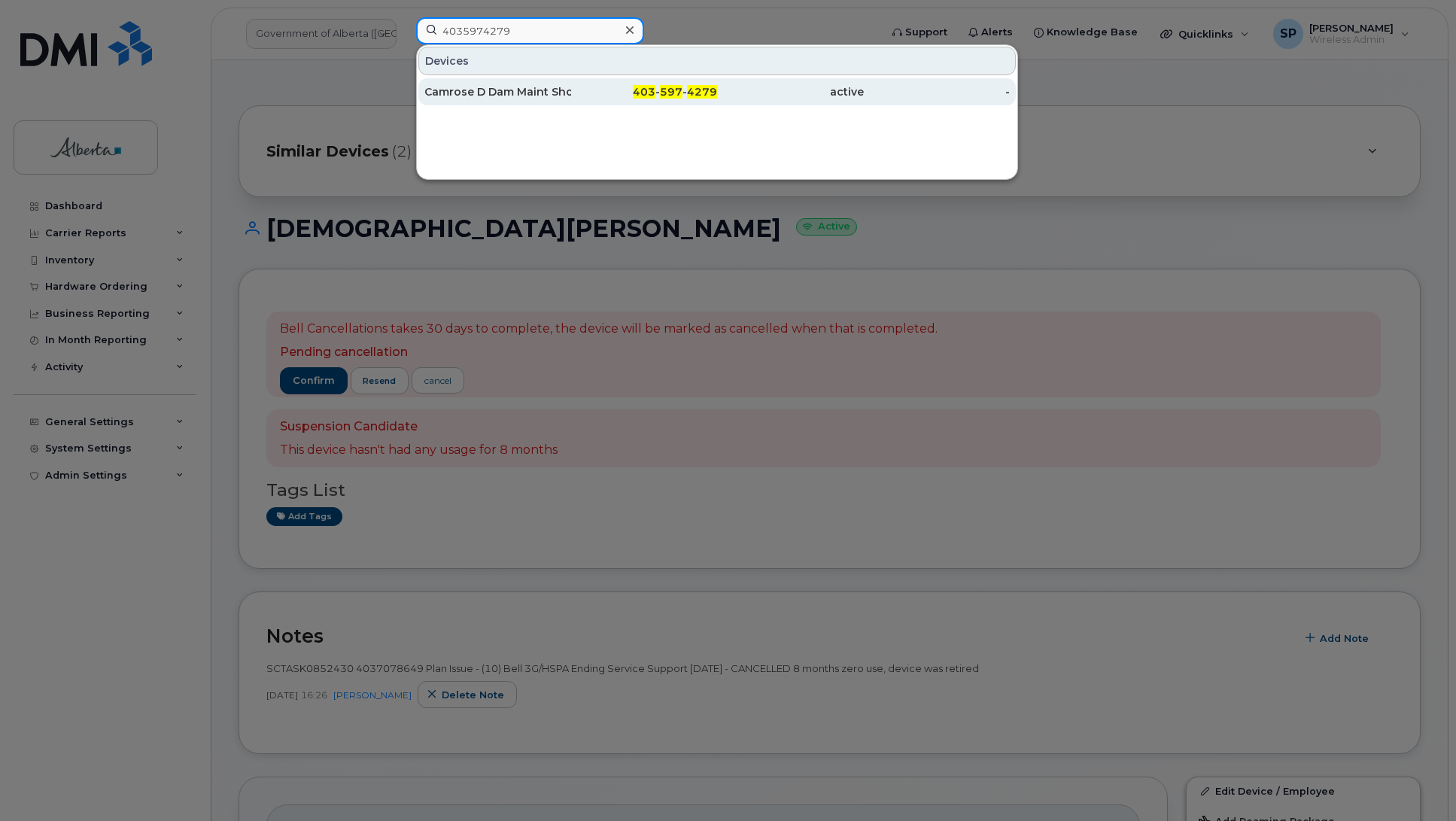
type input "4035974279"
click at [501, 91] on div "Camrose D Dam Maint Shop Security" at bounding box center [498, 92] width 146 height 15
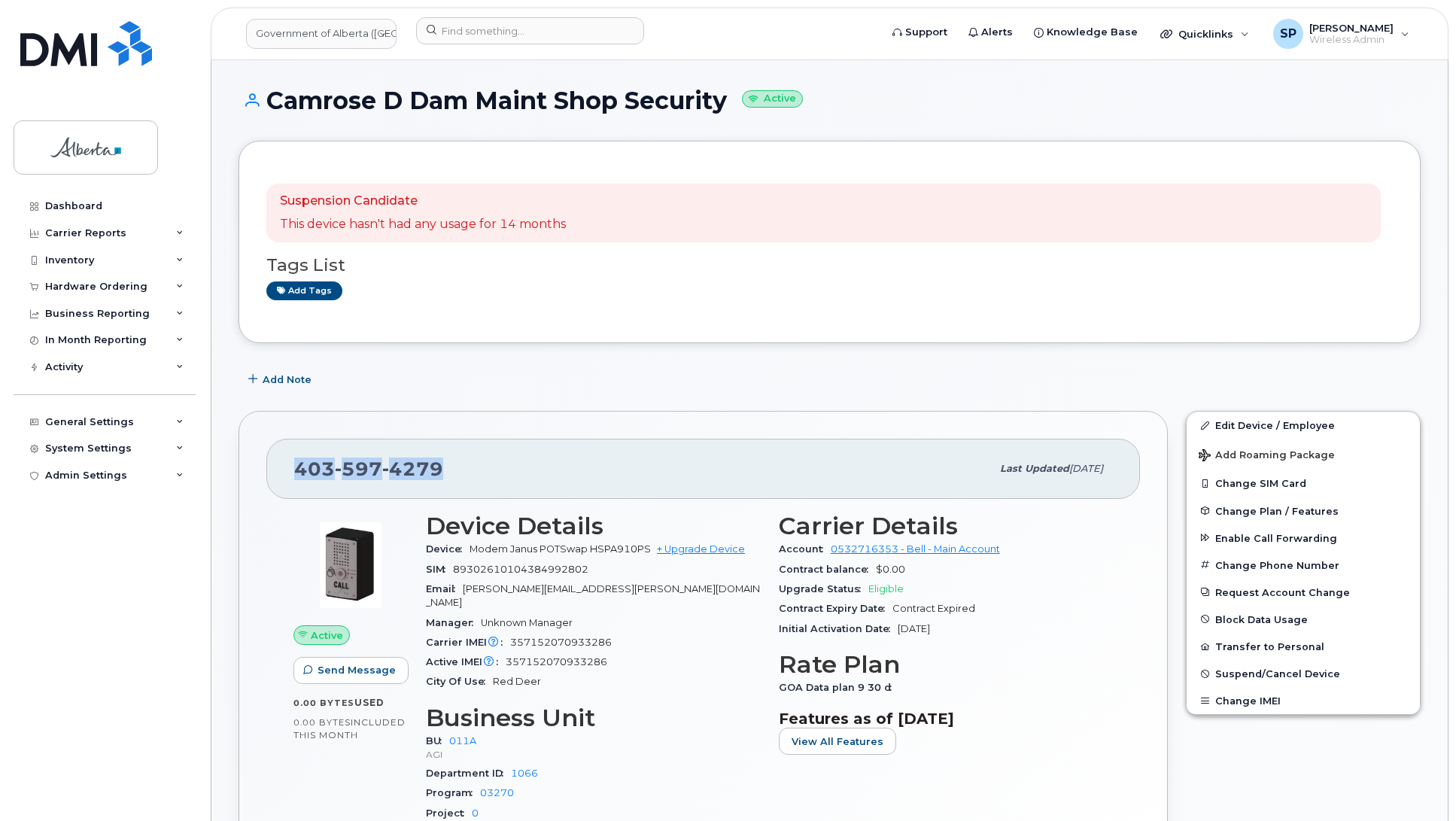
drag, startPoint x: 456, startPoint y: 466, endPoint x: 295, endPoint y: 478, distance: 161.4
click at [295, 478] on div "403 597 4279" at bounding box center [642, 469] width 697 height 32
copy span "403 597 4279"
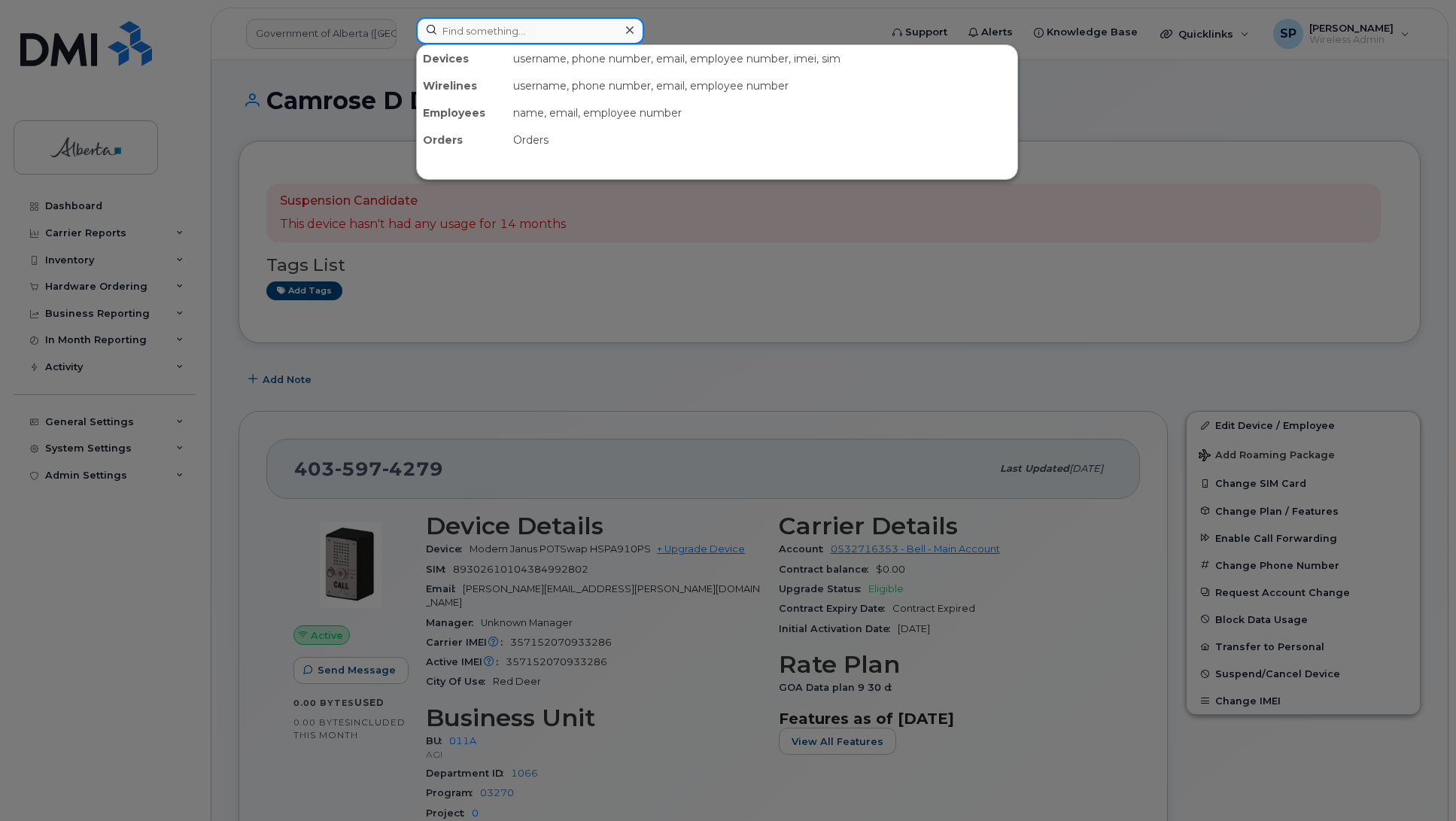
click at [476, 31] on input at bounding box center [530, 31] width 228 height 27
paste input "4034781717"
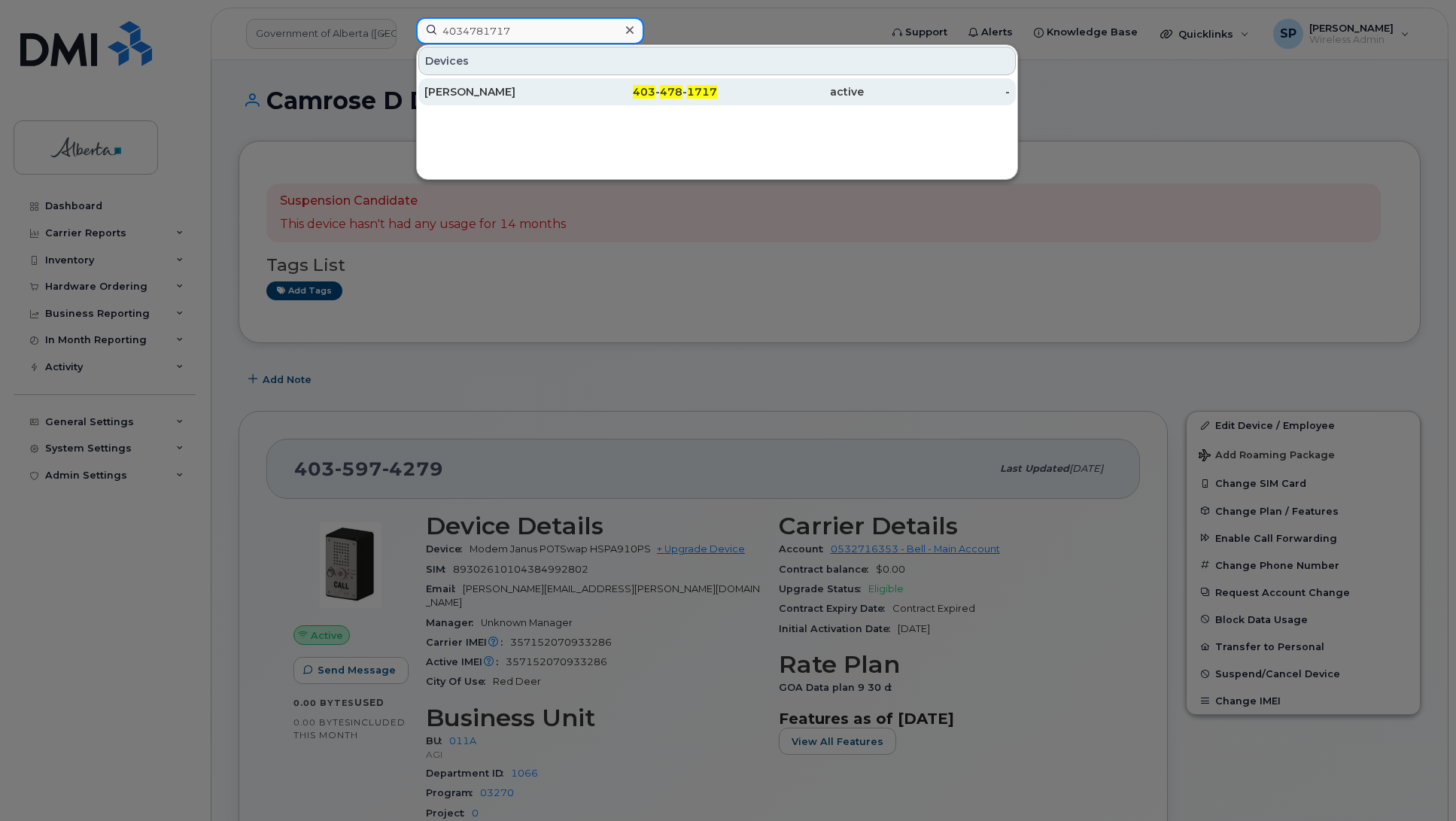
type input "4034781717"
click at [493, 88] on div "Edward Evenson" at bounding box center [498, 92] width 146 height 15
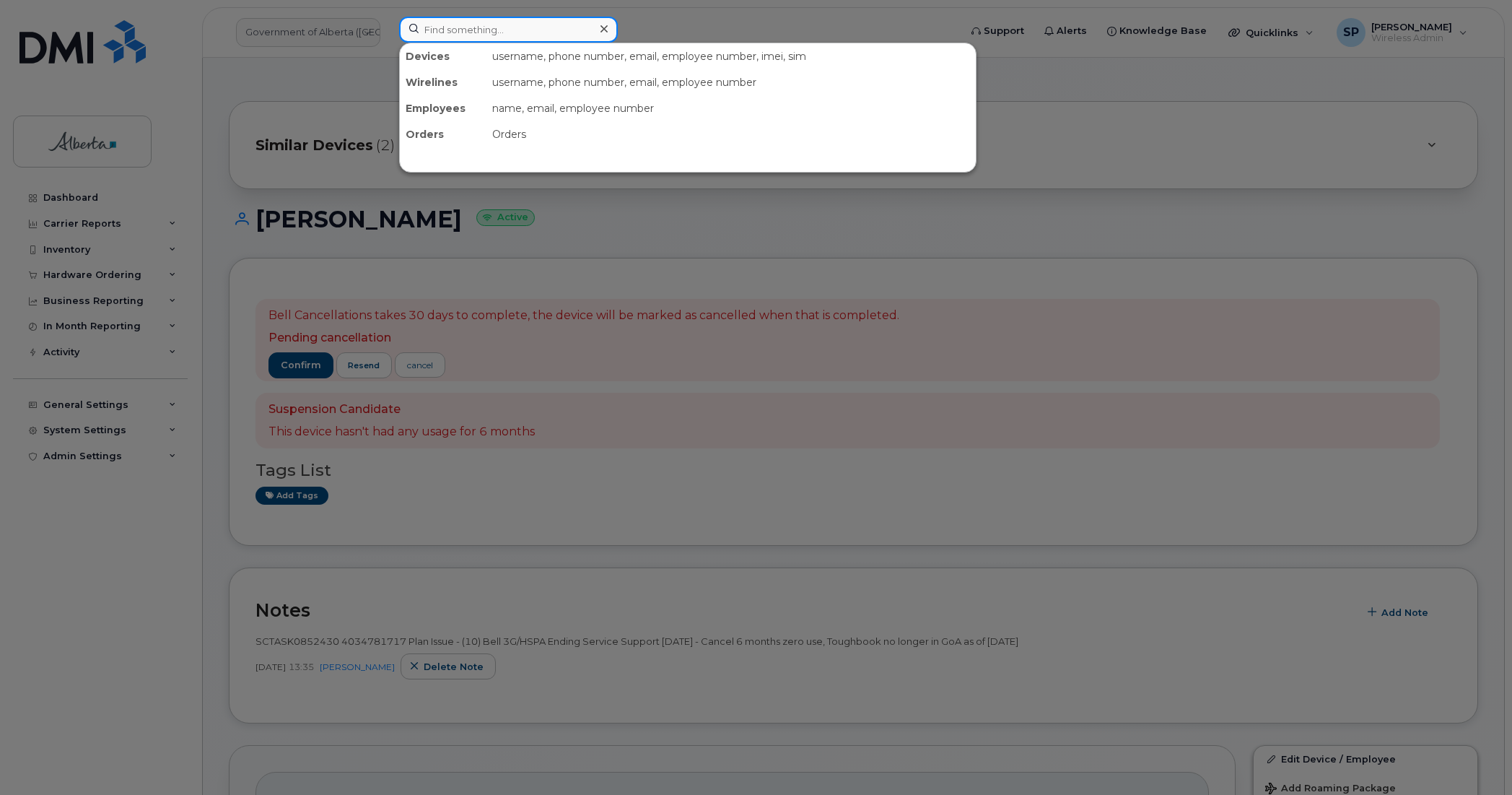
click at [457, 24] on input at bounding box center [508, 29] width 219 height 26
paste input "4033043984"
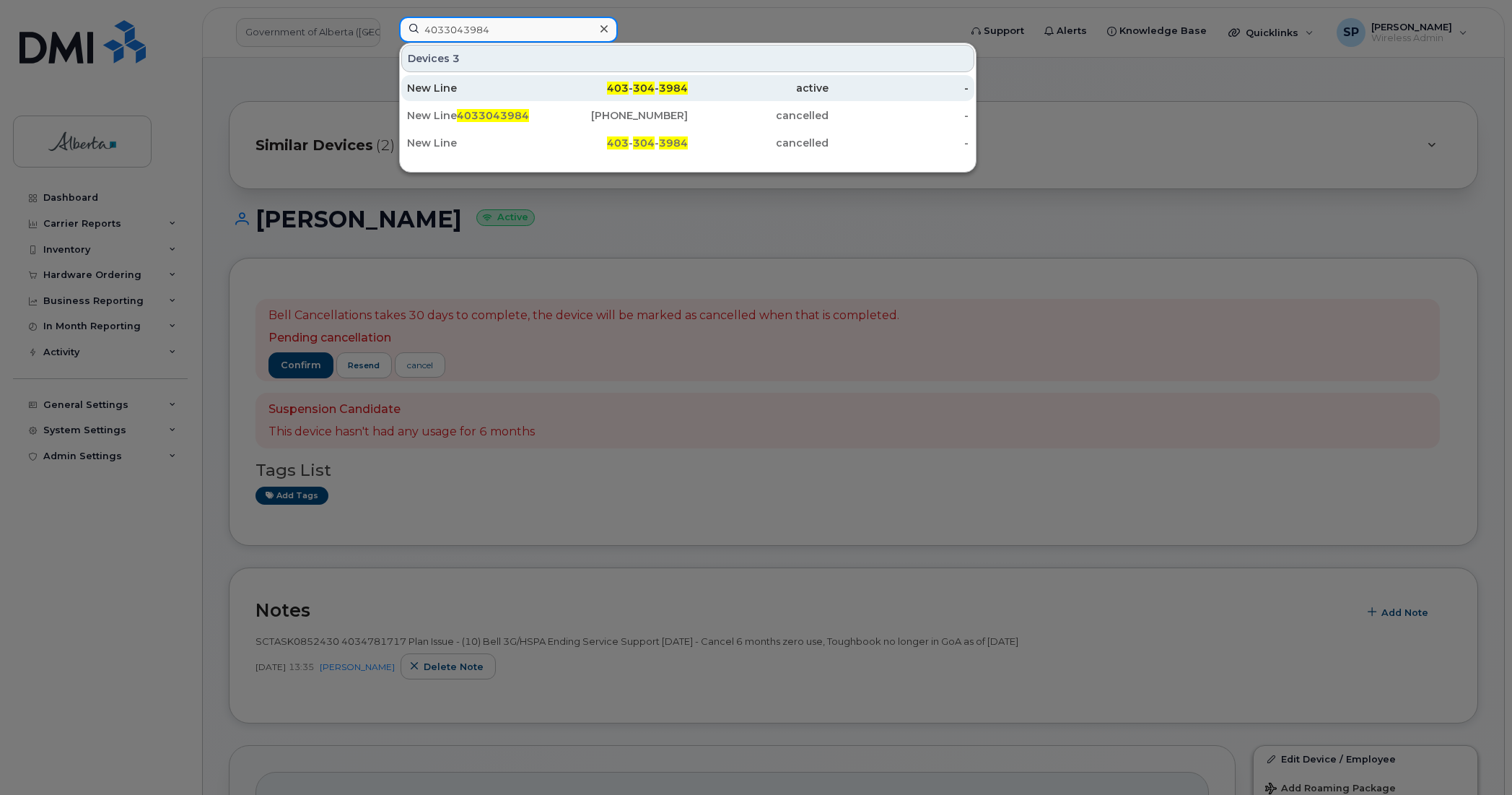
type input "4033043984"
click at [456, 89] on div "New Line" at bounding box center [477, 88] width 140 height 14
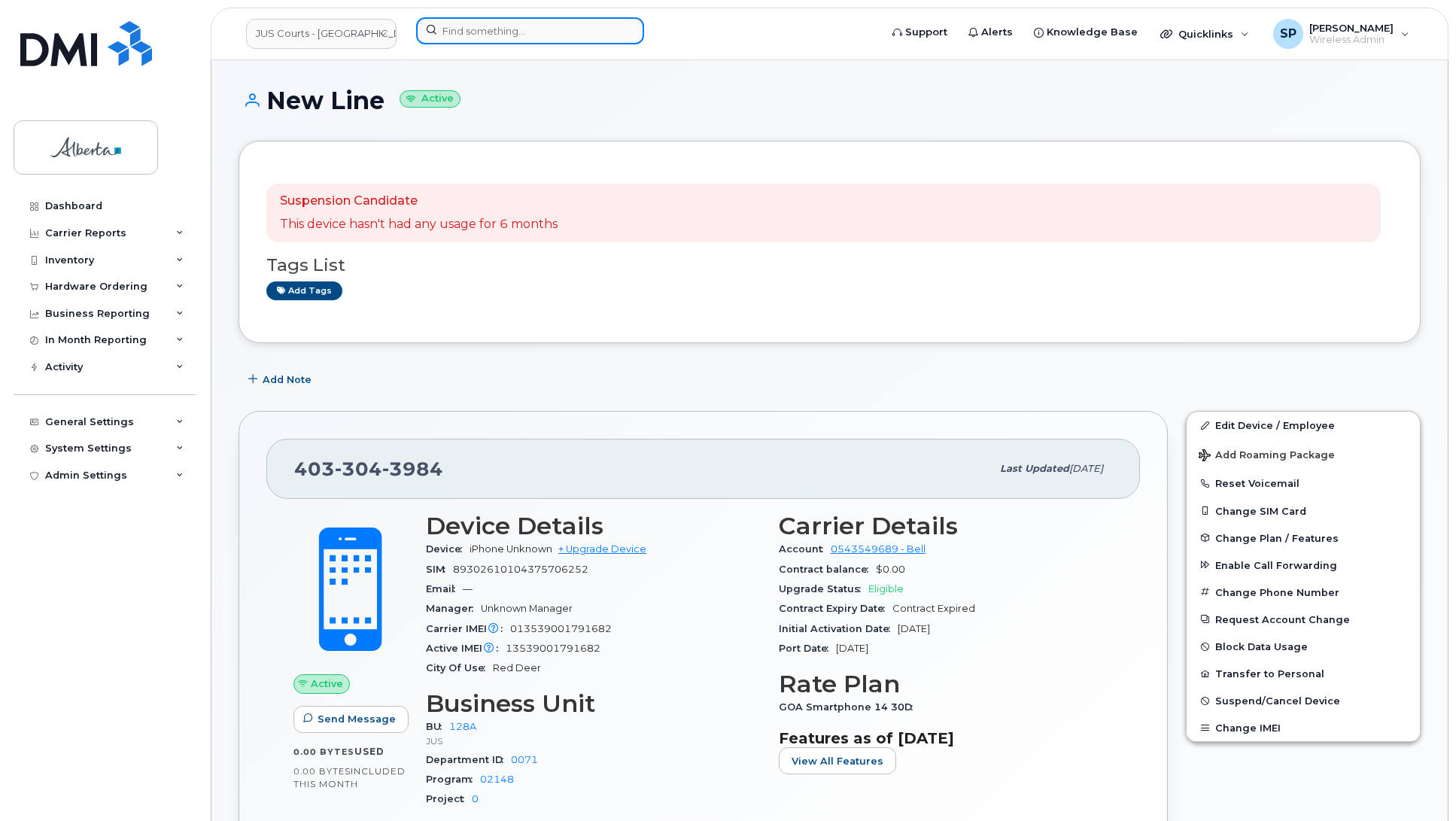
click at [541, 34] on input at bounding box center [530, 31] width 228 height 27
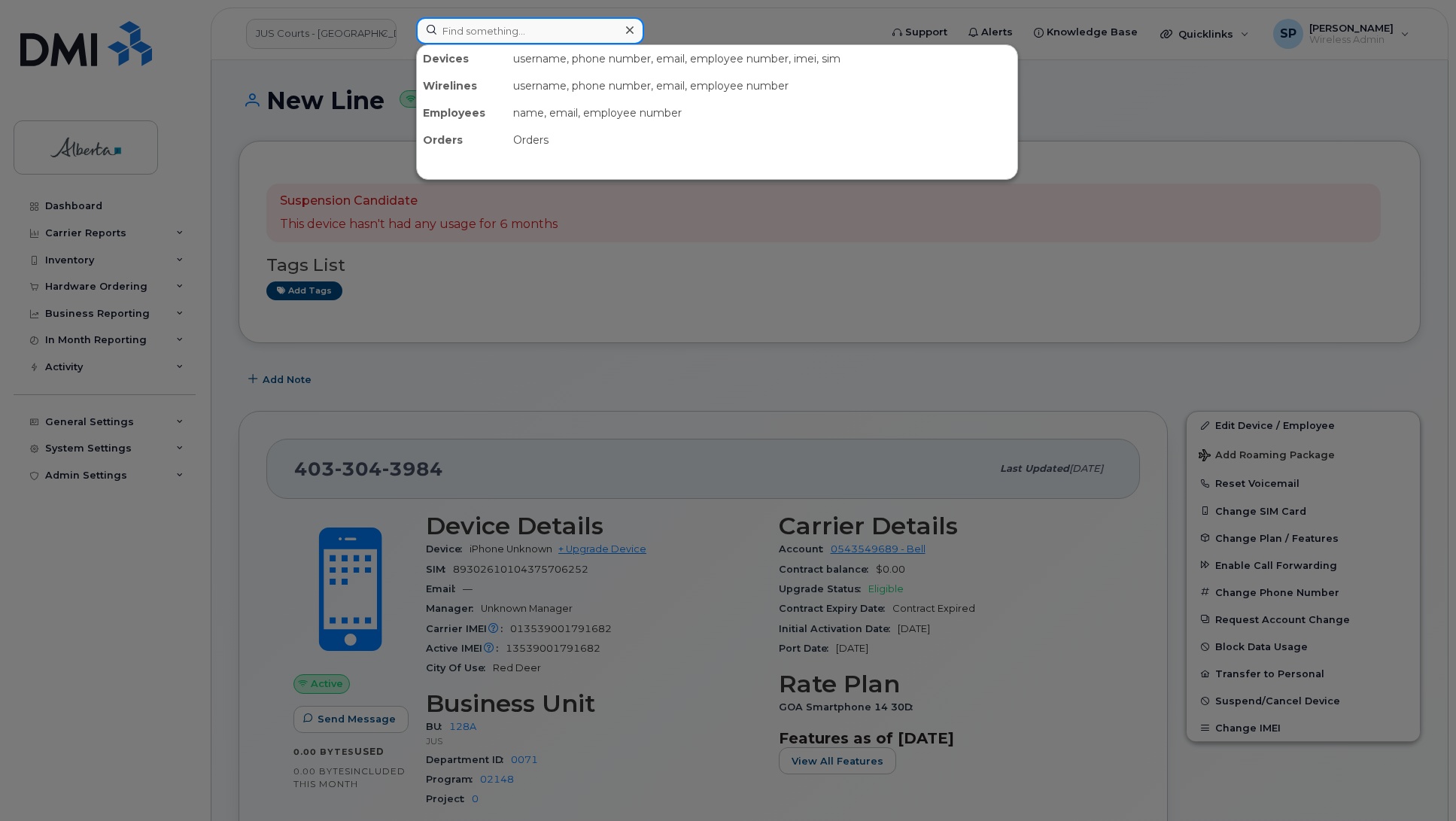
paste input "4033043984"
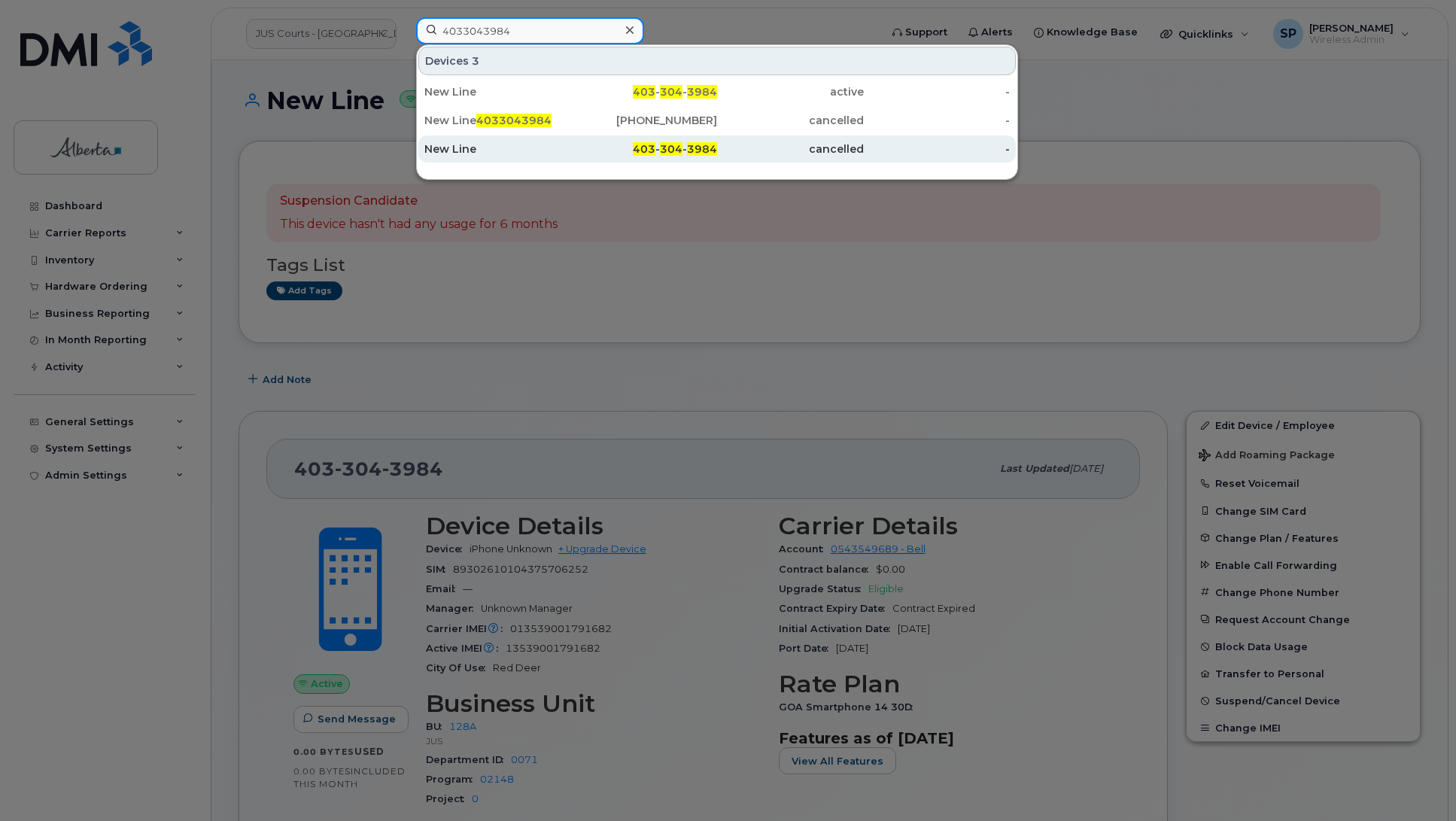
type input "4033043984"
click at [466, 148] on div "New Line" at bounding box center [498, 149] width 146 height 15
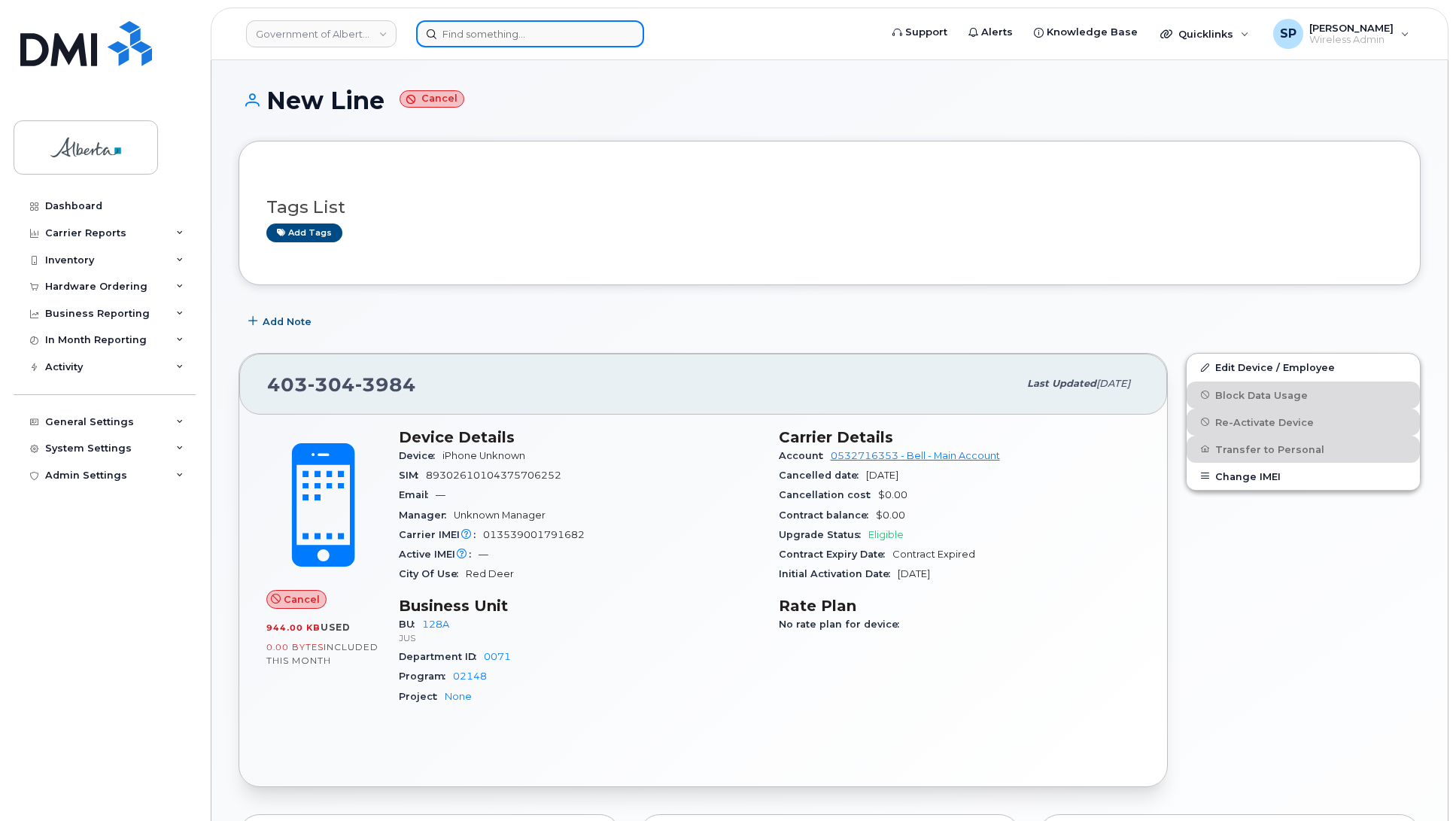
click at [508, 34] on input at bounding box center [530, 33] width 228 height 27
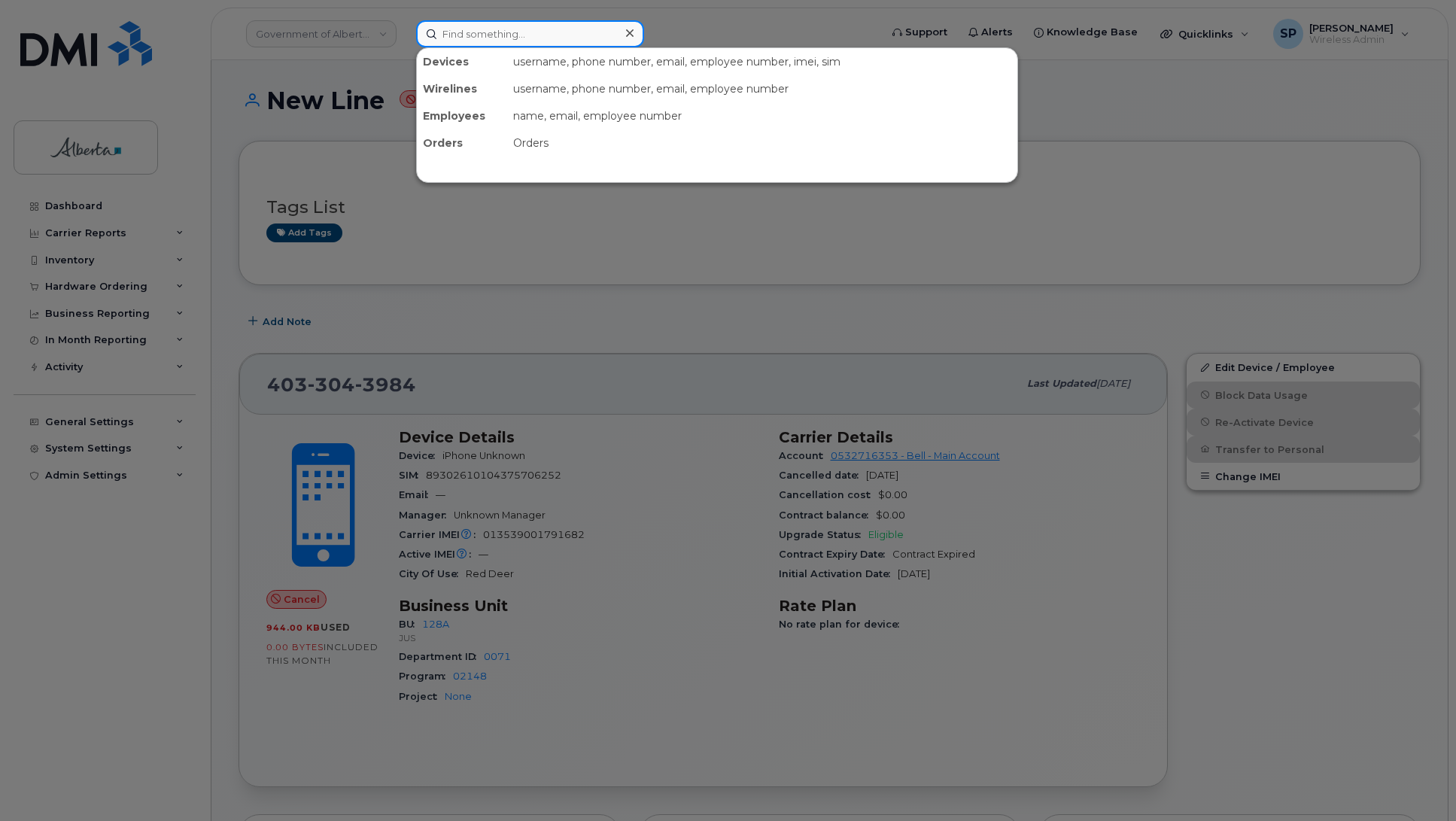
paste input "4033043984"
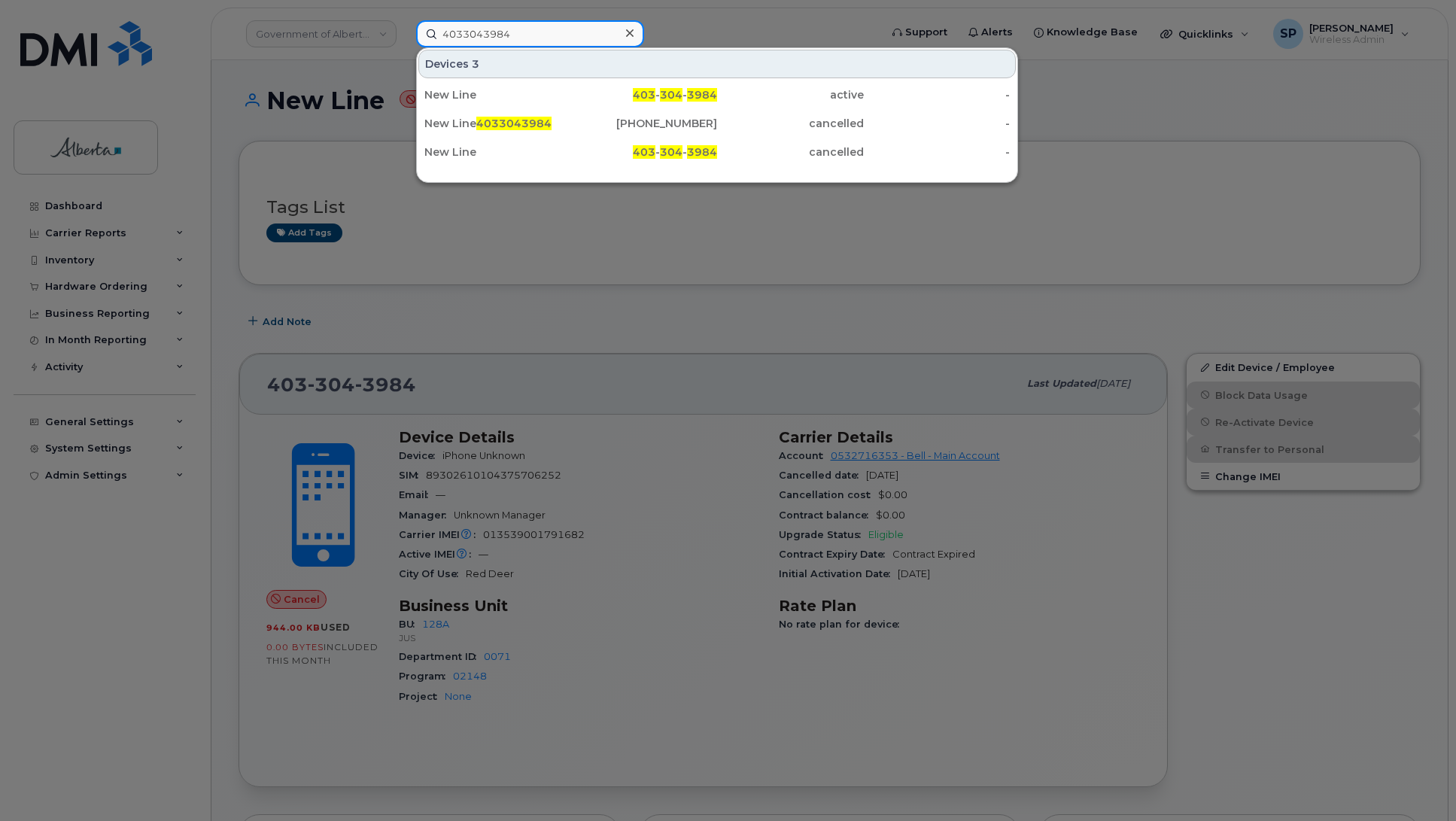
type input "4033043984"
click at [475, 93] on div "New Line" at bounding box center [498, 95] width 146 height 15
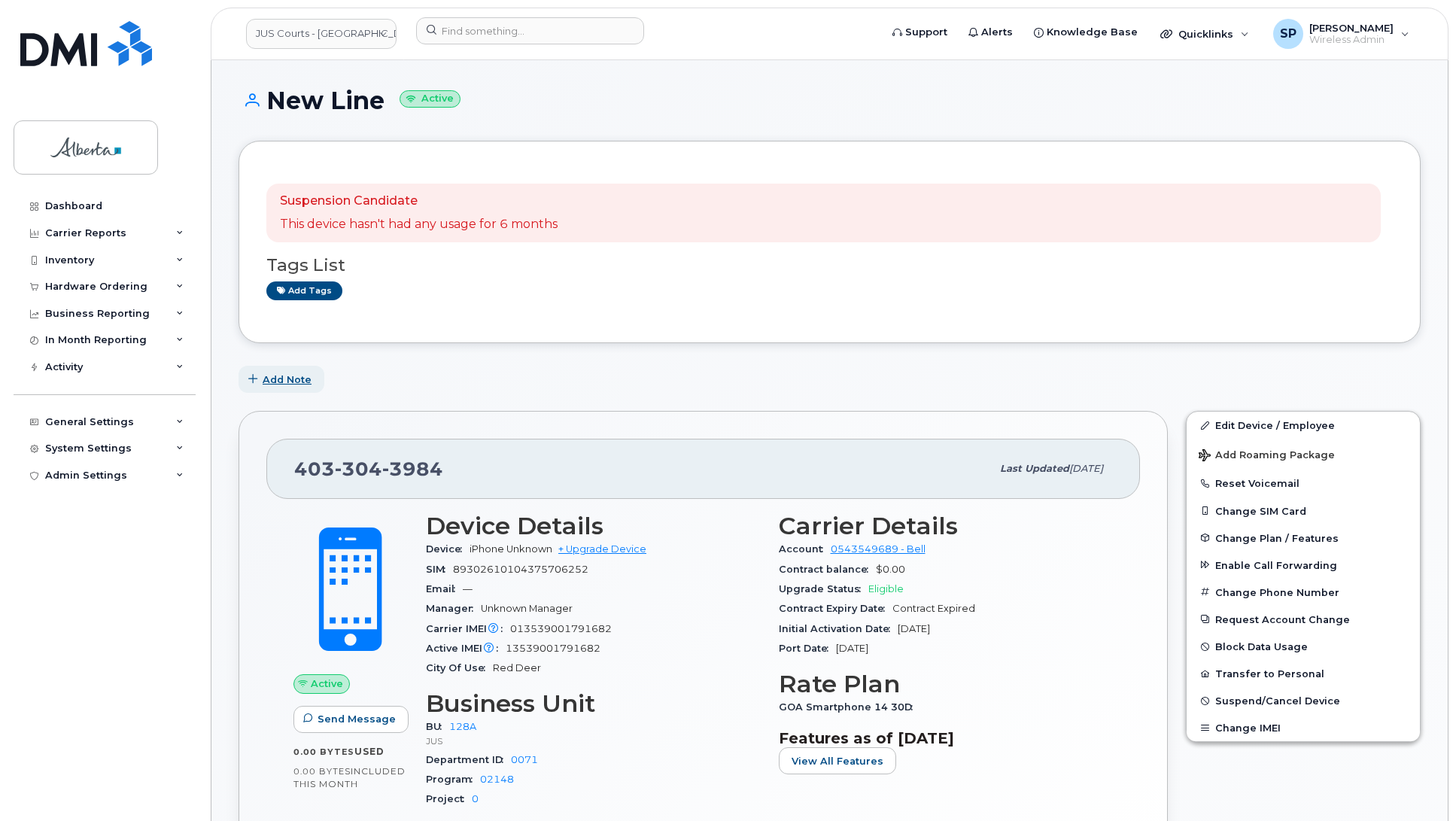
click at [294, 381] on span "Add Note" at bounding box center [286, 379] width 49 height 14
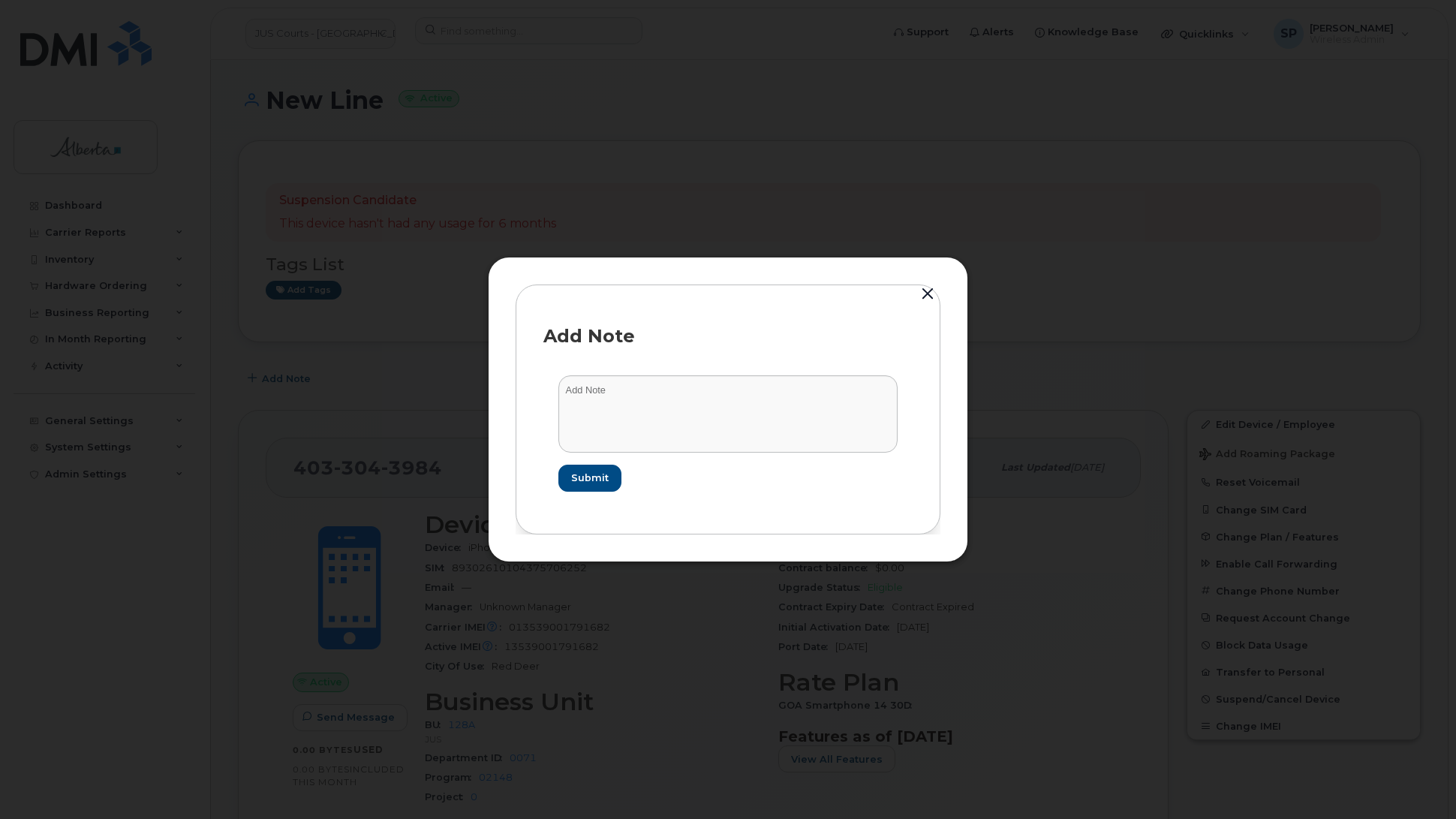
click at [928, 287] on button "button" at bounding box center [927, 294] width 22 height 21
